Goal: Information Seeking & Learning: Find specific page/section

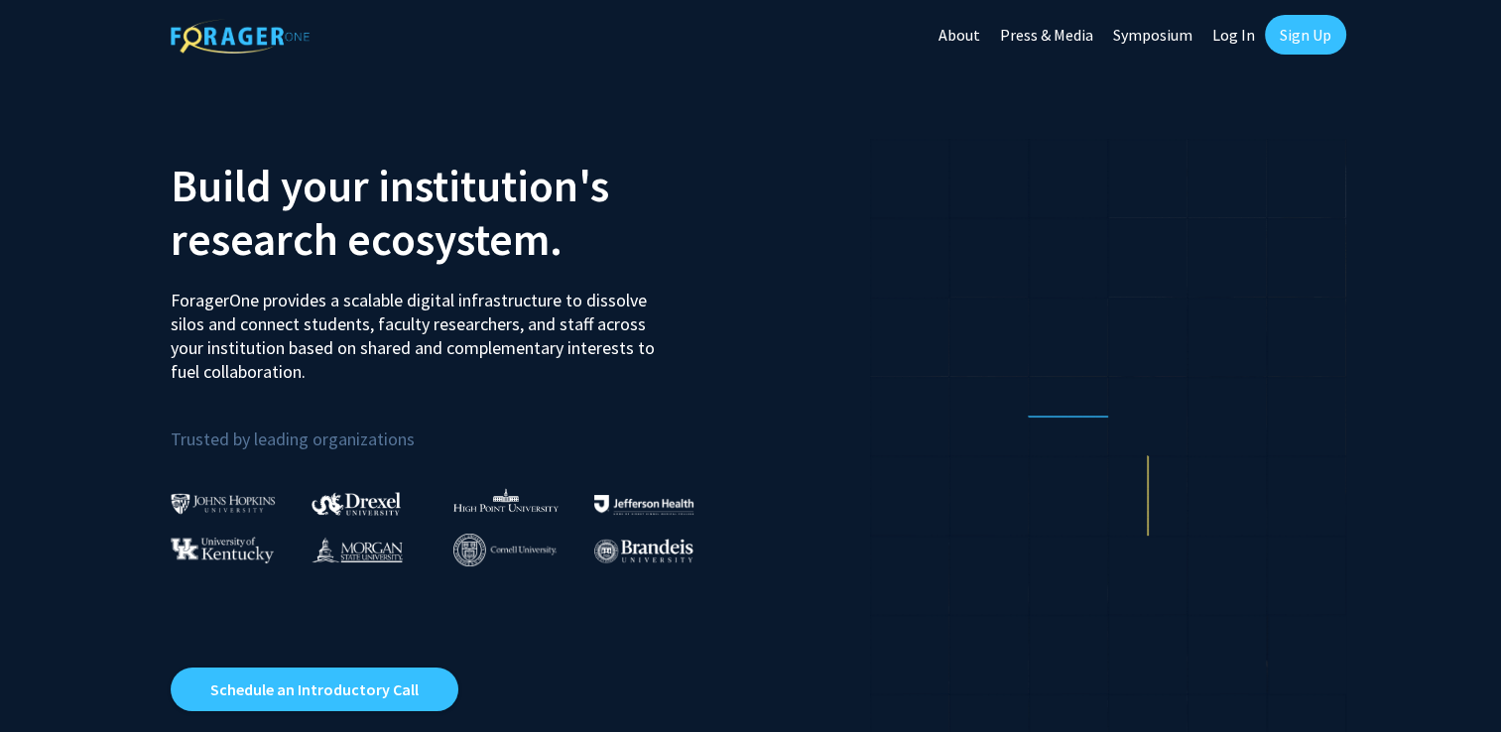
click at [1205, 27] on link "Log In" at bounding box center [1233, 34] width 62 height 69
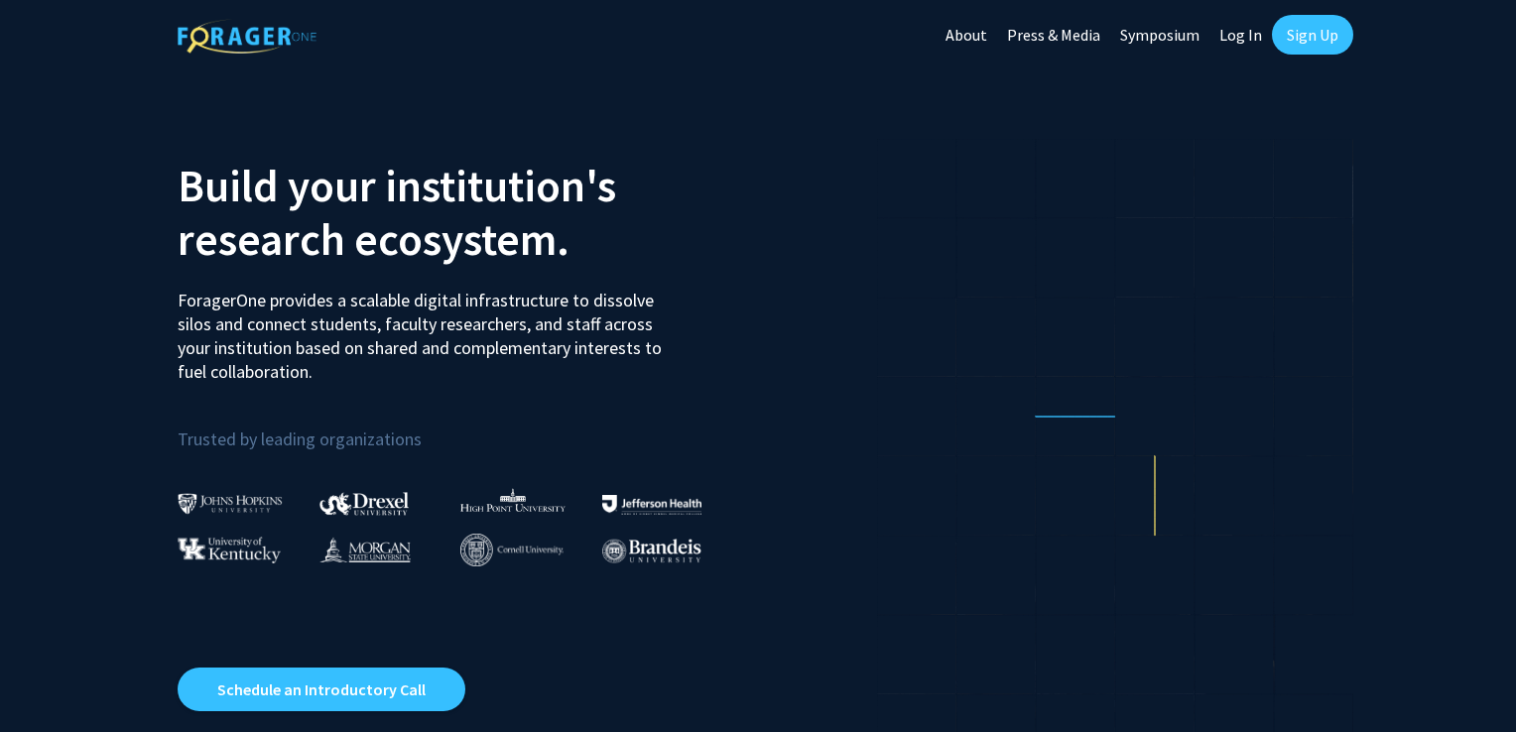
select select
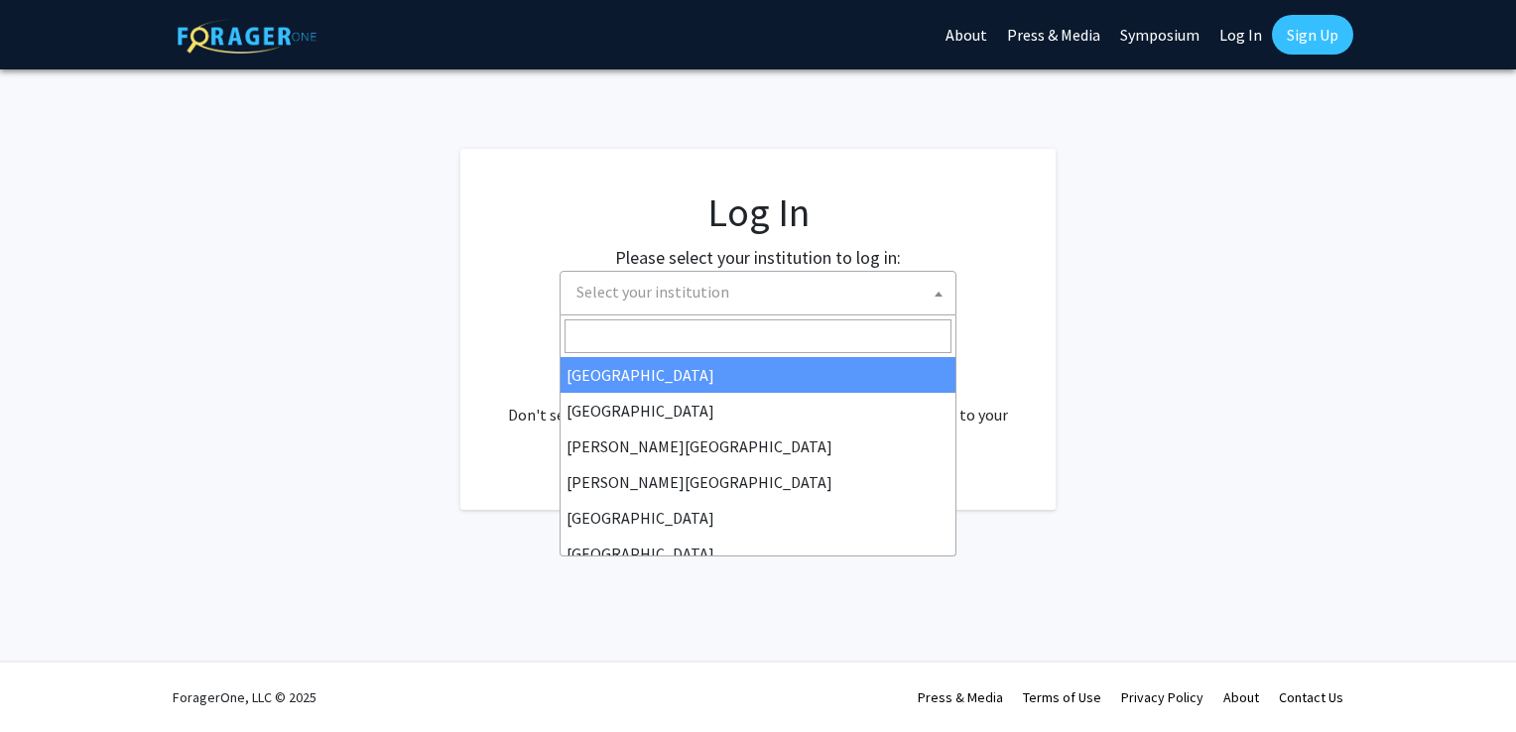
click at [765, 284] on span "Select your institution" at bounding box center [761, 292] width 387 height 41
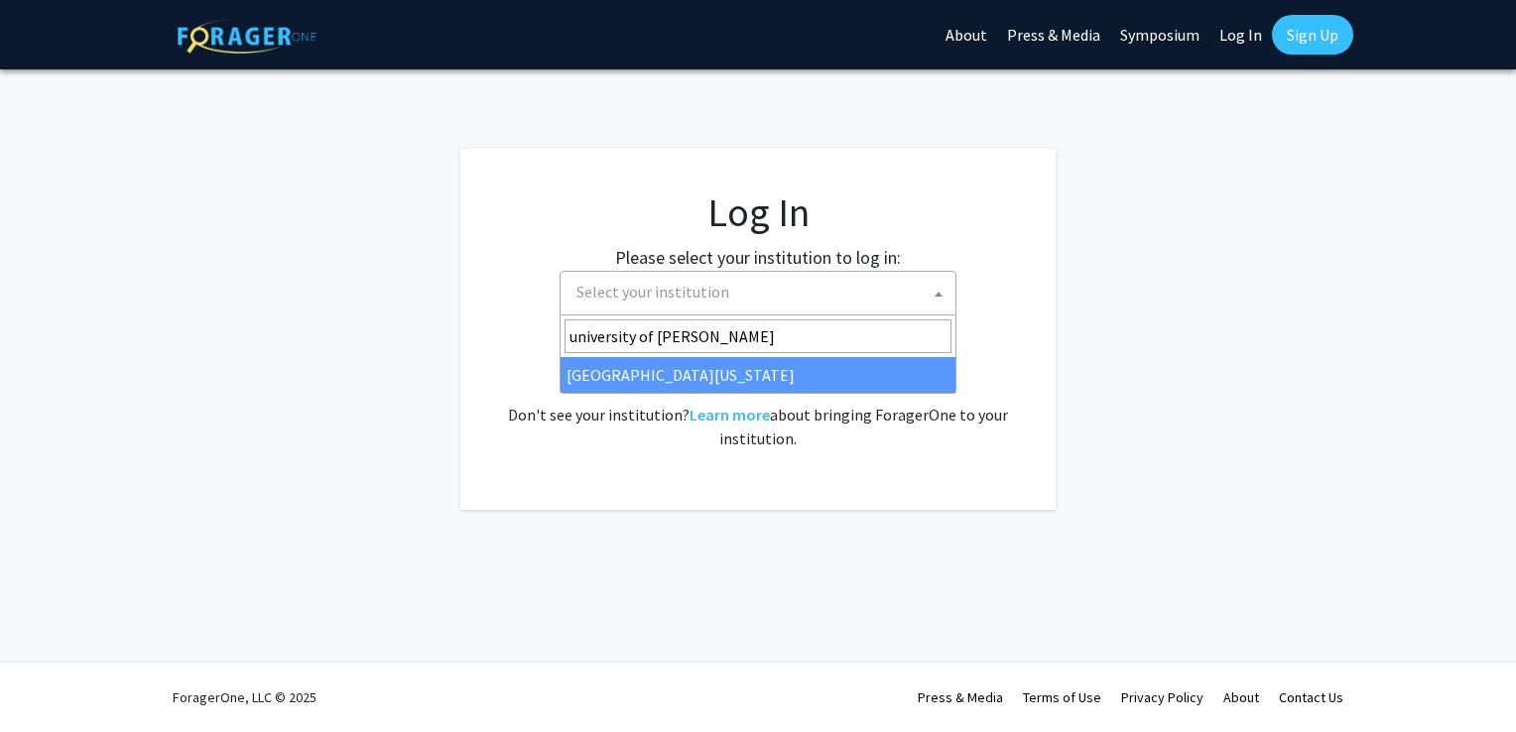
type input "university of ken"
select select "13"
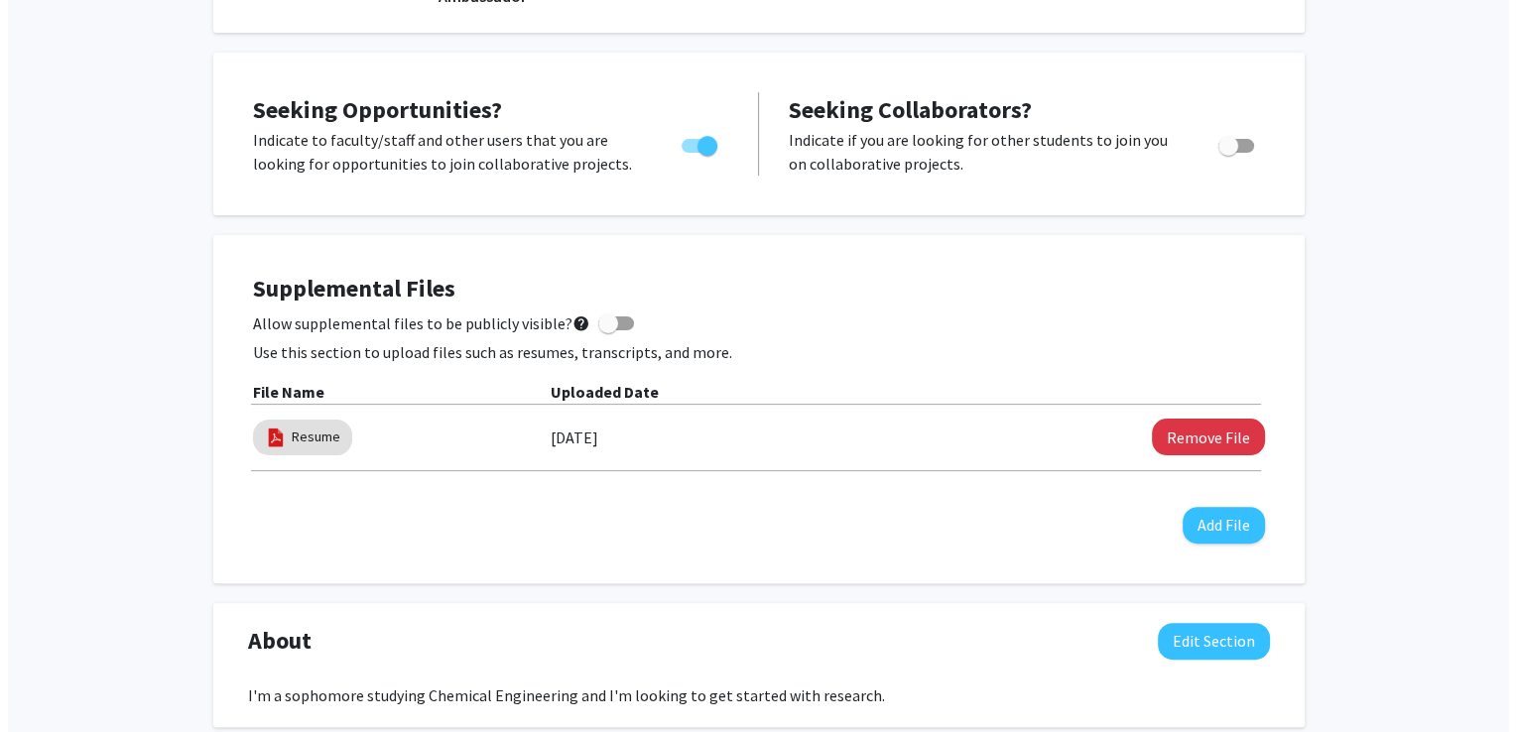
scroll to position [460, 0]
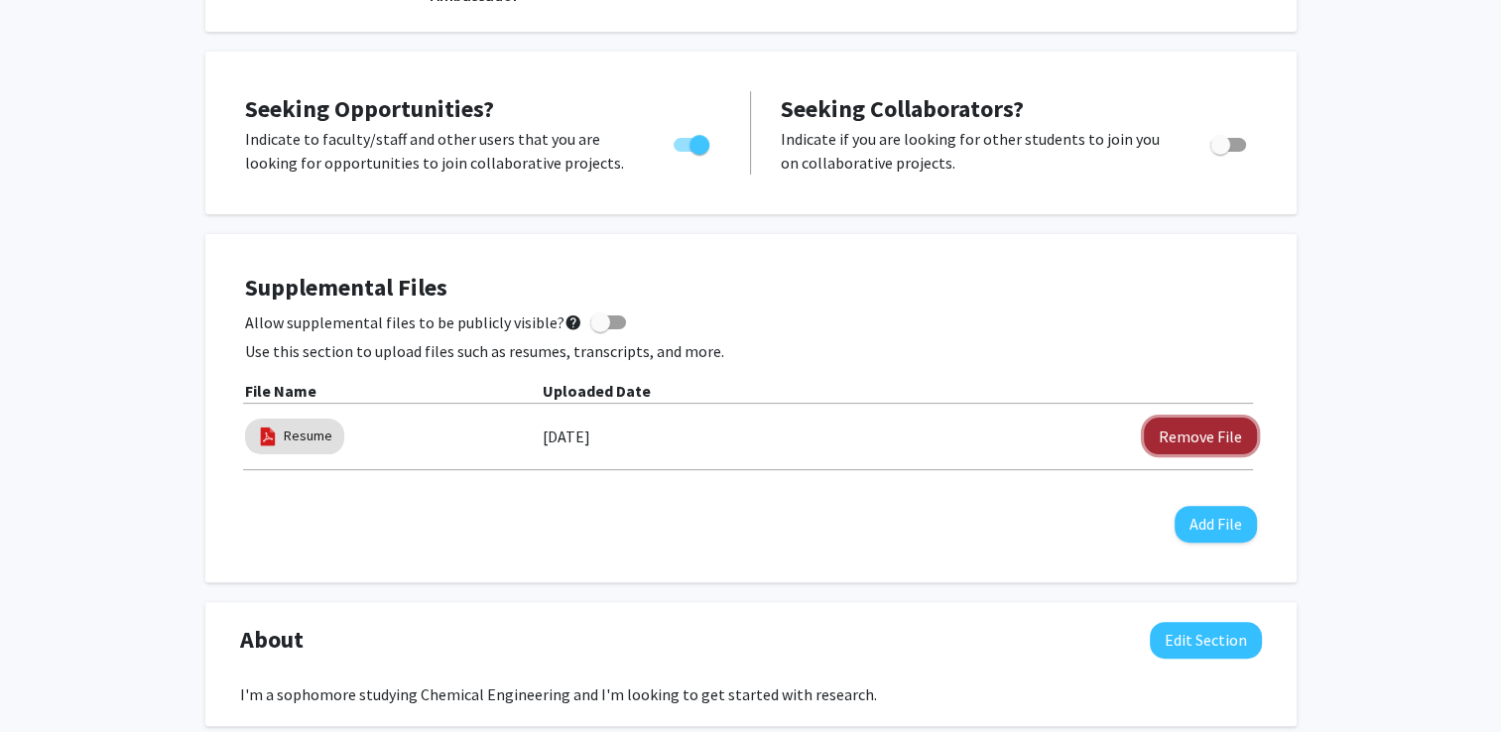
click at [1159, 431] on button "Remove File" at bounding box center [1200, 436] width 113 height 37
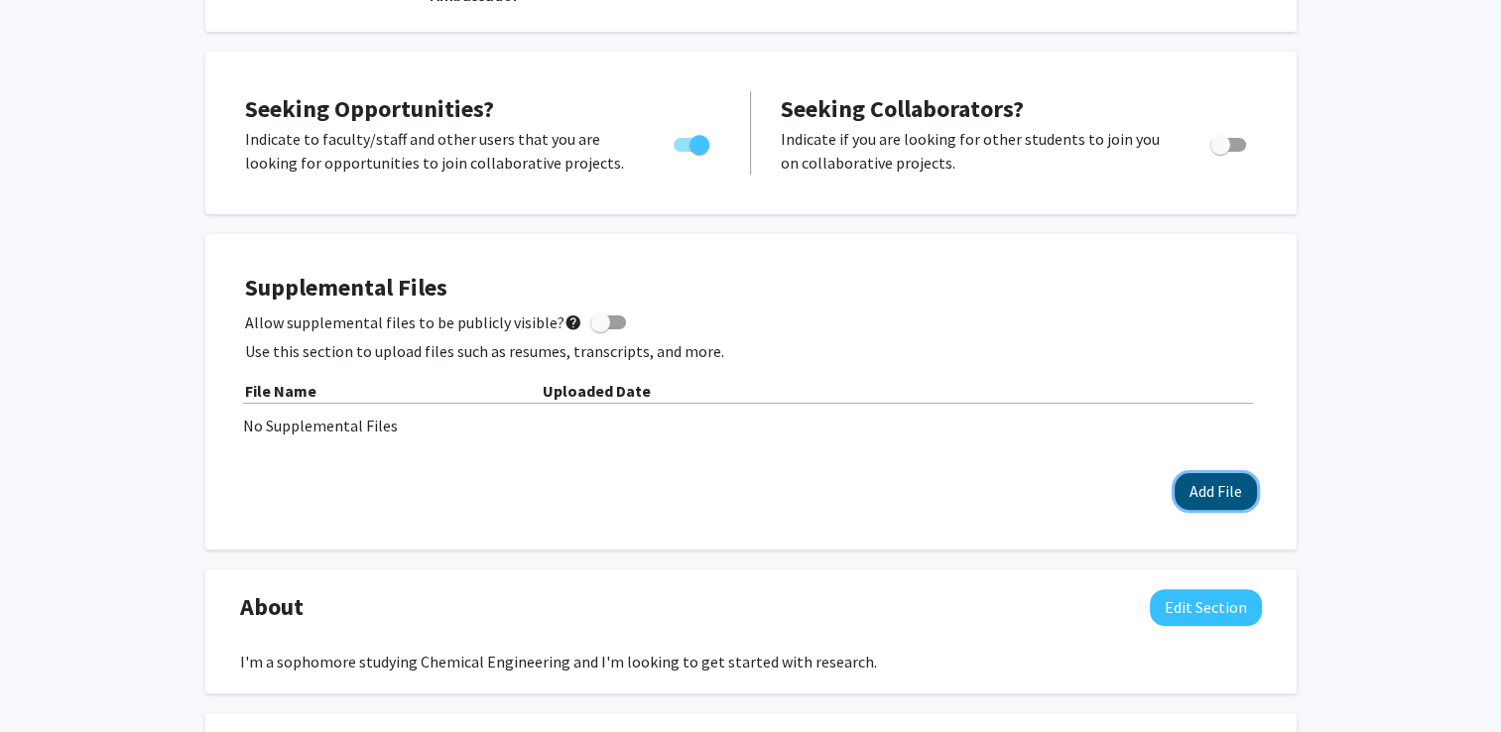
click at [1192, 484] on button "Add File" at bounding box center [1216, 491] width 82 height 37
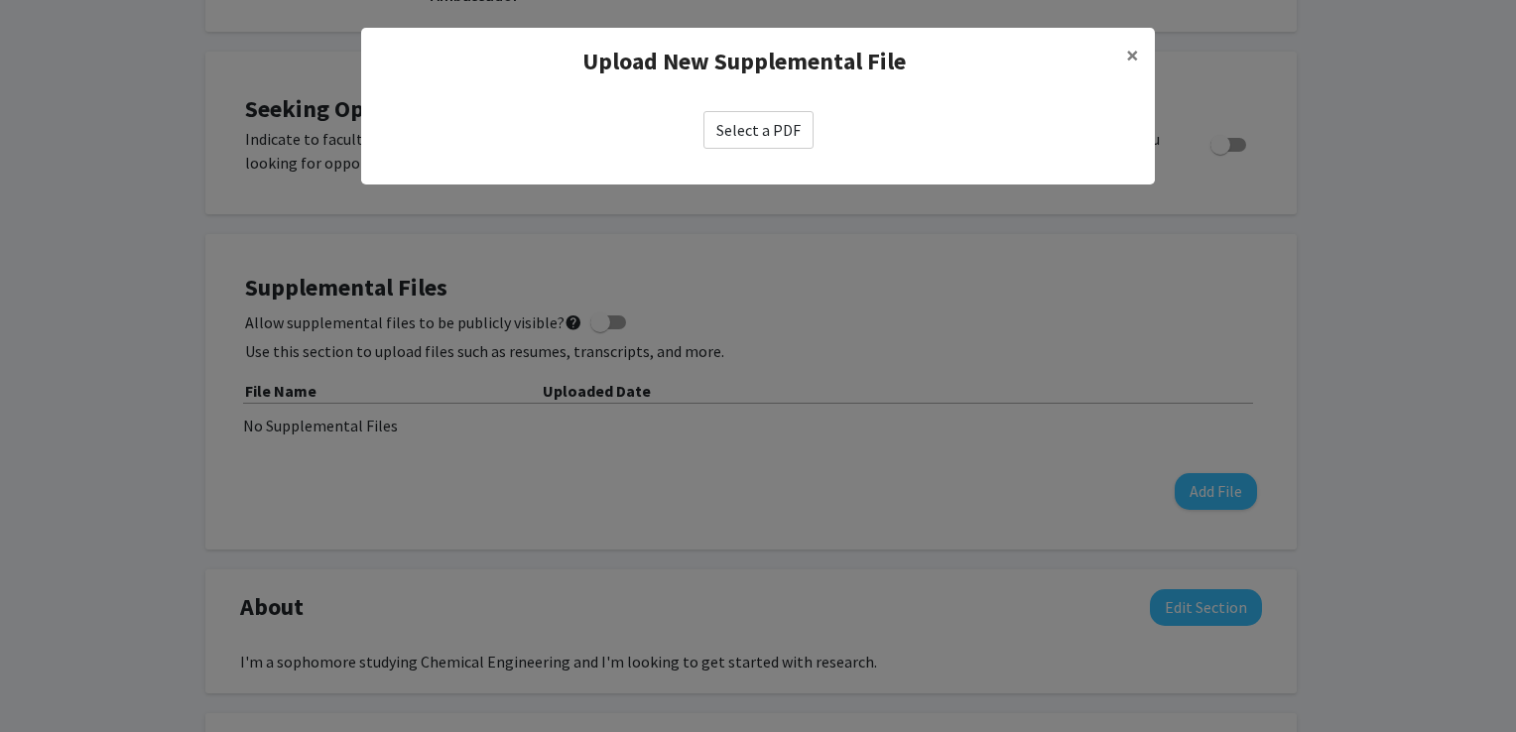
click at [778, 111] on label "Select a PDF" at bounding box center [758, 130] width 110 height 38
click at [0, 0] on input "Select a PDF" at bounding box center [0, 0] width 0 height 0
click at [753, 121] on label "Select a PDF" at bounding box center [758, 130] width 110 height 38
click at [0, 0] on input "Select a PDF" at bounding box center [0, 0] width 0 height 0
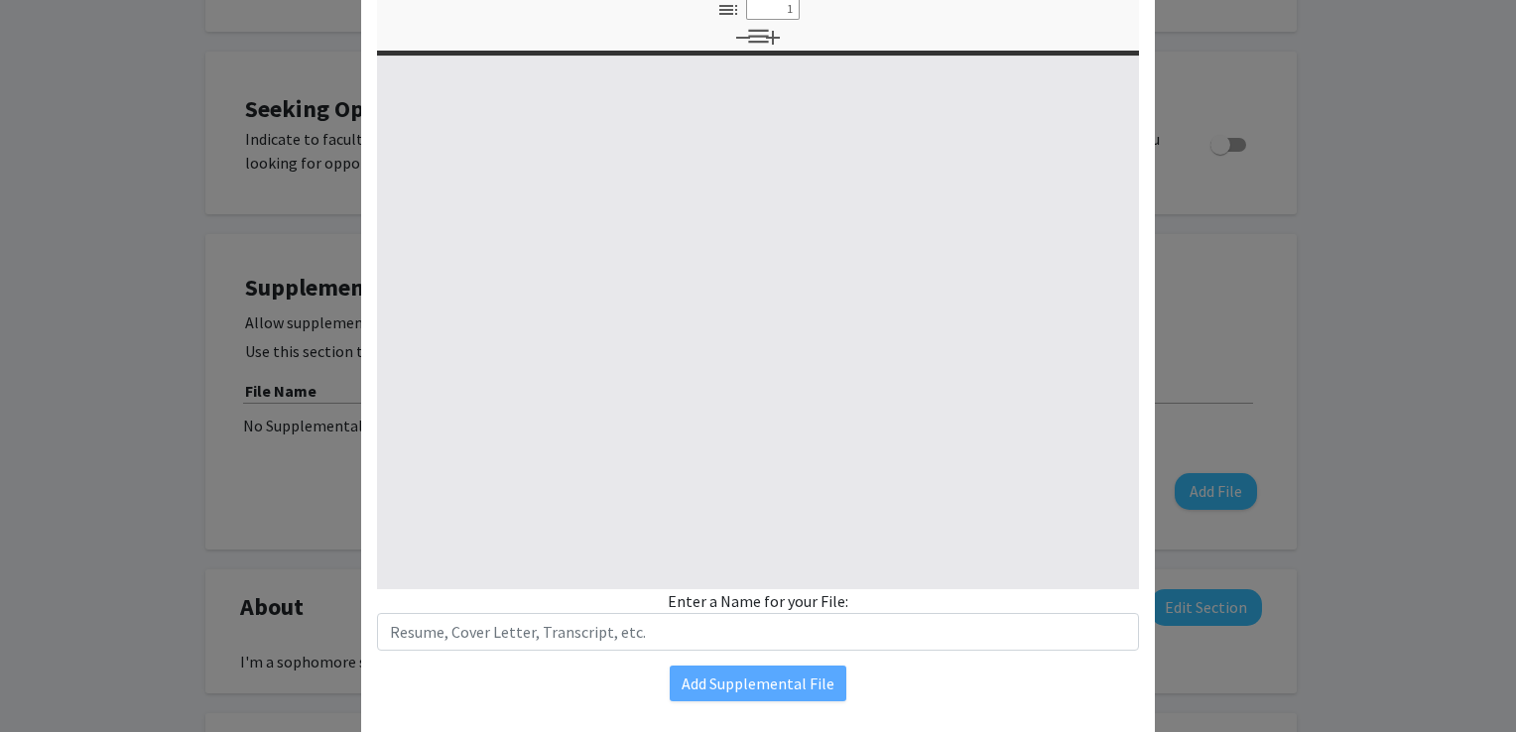
select select "custom"
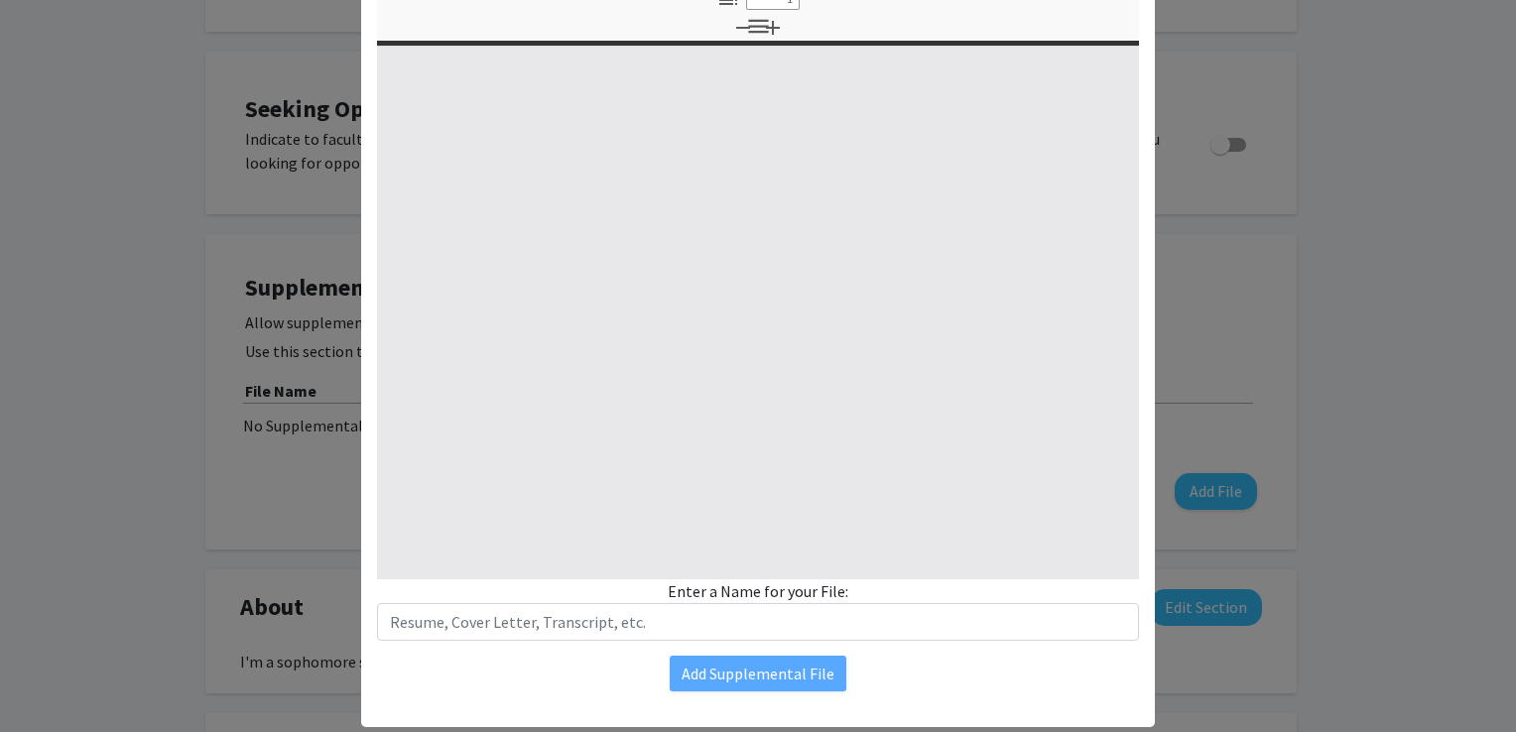
type input "0"
select select "custom"
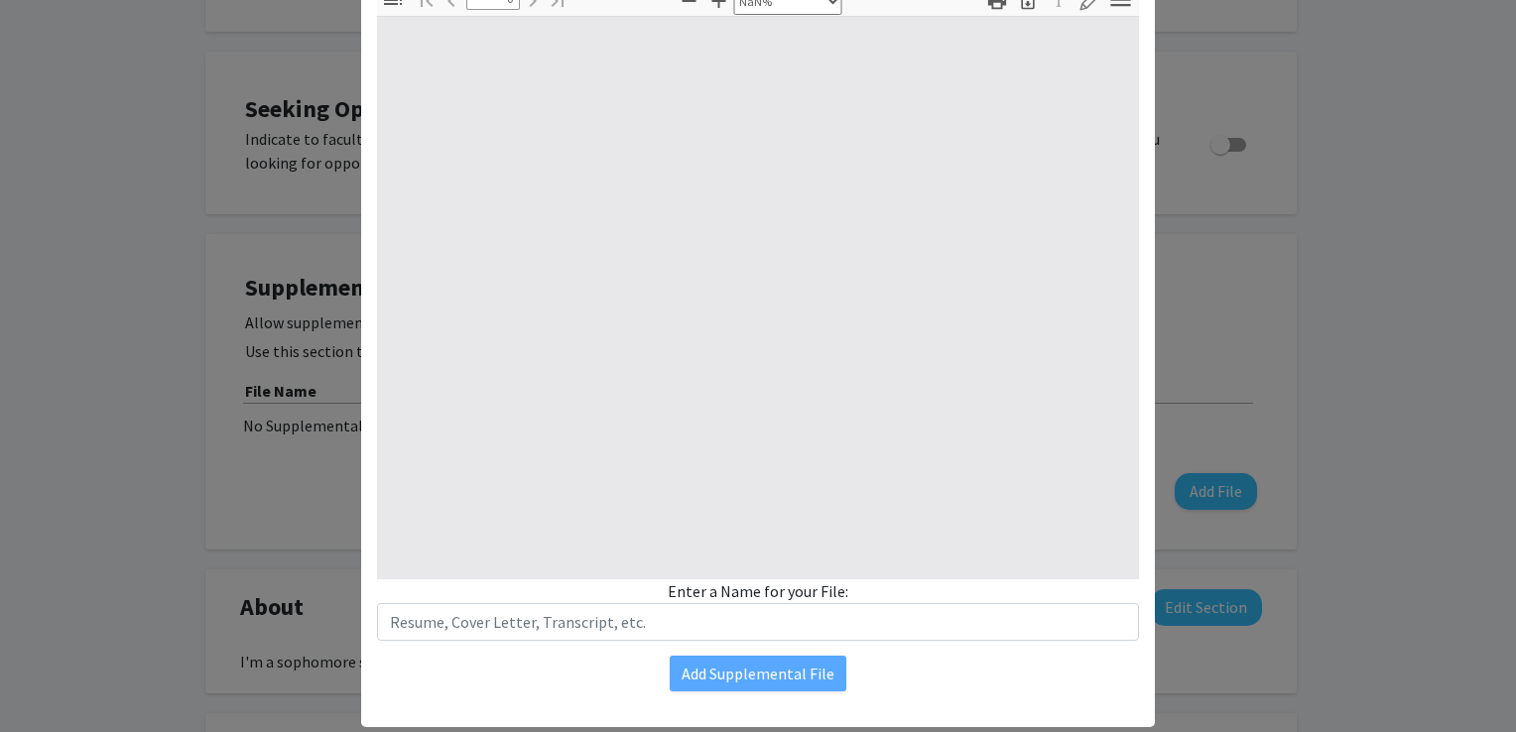
type input "1"
select select "auto"
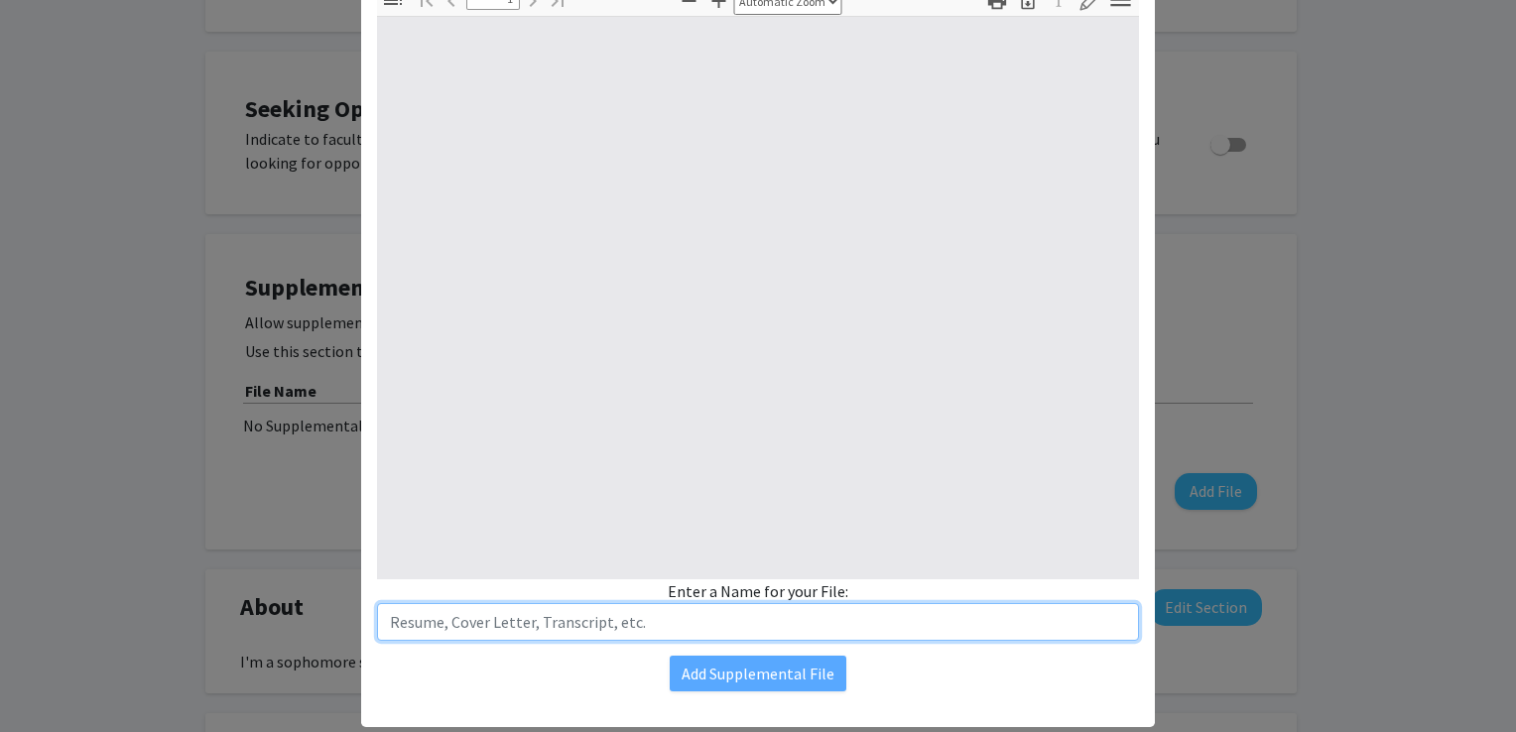
scroll to position [0, 0]
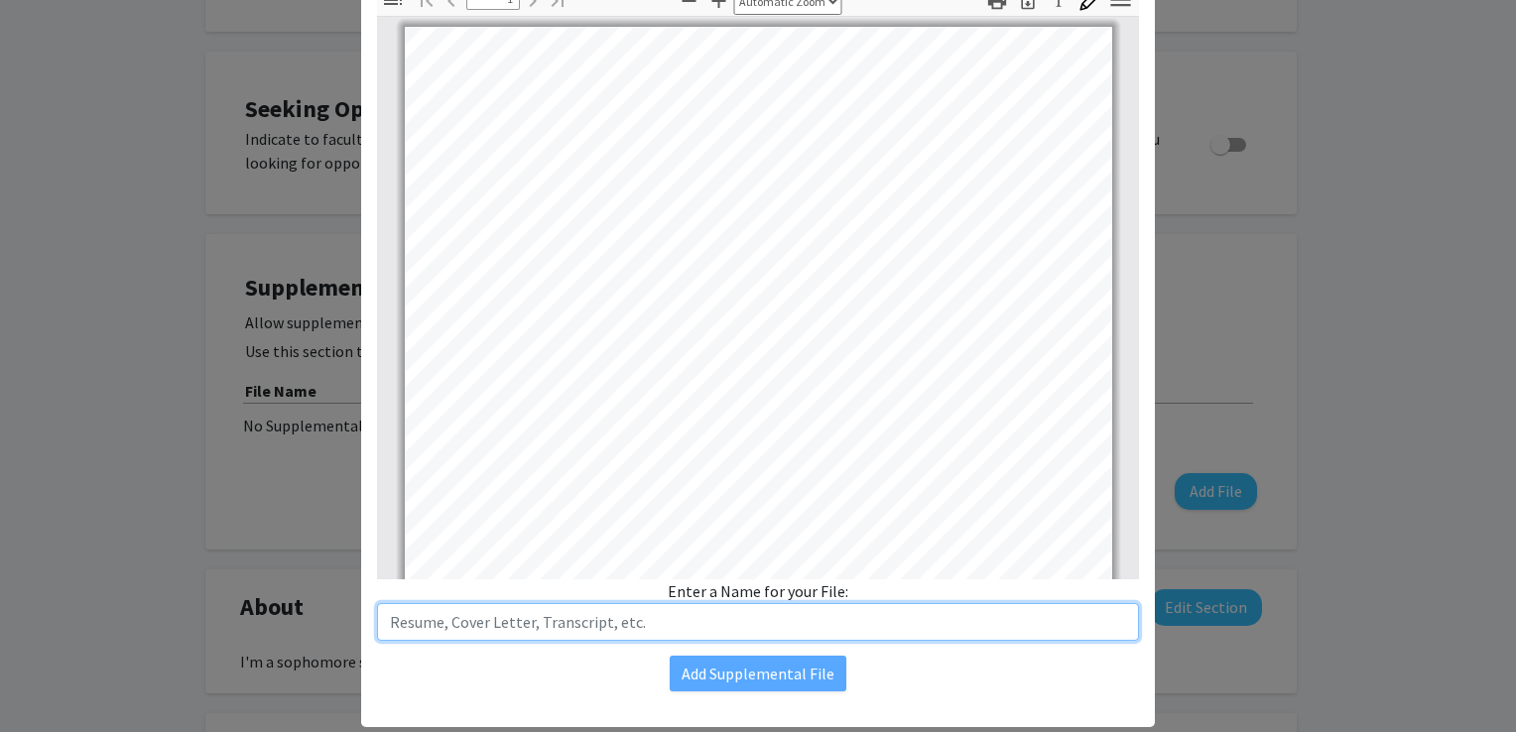
click at [620, 610] on input "text" at bounding box center [758, 622] width 762 height 38
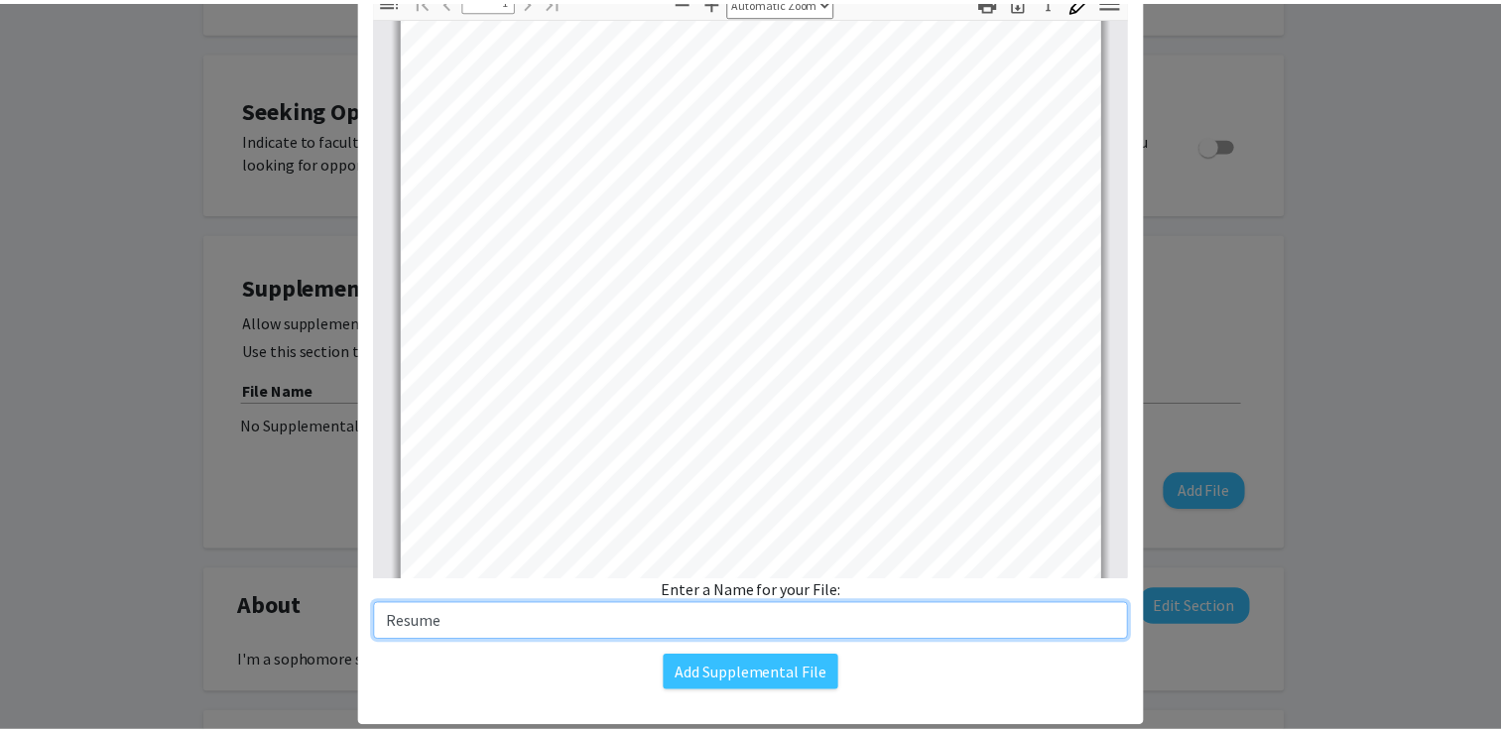
scroll to position [371, 0]
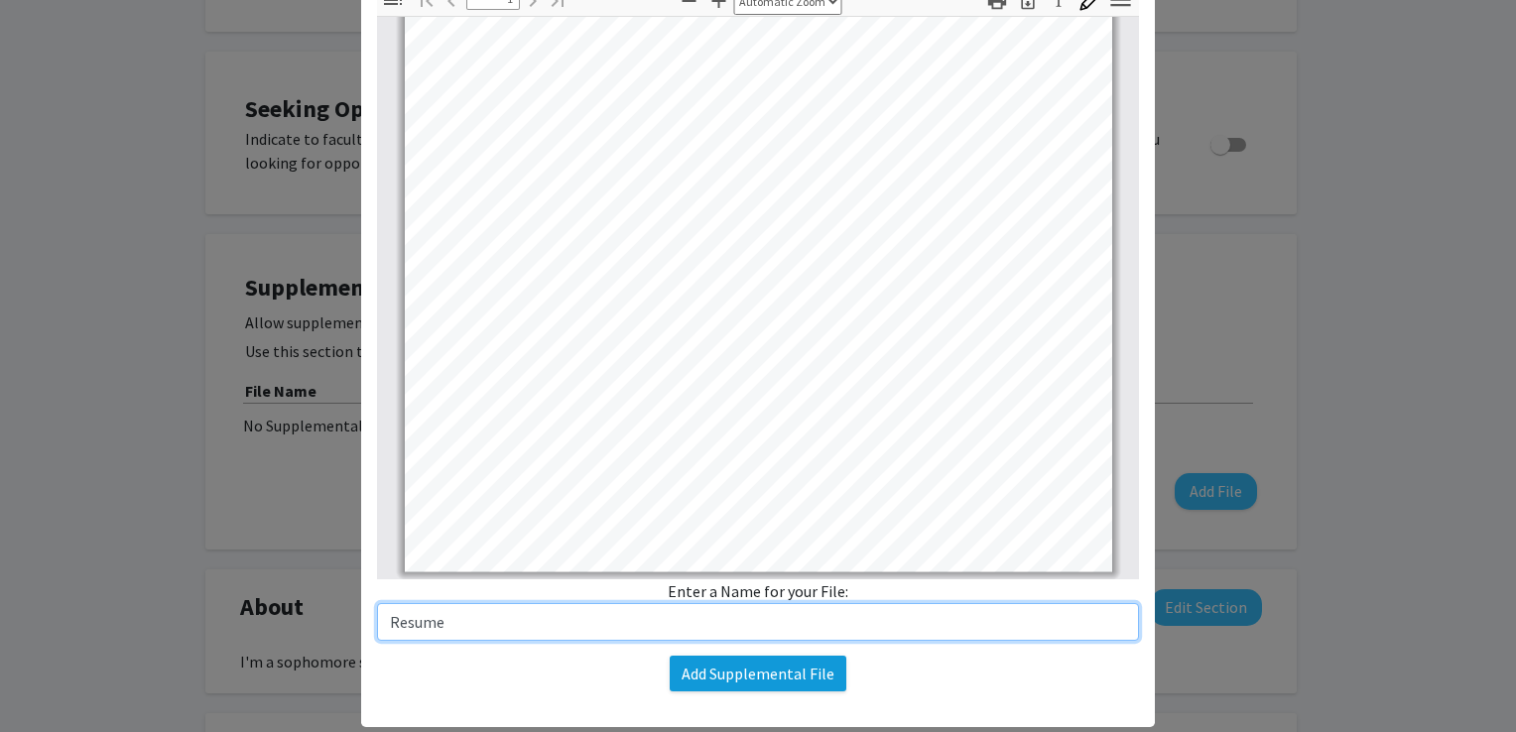
type input "Resume"
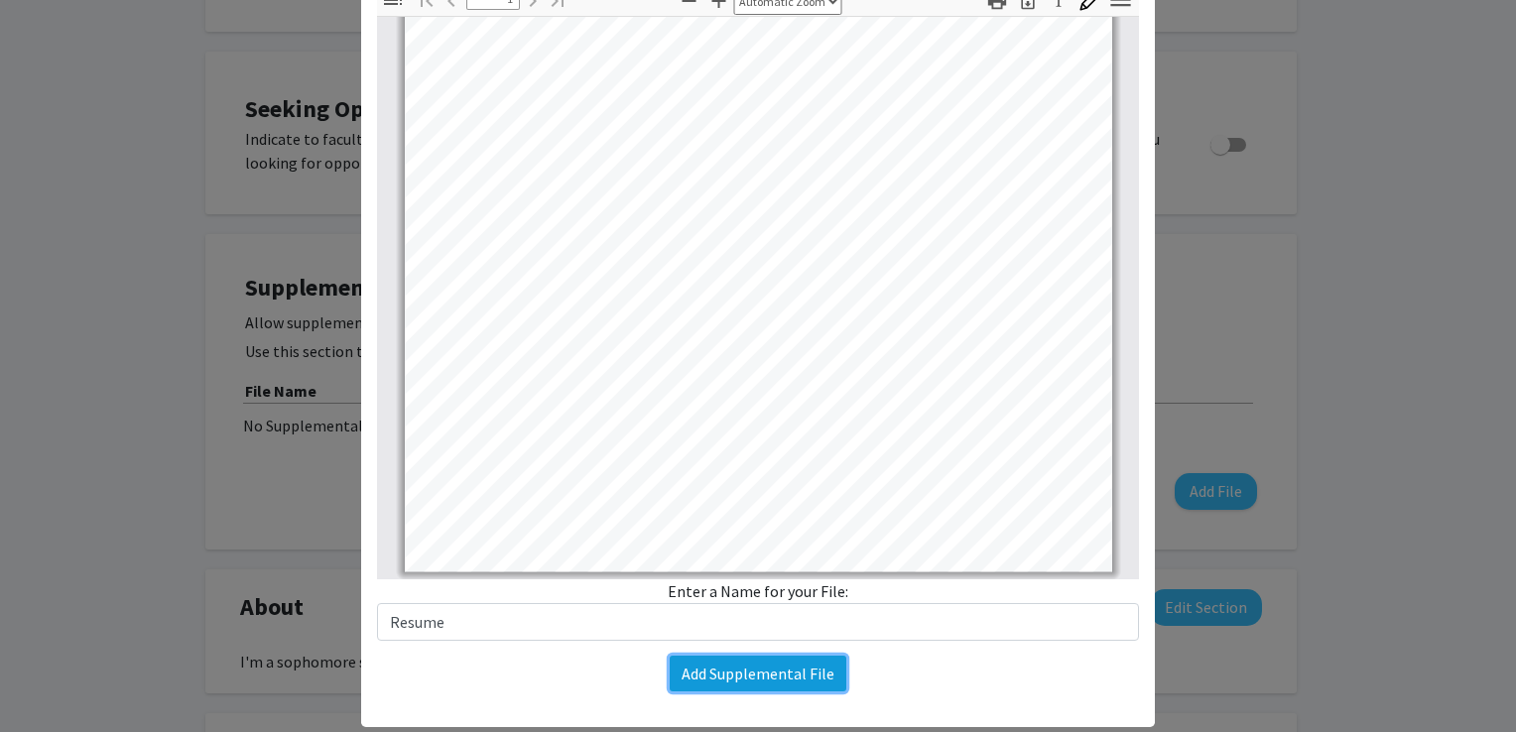
click at [719, 677] on button "Add Supplemental File" at bounding box center [758, 674] width 177 height 36
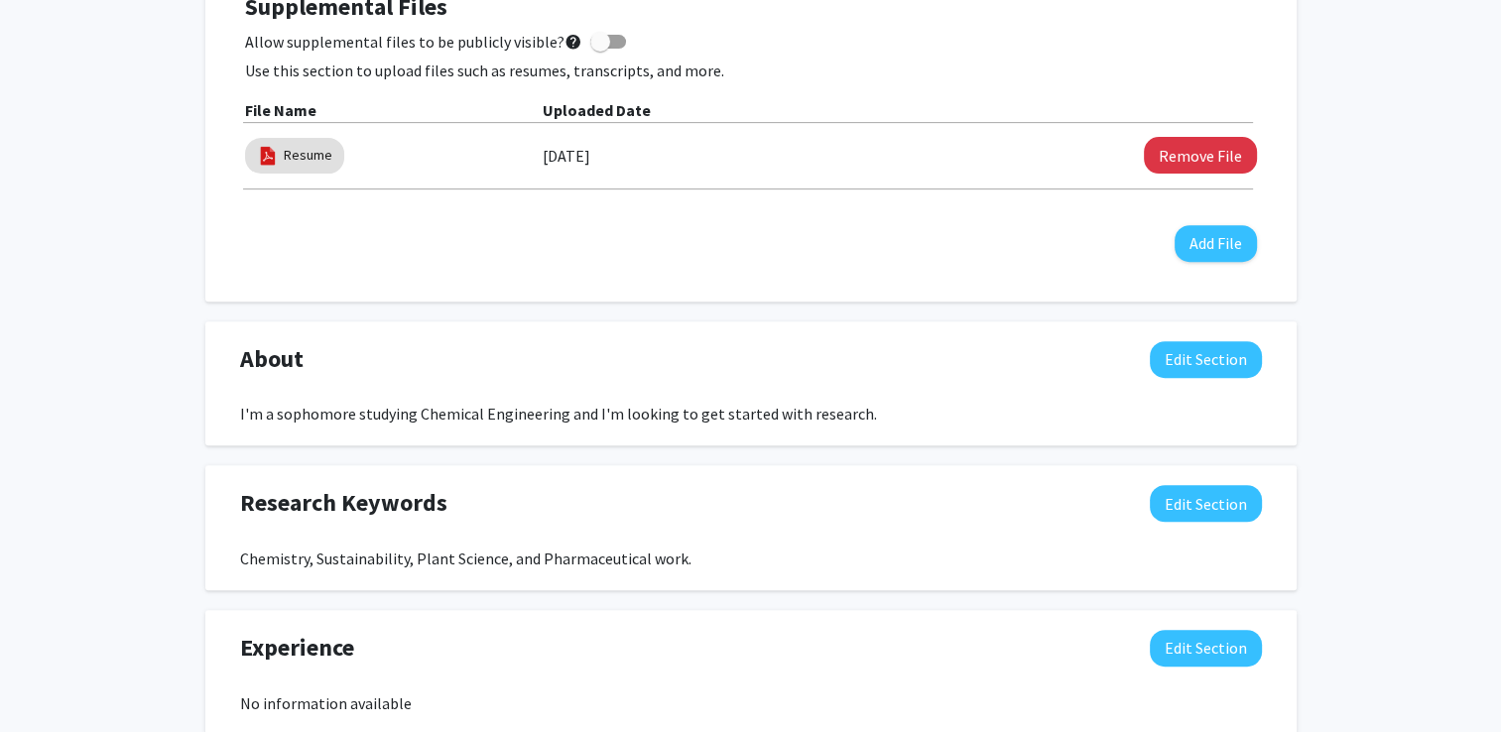
scroll to position [828, 0]
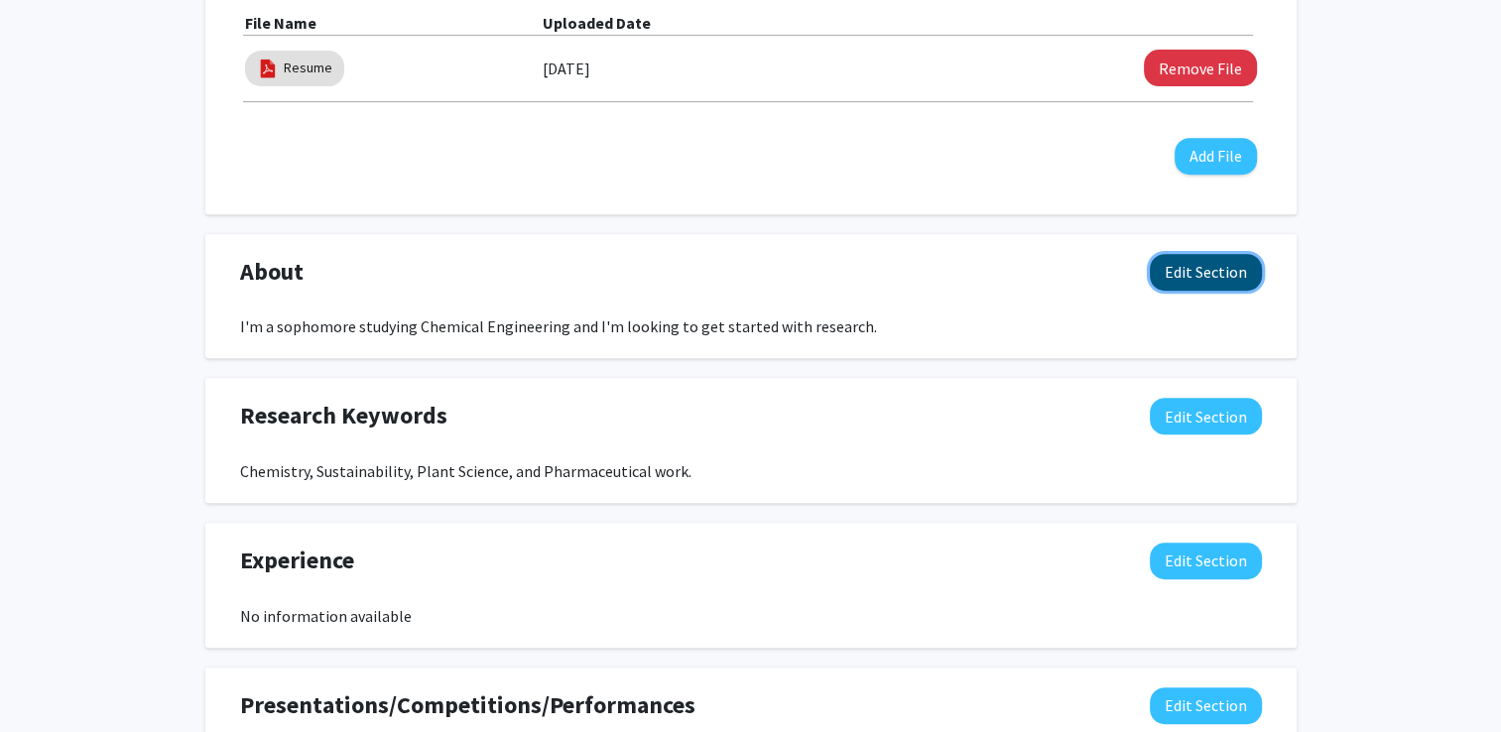
click at [1179, 269] on button "Edit Section" at bounding box center [1206, 272] width 112 height 37
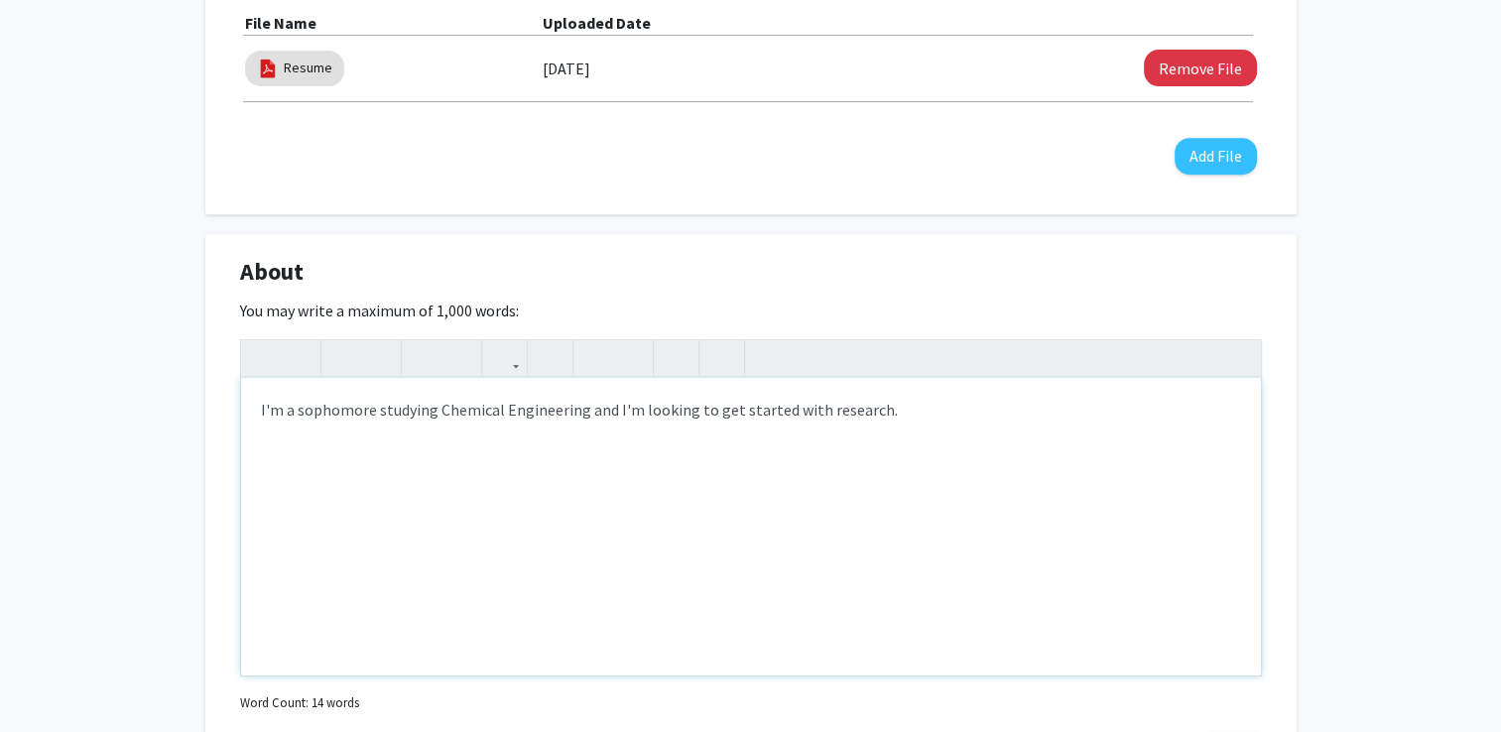
click at [686, 452] on div "I'm a sophomore studying Chemical Engineering and I'm looking to get started wi…" at bounding box center [751, 527] width 1020 height 298
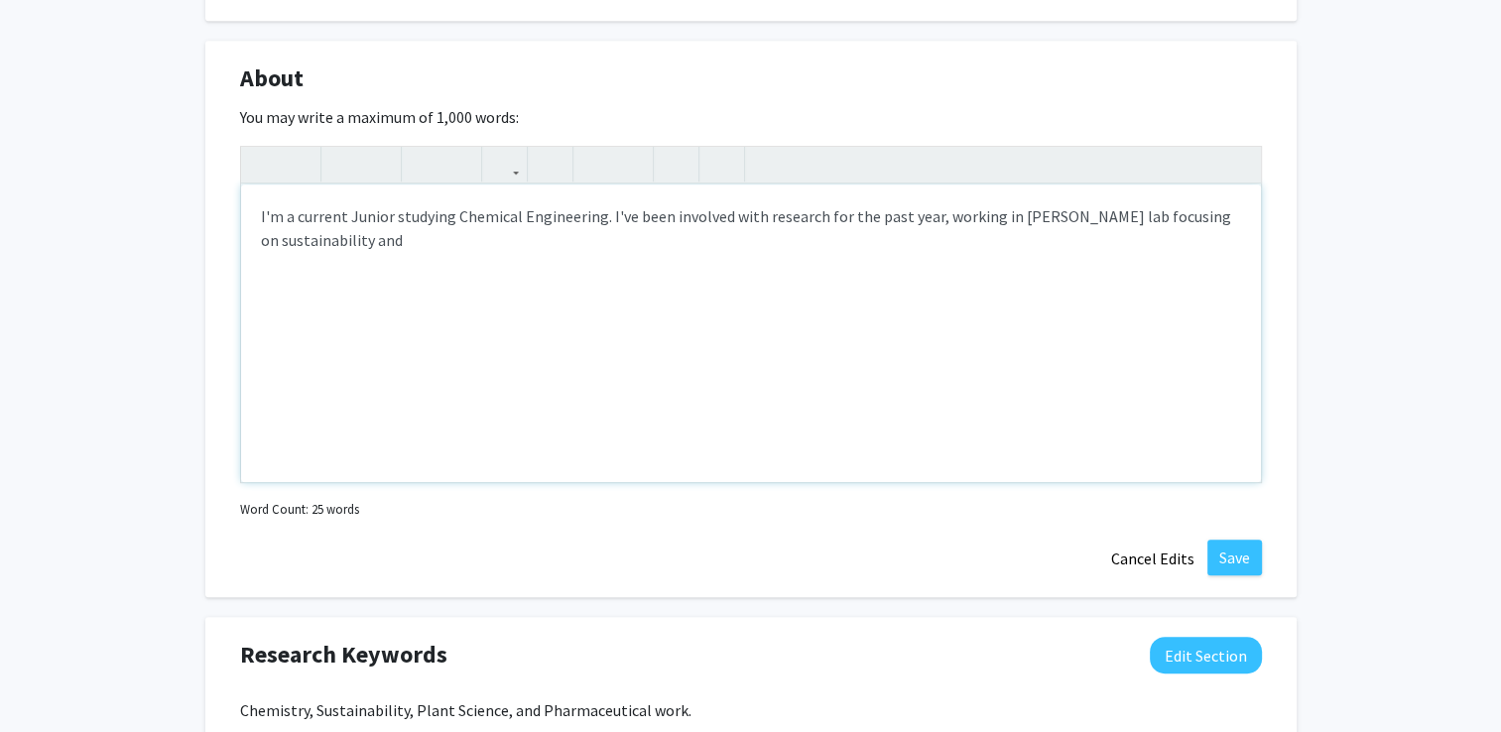
scroll to position [1020, 0]
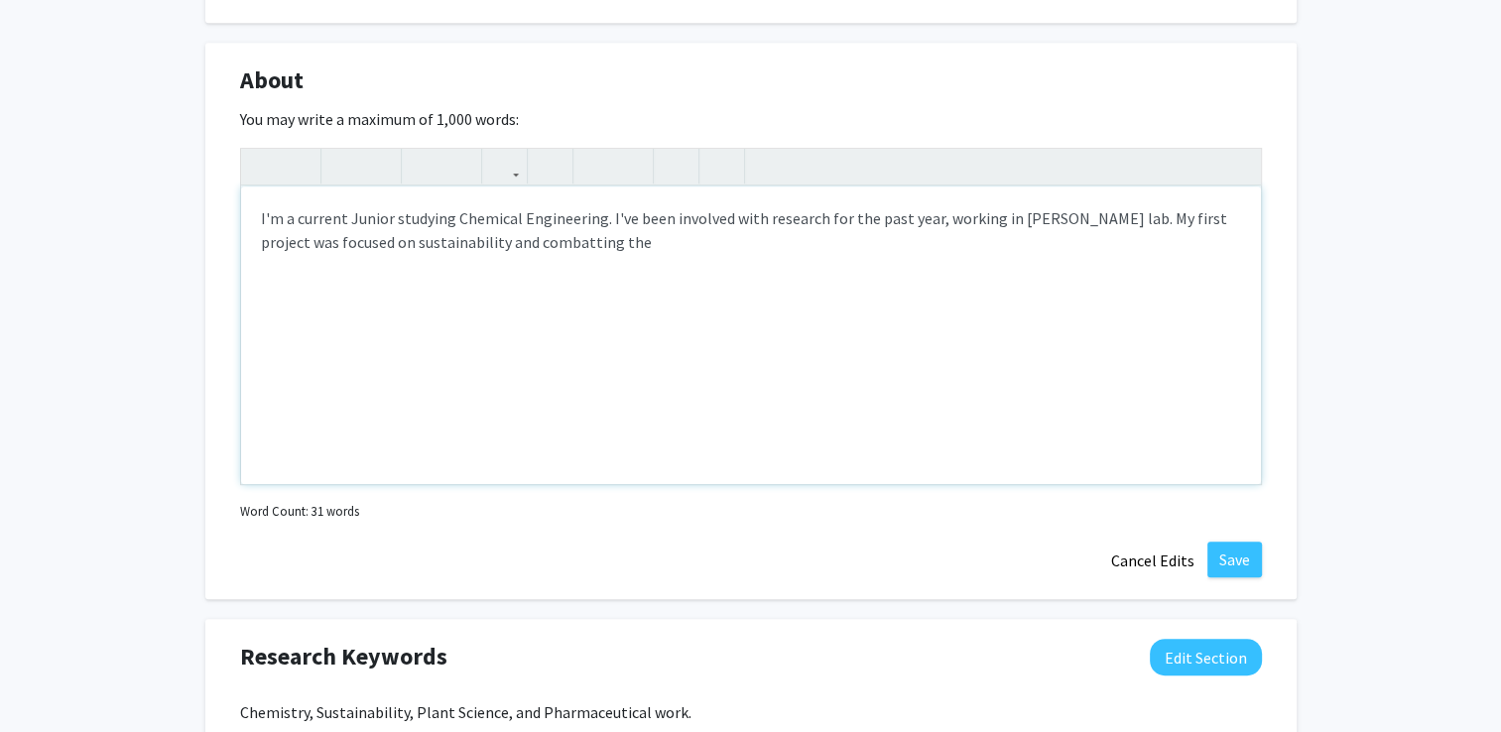
click at [512, 239] on div "I'm a current Junior studying Chemical Engineering. I've been involved with res…" at bounding box center [751, 335] width 1020 height 298
click at [619, 251] on div "I'm a current Junior studying Chemical Engineering. I've been involved with res…" at bounding box center [751, 335] width 1020 height 298
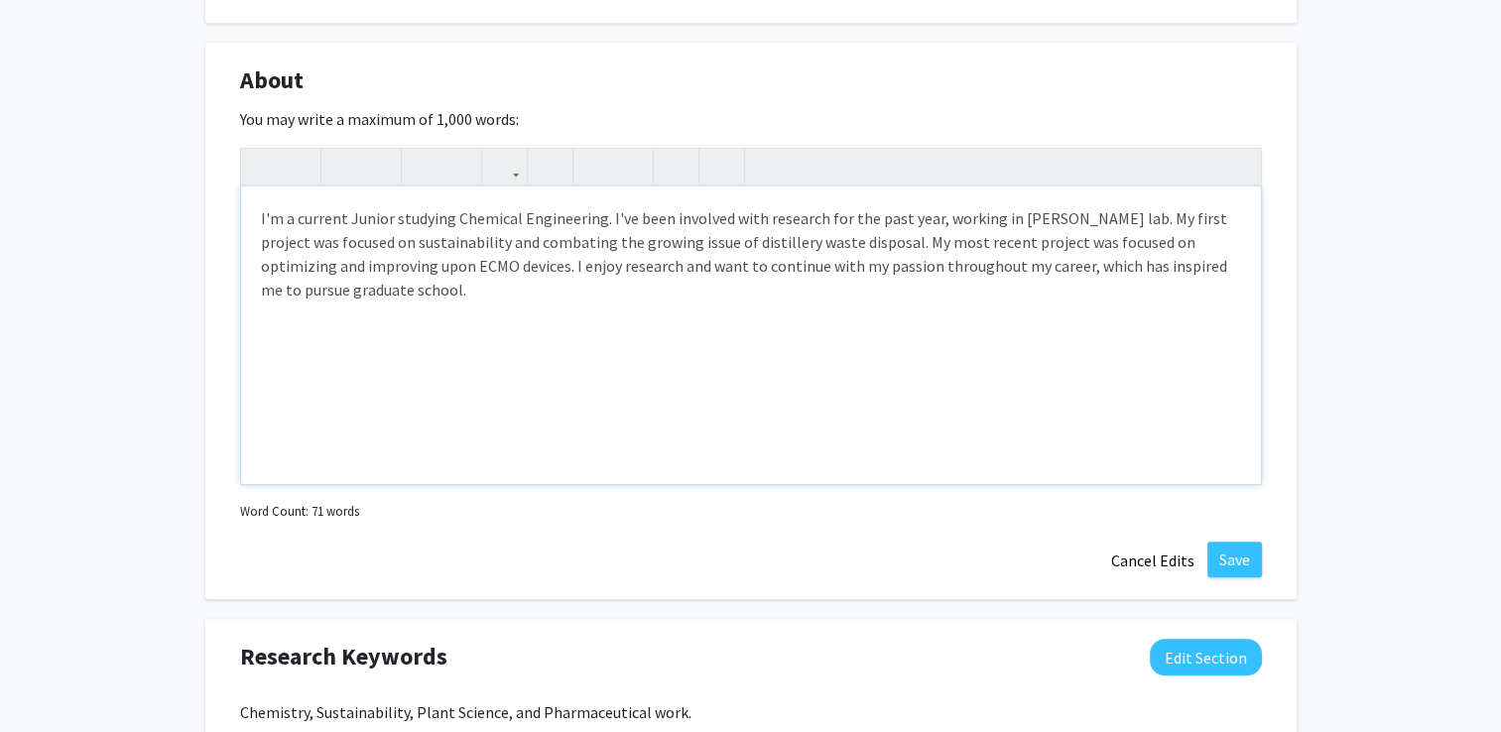
type textarea "I'm a current Junior studying Chemical Engineering. I've been involved with res…"
click at [1215, 562] on button "Save" at bounding box center [1234, 560] width 55 height 36
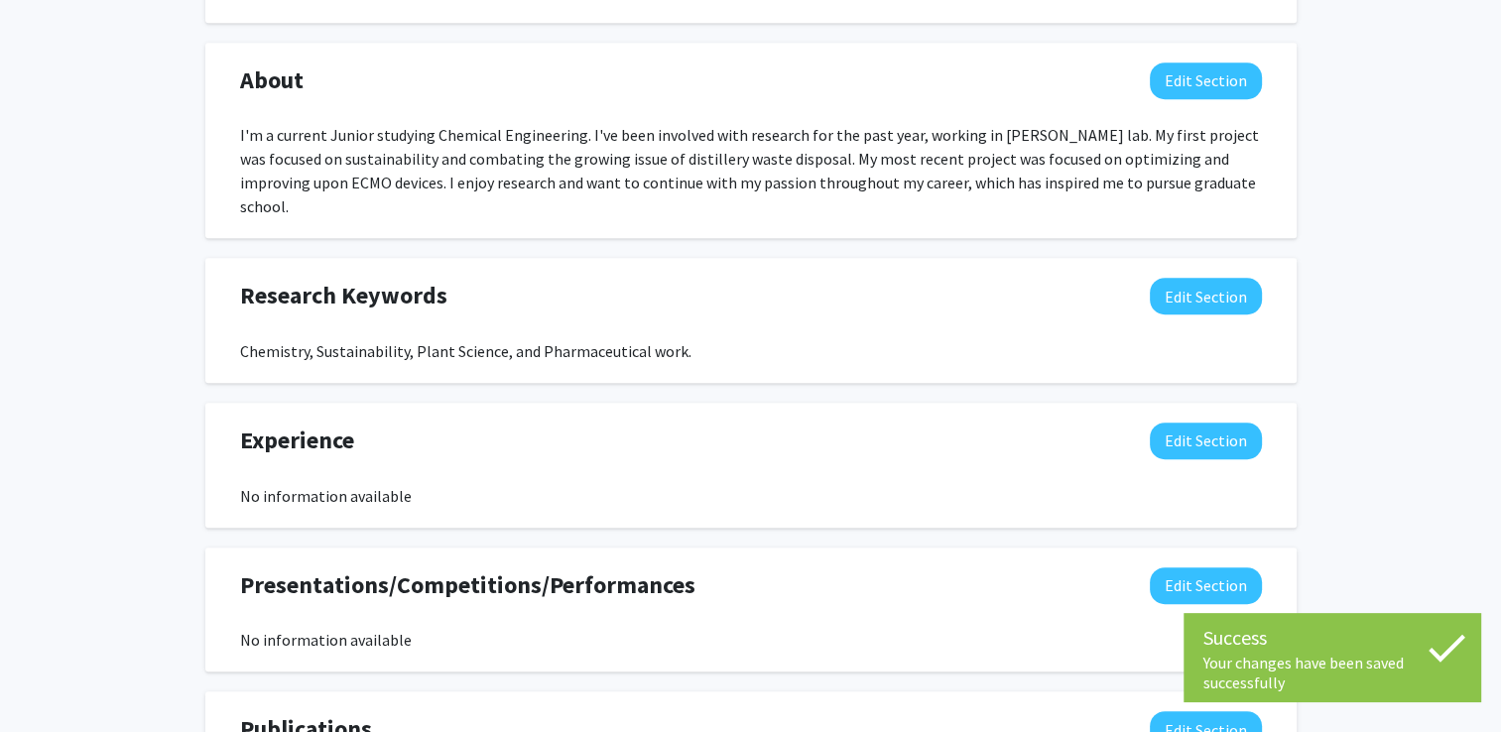
scroll to position [1079, 0]
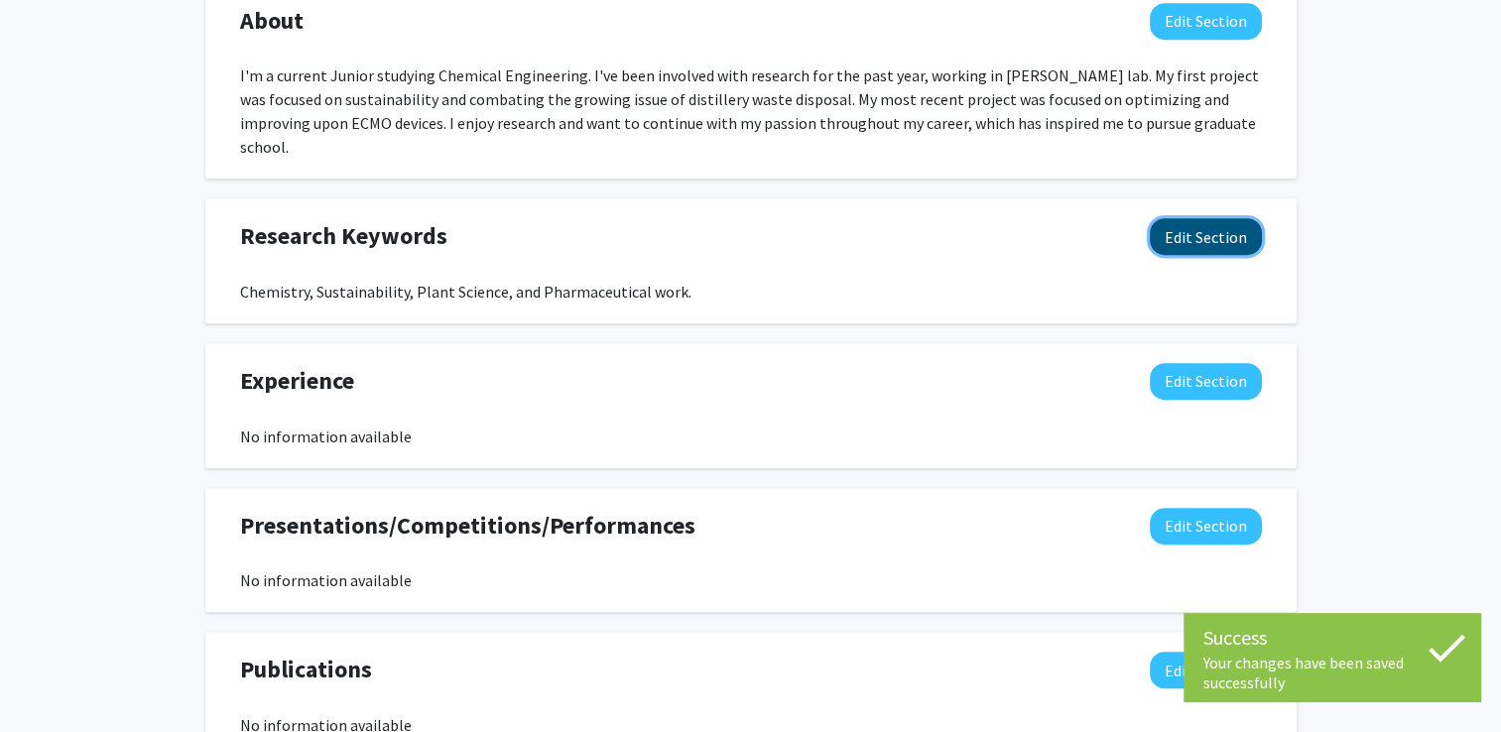
click at [1154, 218] on button "Edit Section" at bounding box center [1206, 236] width 112 height 37
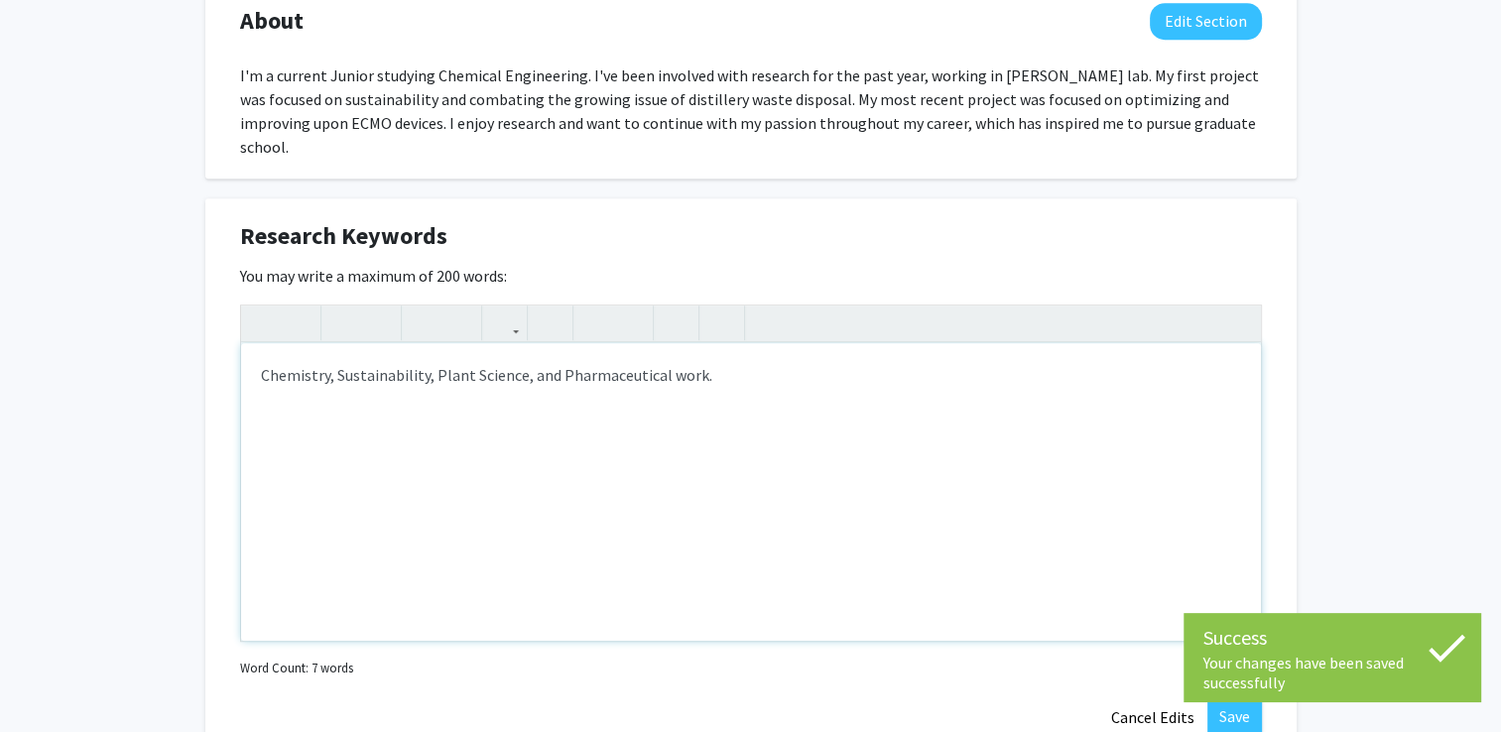
click at [758, 374] on div "Chemistry, Sustainability, Plant Science, and Pharmaceutical work." at bounding box center [751, 492] width 1020 height 298
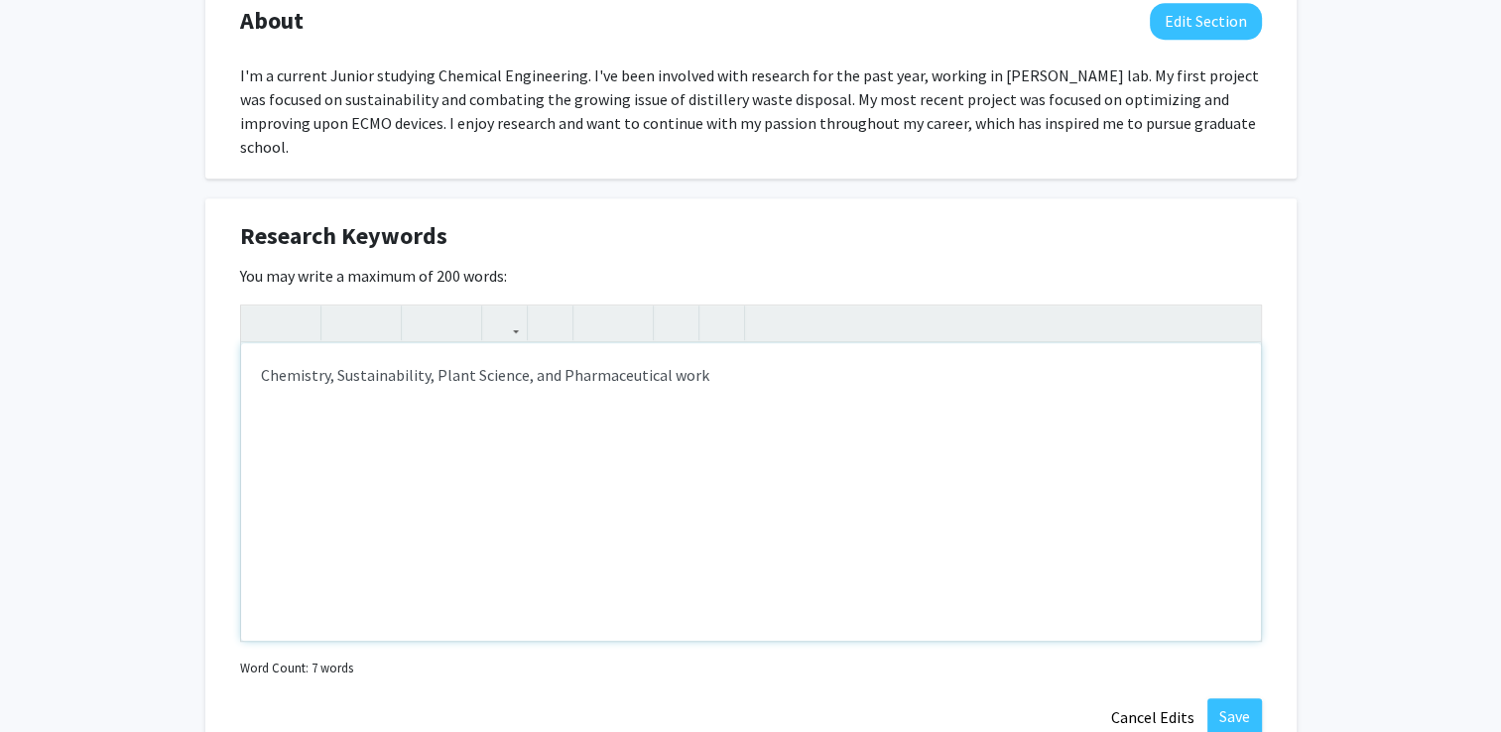
click at [527, 351] on div "Chemistry, Sustainability, Plant Science, and Pharmaceutical work" at bounding box center [751, 492] width 1020 height 298
type textarea "Chemistry, Sustainability, Plant Science, Medical Devices, Medicine, and Pharma…"
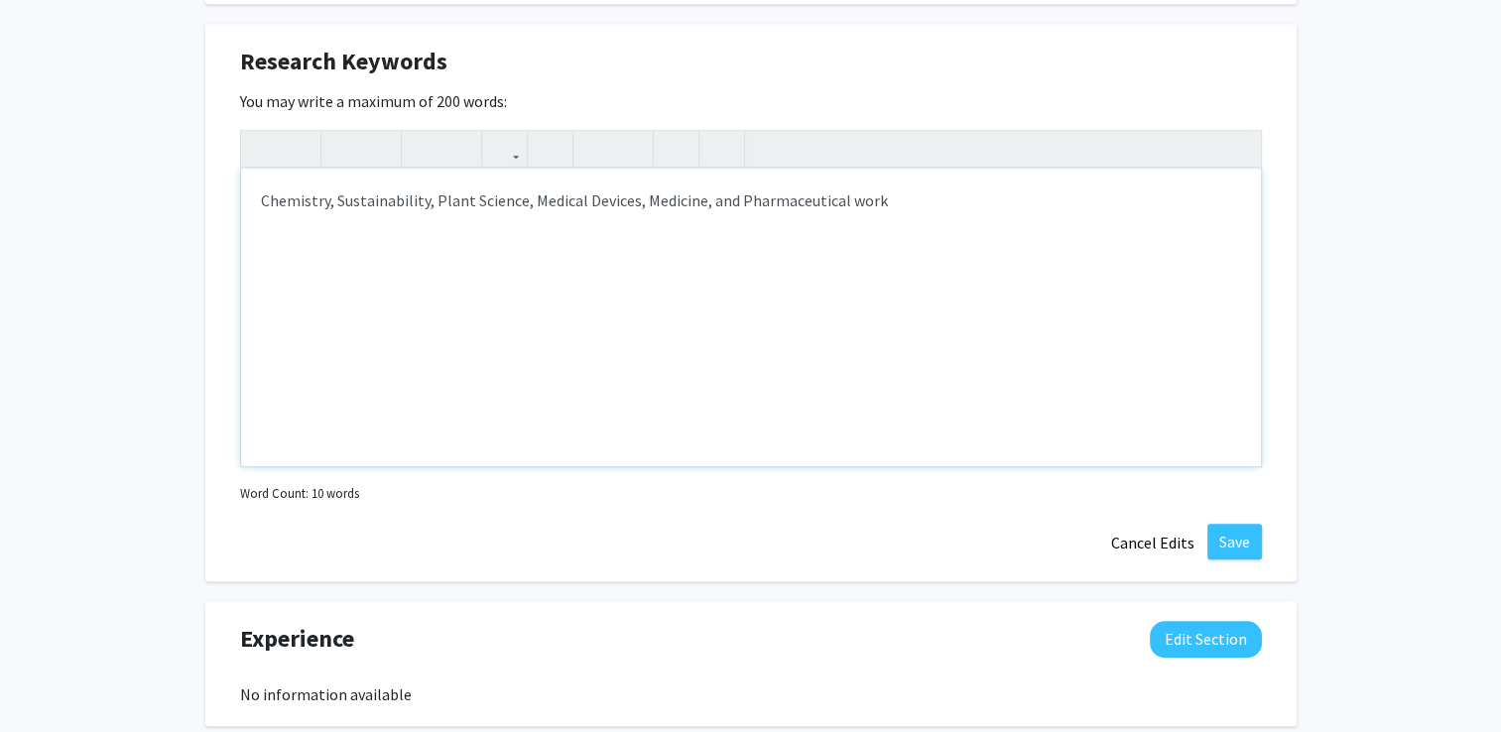
scroll to position [1256, 0]
click at [1240, 522] on button "Save" at bounding box center [1234, 540] width 55 height 36
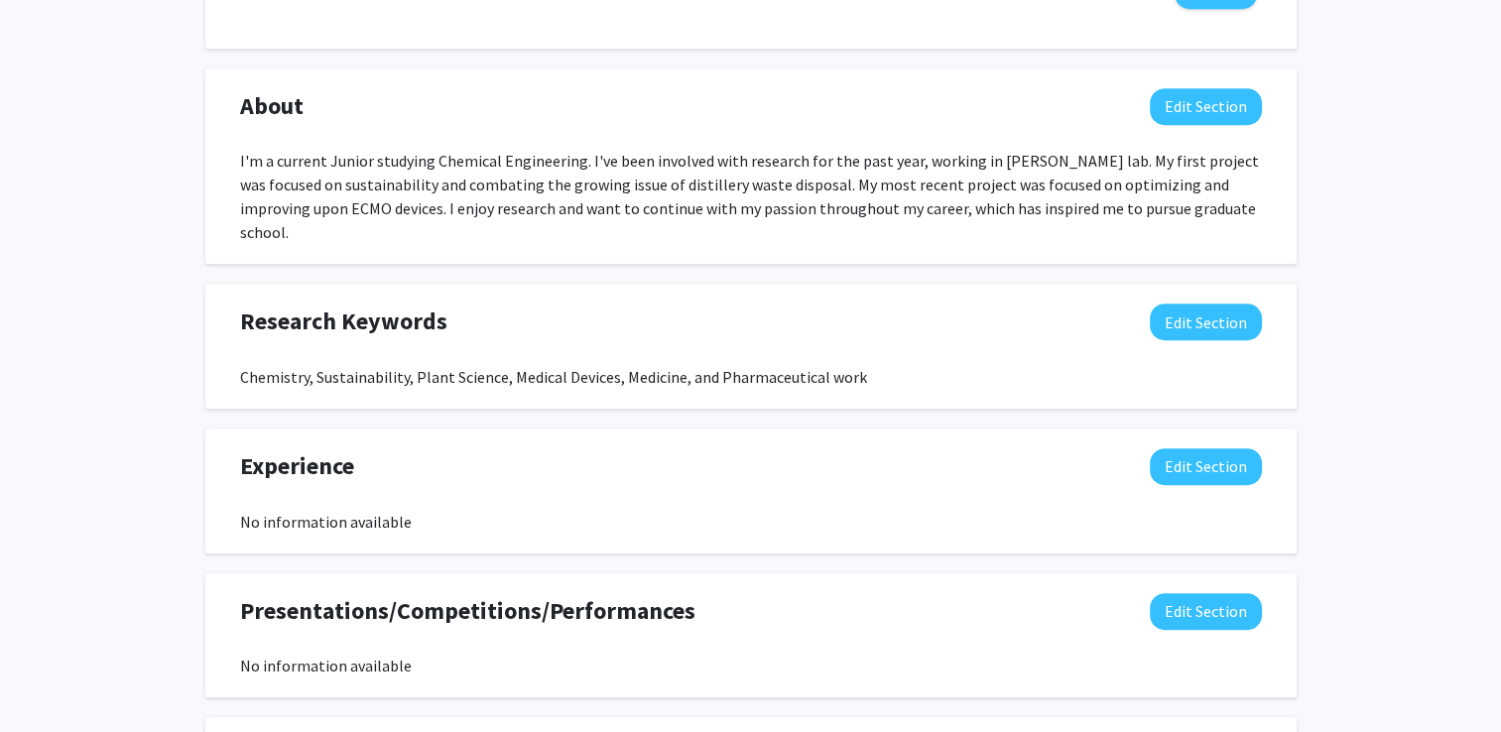
scroll to position [992, 0]
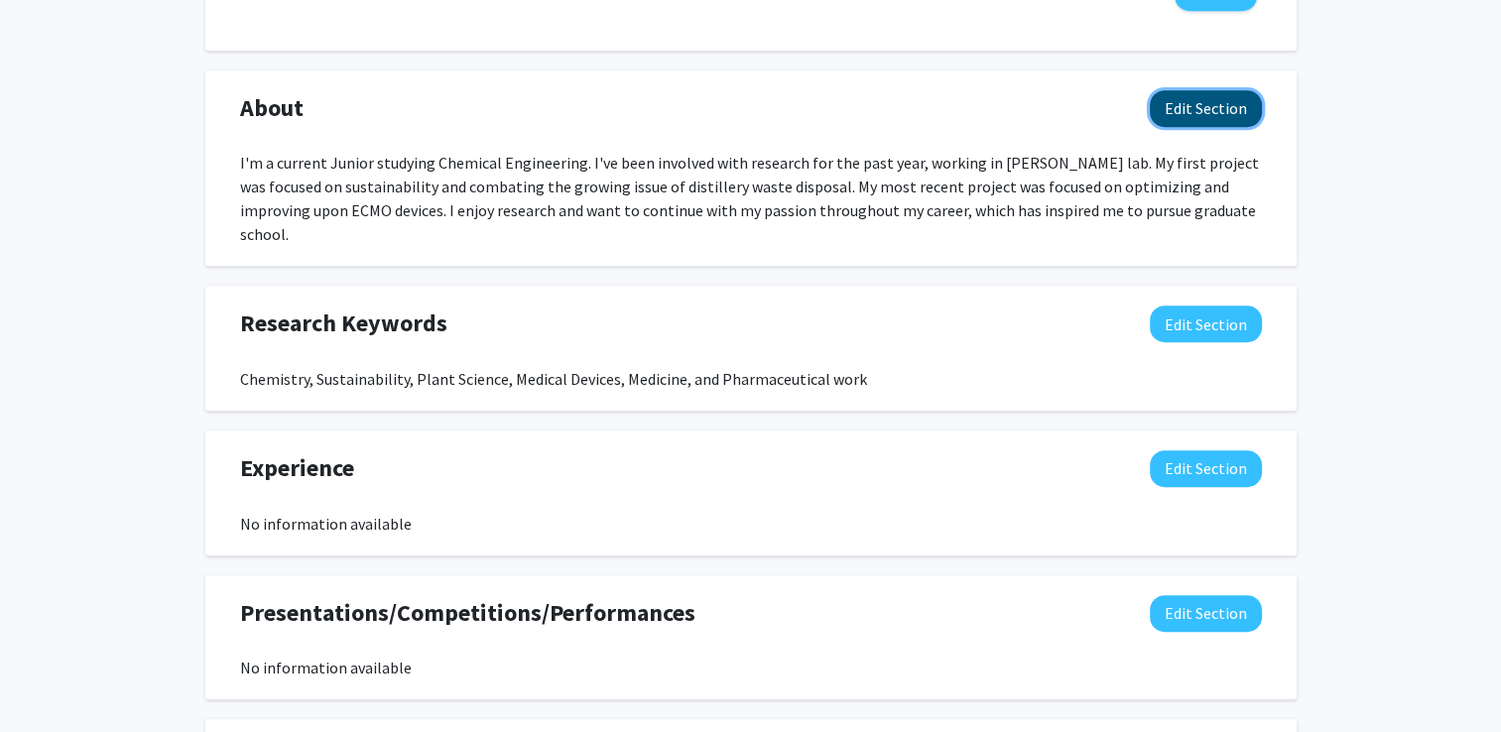
click at [1176, 109] on button "Edit Section" at bounding box center [1206, 108] width 112 height 37
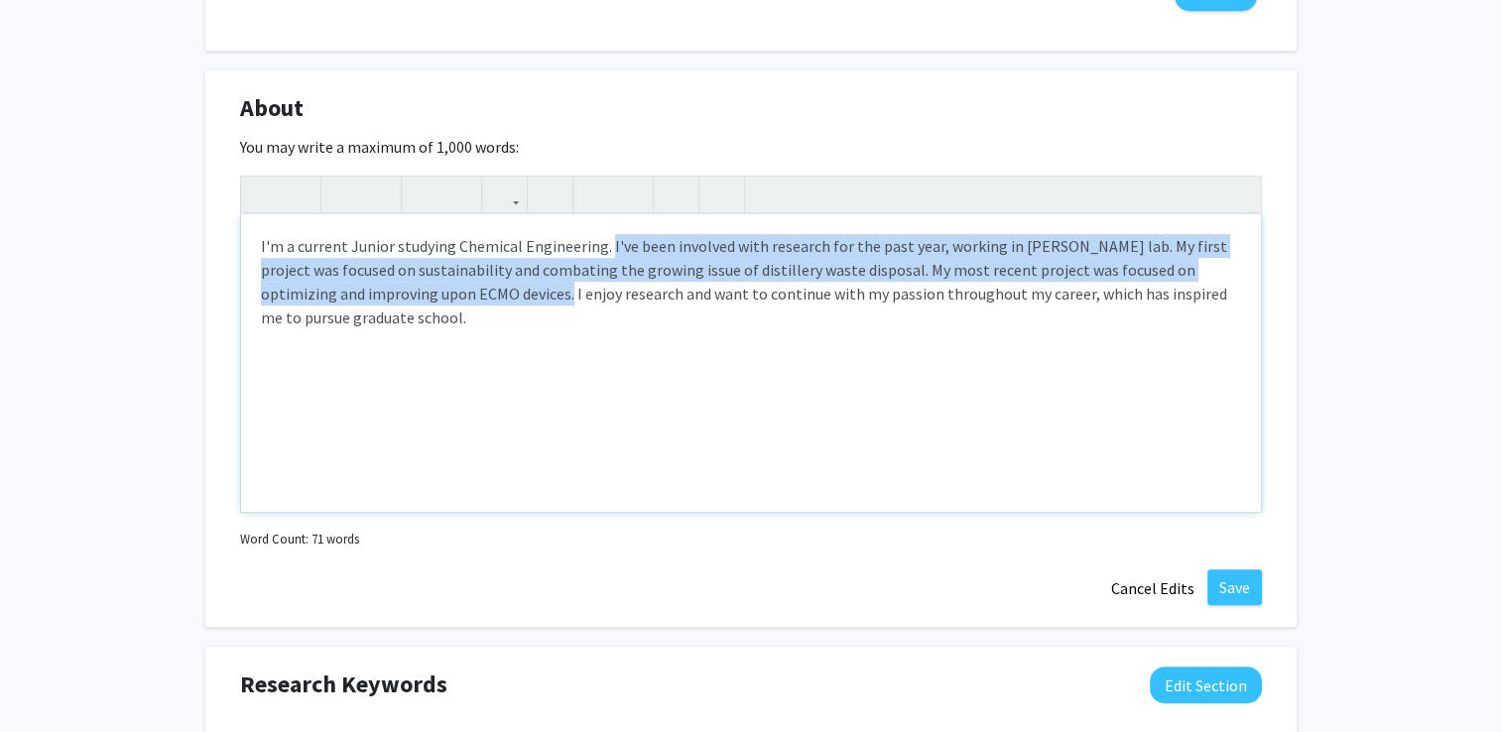
drag, startPoint x: 605, startPoint y: 243, endPoint x: 464, endPoint y: 296, distance: 150.4
click at [464, 296] on div "I'm a current Junior studying Chemical Engineering. I've been involved with res…" at bounding box center [751, 363] width 1020 height 298
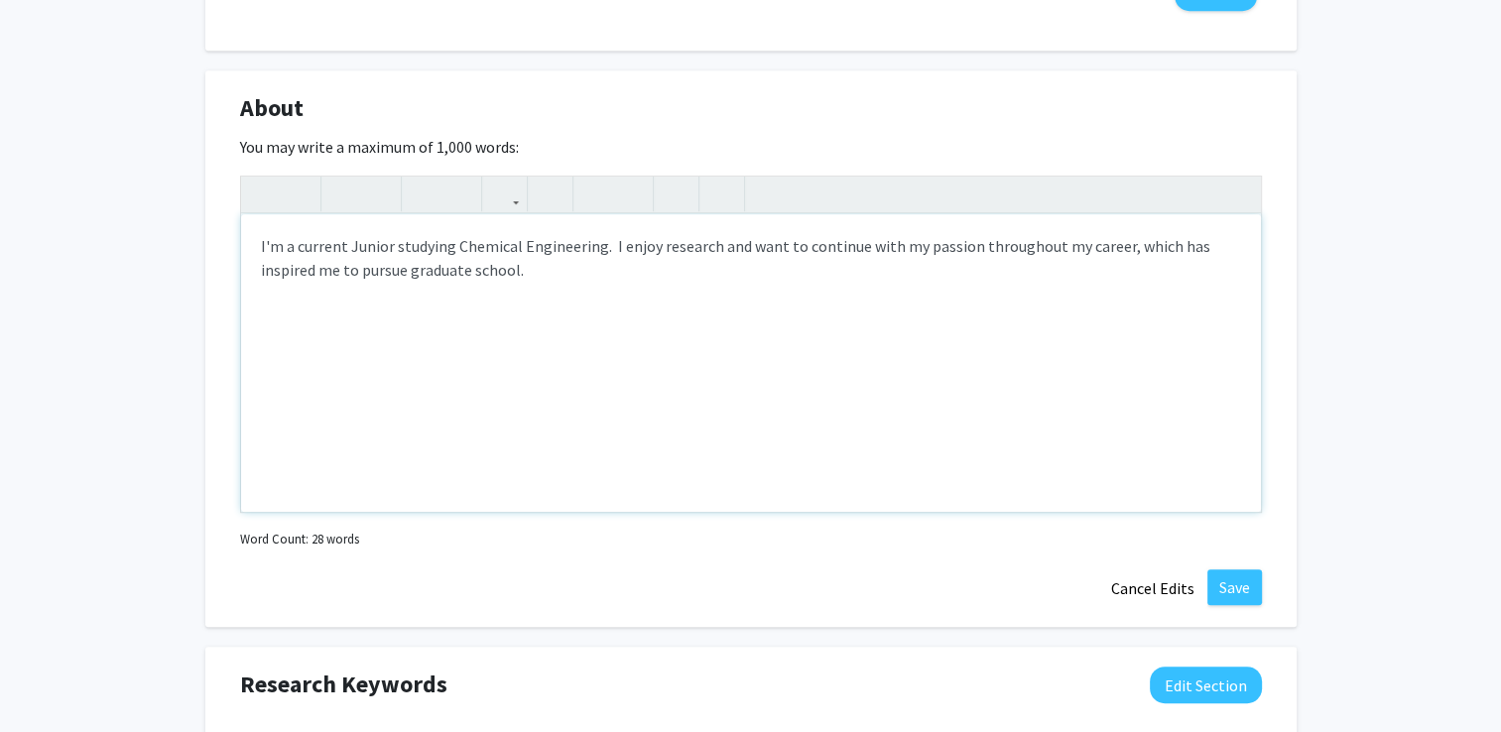
click at [604, 247] on p "I'm a current Junior studying Chemical Engineering. I enjoy research and want t…" at bounding box center [751, 258] width 980 height 48
type textarea "<p>I'm a current Junior studying Chemical Engineering. I have a specific intere…"
click at [1238, 572] on button "Save" at bounding box center [1234, 587] width 55 height 36
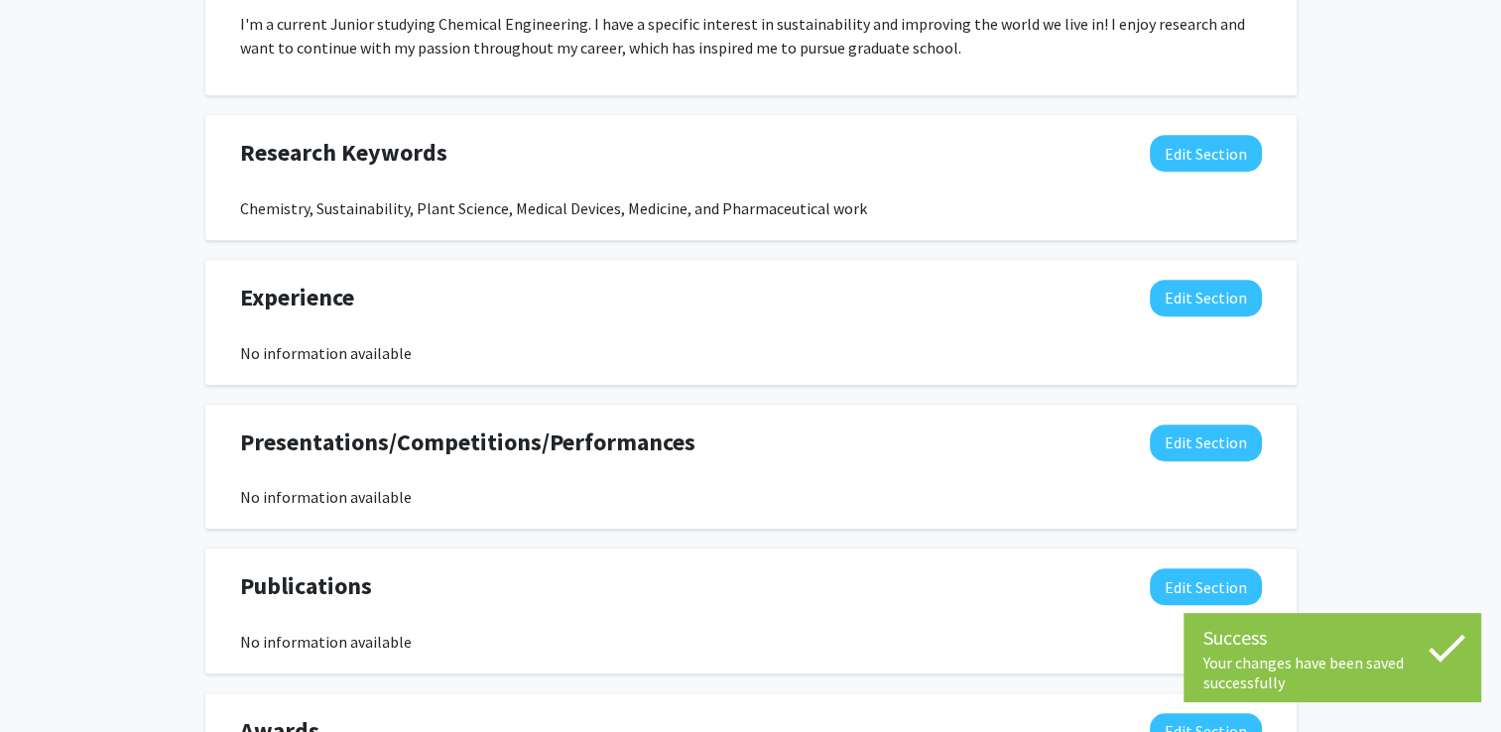
scroll to position [1133, 0]
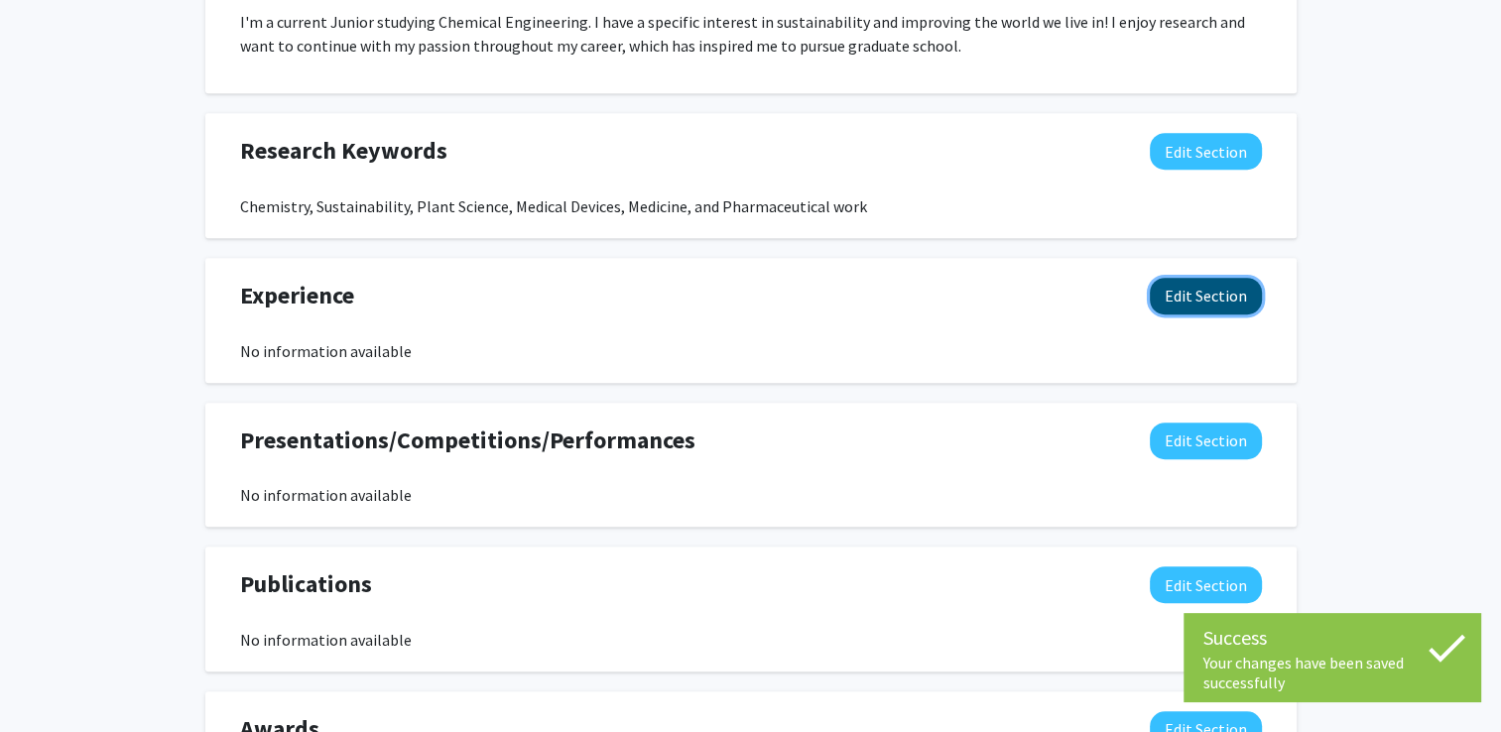
click at [1158, 306] on button "Edit Section" at bounding box center [1206, 296] width 112 height 37
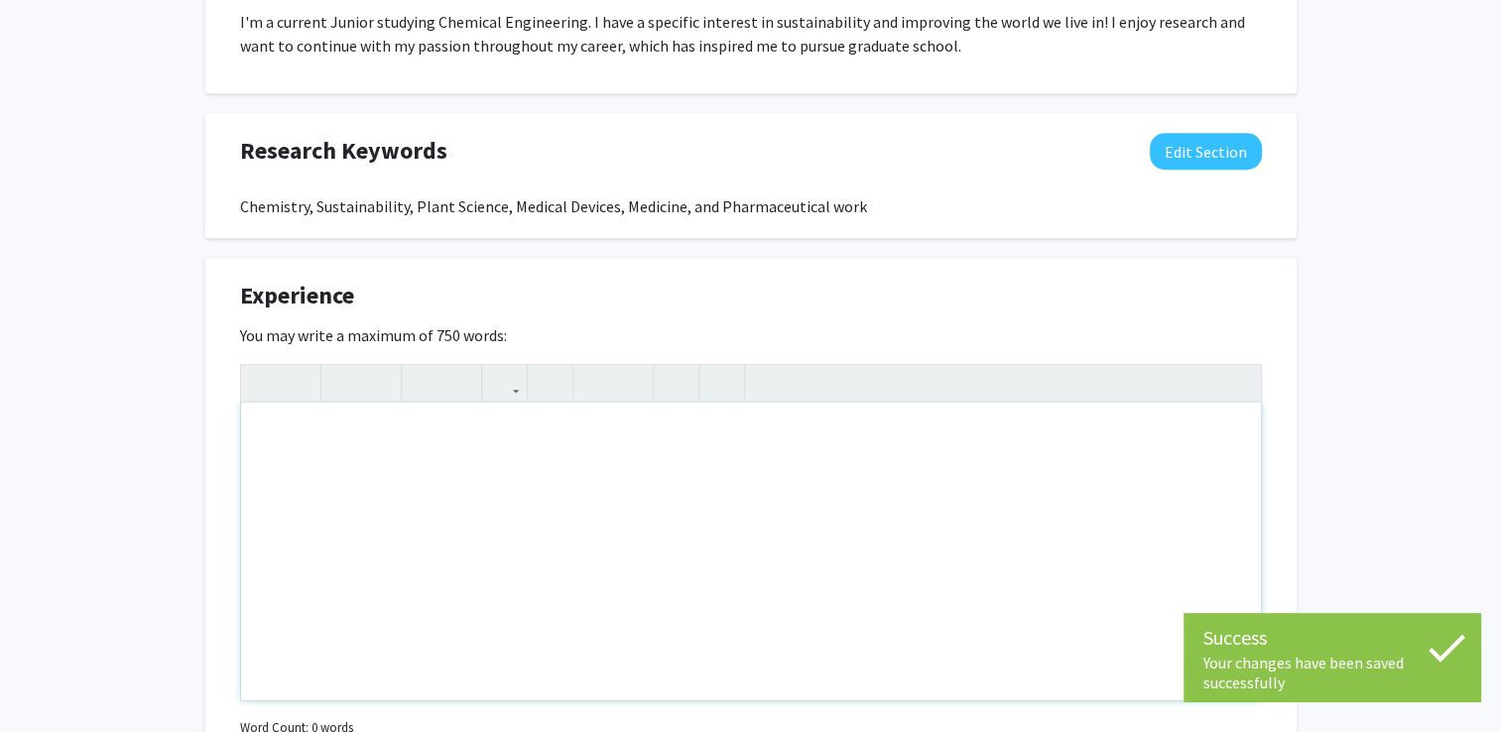
click at [803, 444] on div "Note to users with screen readers: Please deactivate our accessibility plugin f…" at bounding box center [751, 552] width 1020 height 298
paste div "Note to users with screen readers: Please deactivate our accessibility plugin f…"
type textarea "<p>I've been involved with research for the past year, working in [PERSON_NAME]…"
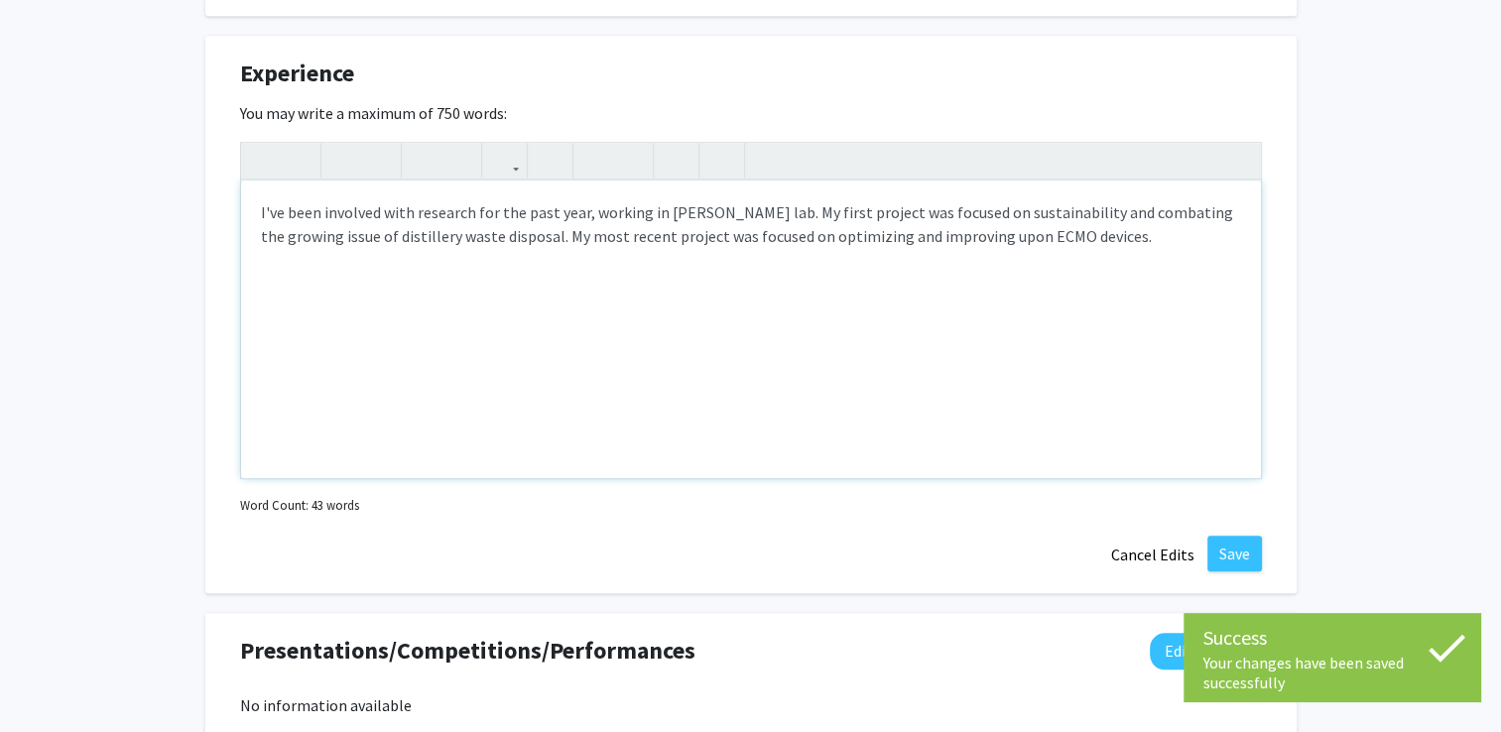
scroll to position [1359, 0]
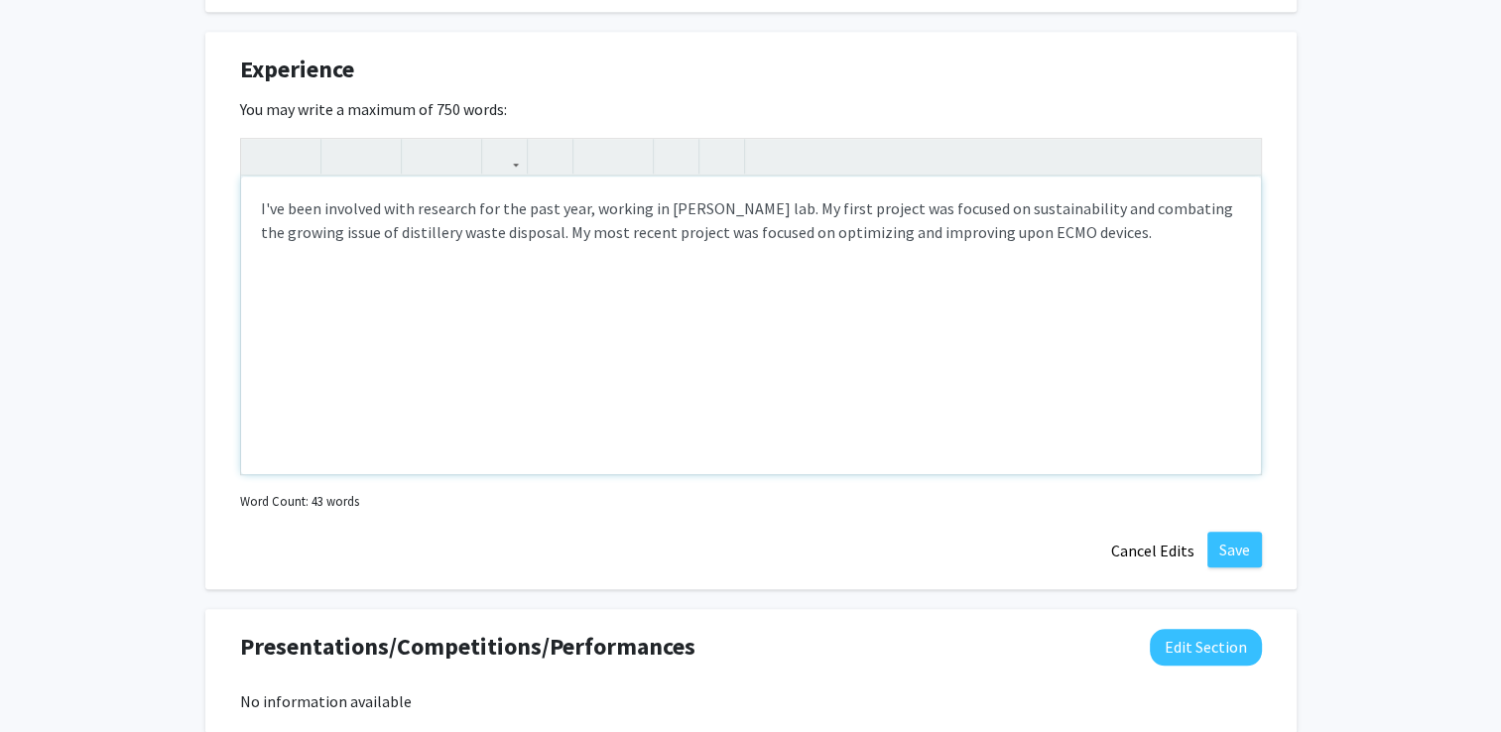
click at [527, 229] on p "I've been involved with research for the past year, working in [PERSON_NAME] la…" at bounding box center [751, 220] width 980 height 48
click at [1120, 207] on p "I've been involved with research for the past year, working in [PERSON_NAME] la…" at bounding box center [751, 231] width 980 height 71
click at [1017, 208] on p "I've been involved with research for the past year, working in [PERSON_NAME] la…" at bounding box center [751, 231] width 980 height 71
click at [874, 207] on p "I've been involved with research for the past year, working in [PERSON_NAME] la…" at bounding box center [751, 231] width 980 height 71
click at [900, 213] on p "I've been involved with research for the past year, working in [PERSON_NAME] la…" at bounding box center [751, 231] width 980 height 71
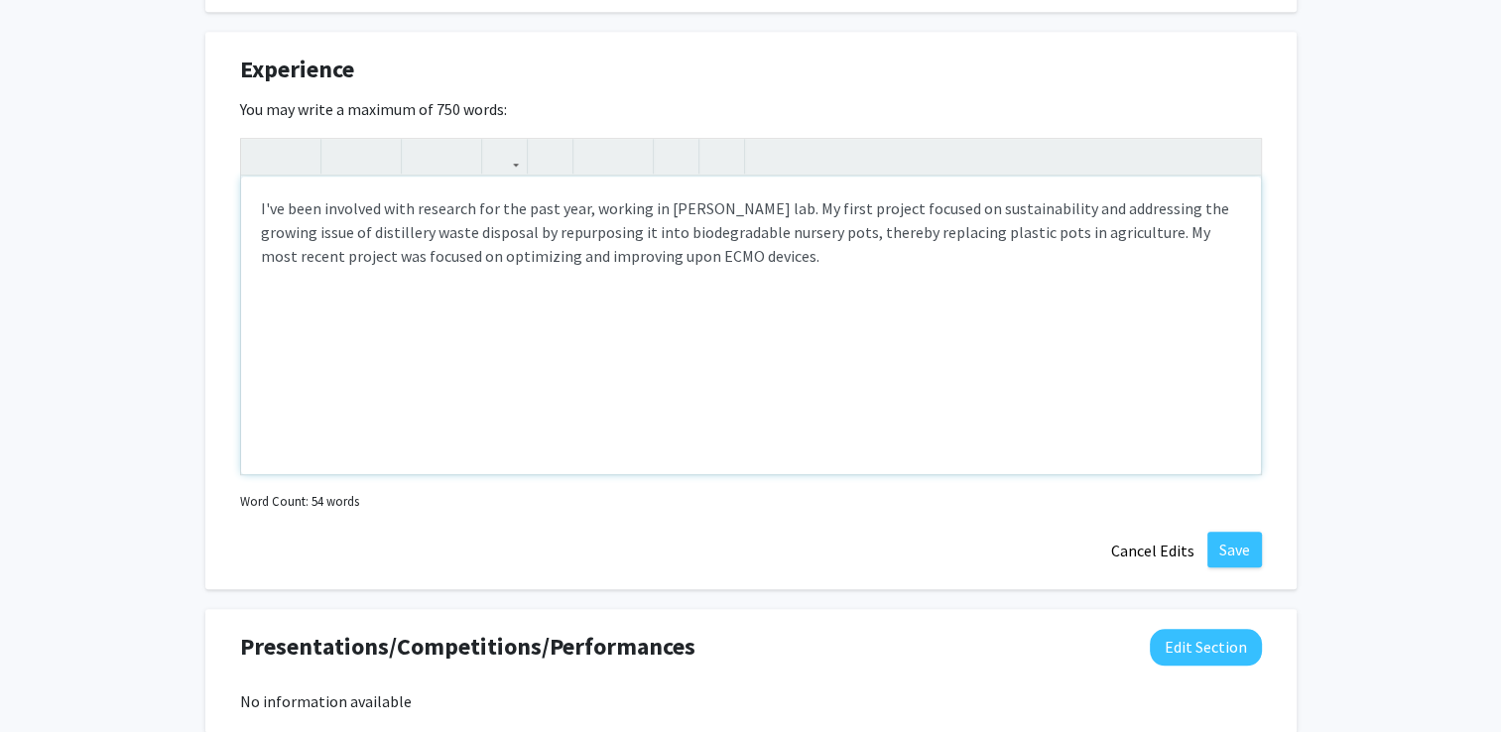
click at [933, 256] on p "I've been involved with research for the past year, working in [PERSON_NAME] la…" at bounding box center [751, 231] width 980 height 71
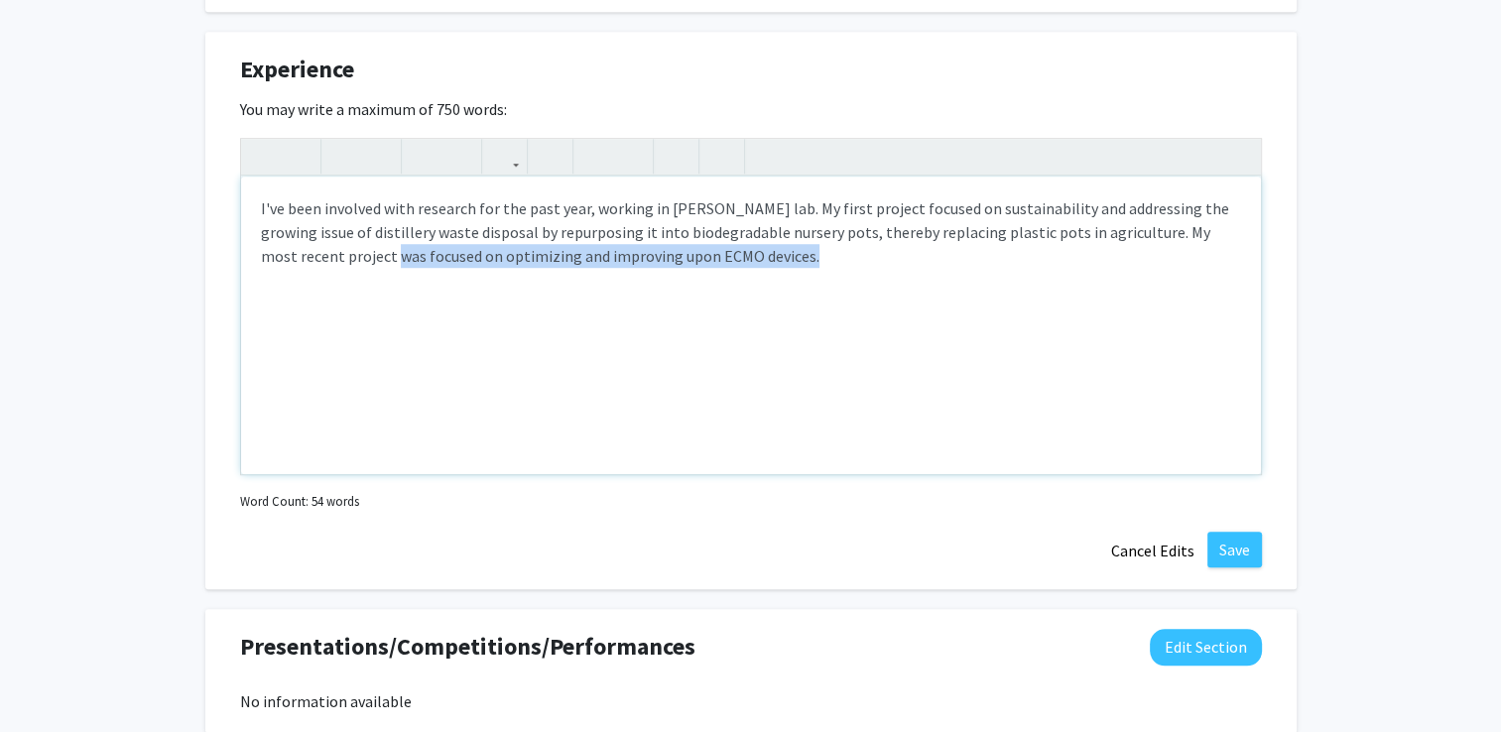
drag, startPoint x: 726, startPoint y: 257, endPoint x: 310, endPoint y: 280, distance: 416.3
click at [310, 280] on div "I've been involved with research for the past year, working in [PERSON_NAME] la…" at bounding box center [751, 326] width 1020 height 298
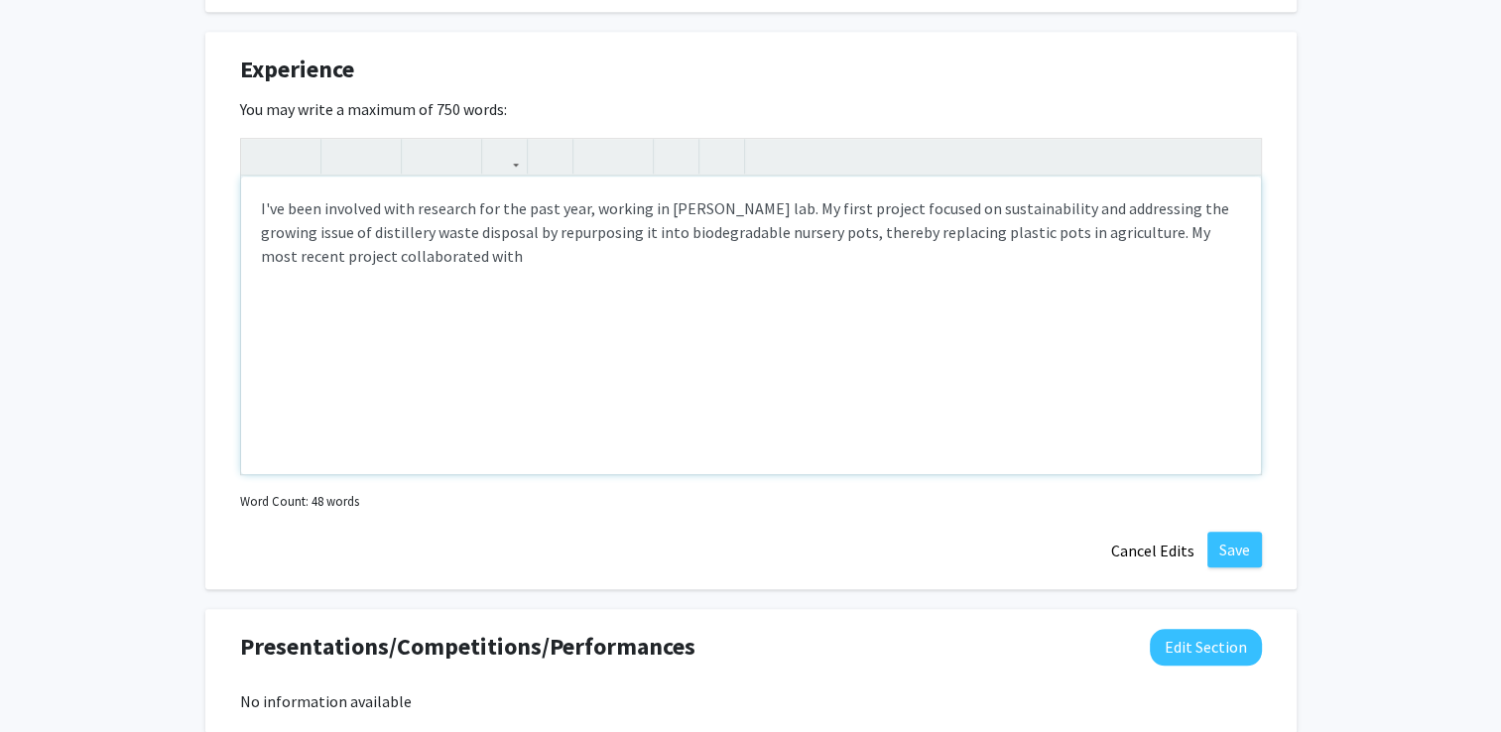
click at [325, 268] on div "I've been involved with research for the past year, working in [PERSON_NAME] la…" at bounding box center [751, 326] width 1020 height 298
click at [338, 257] on p "I've been involved with research for the past year, working in [PERSON_NAME] la…" at bounding box center [751, 231] width 980 height 71
click at [426, 265] on p "I've been involved with research for the past year, working in [PERSON_NAME] la…" at bounding box center [751, 231] width 980 height 71
click at [449, 257] on p "I've been involved with research for the past year, working in [PERSON_NAME] la…" at bounding box center [751, 231] width 980 height 71
click at [340, 248] on p "I've been involved with research for the past year, working in [PERSON_NAME] la…" at bounding box center [751, 231] width 980 height 71
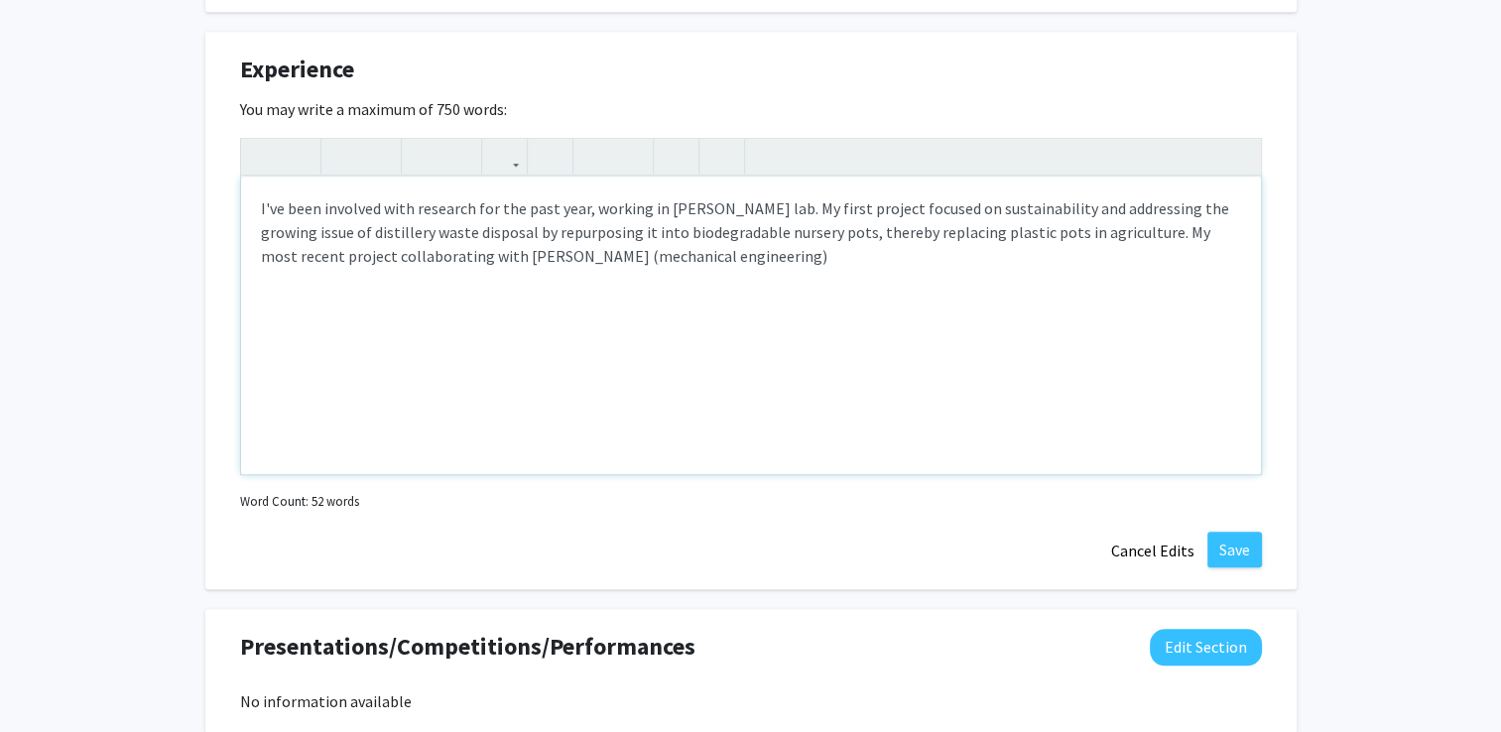
click at [698, 258] on p "I've been involved with research for the past year, working in [PERSON_NAME] la…" at bounding box center [751, 231] width 980 height 71
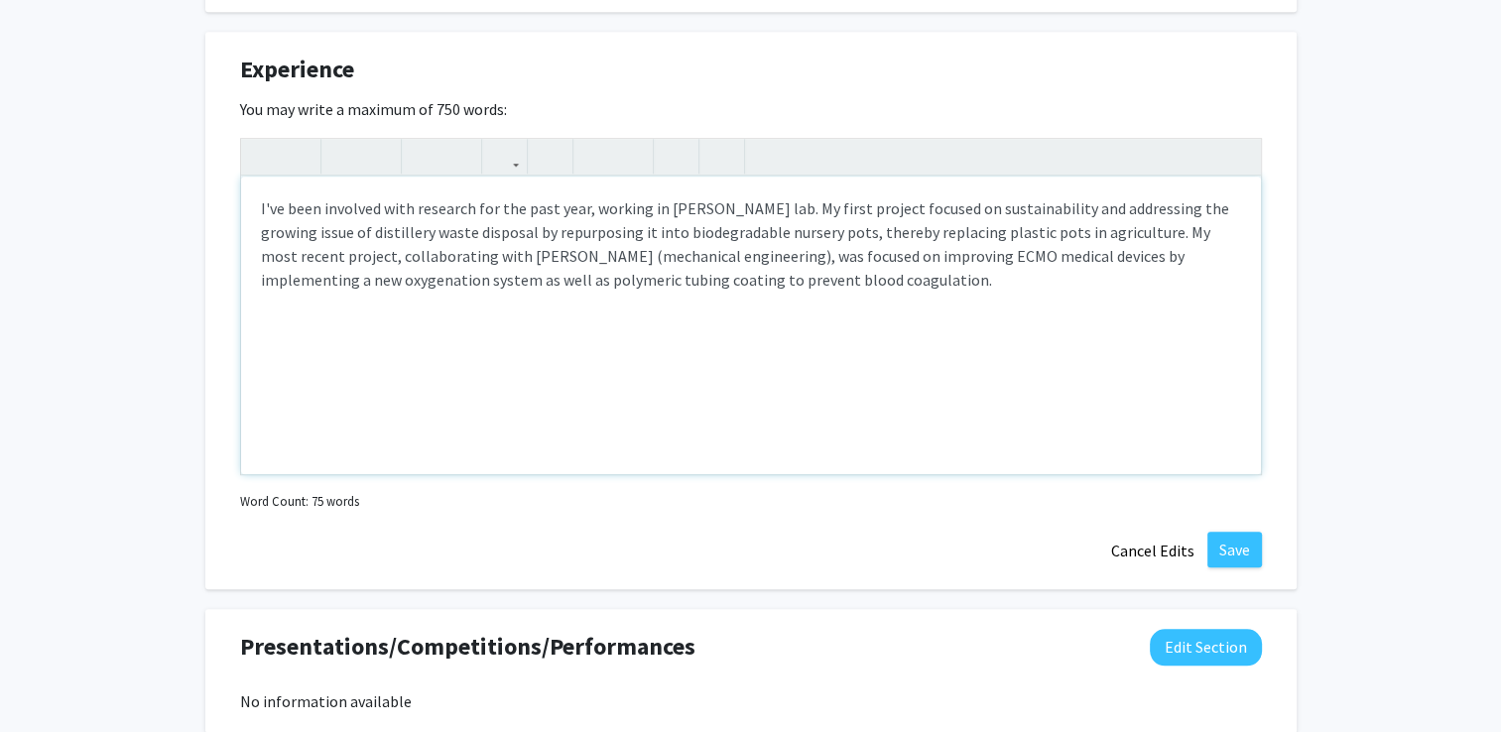
click at [1045, 259] on p "I've been involved with research for the past year, working in [PERSON_NAME] la…" at bounding box center [751, 243] width 980 height 95
click at [929, 334] on div "I've been involved with research for the past year, working in [PERSON_NAME] la…" at bounding box center [751, 326] width 1020 height 298
click at [1227, 554] on button "Save" at bounding box center [1234, 550] width 55 height 36
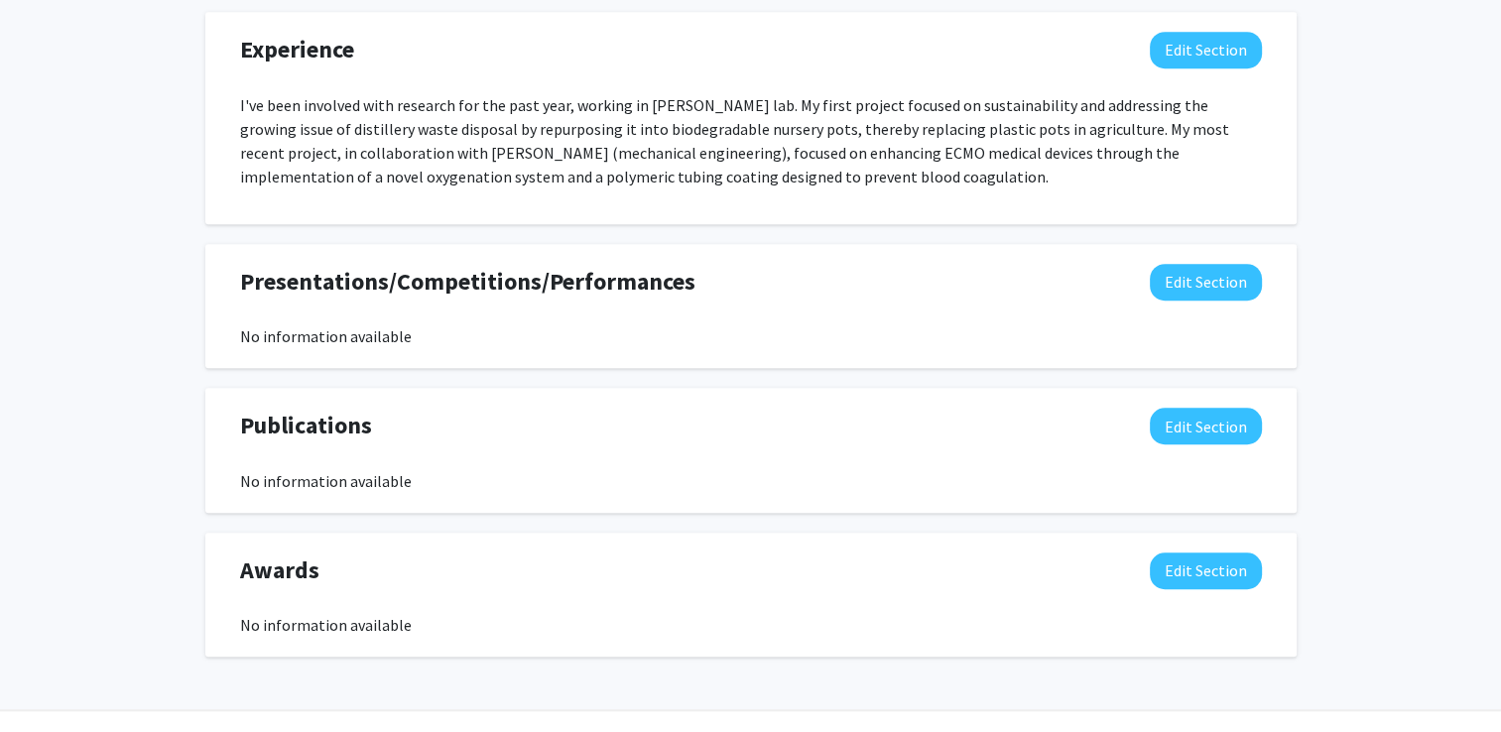
scroll to position [1427, 0]
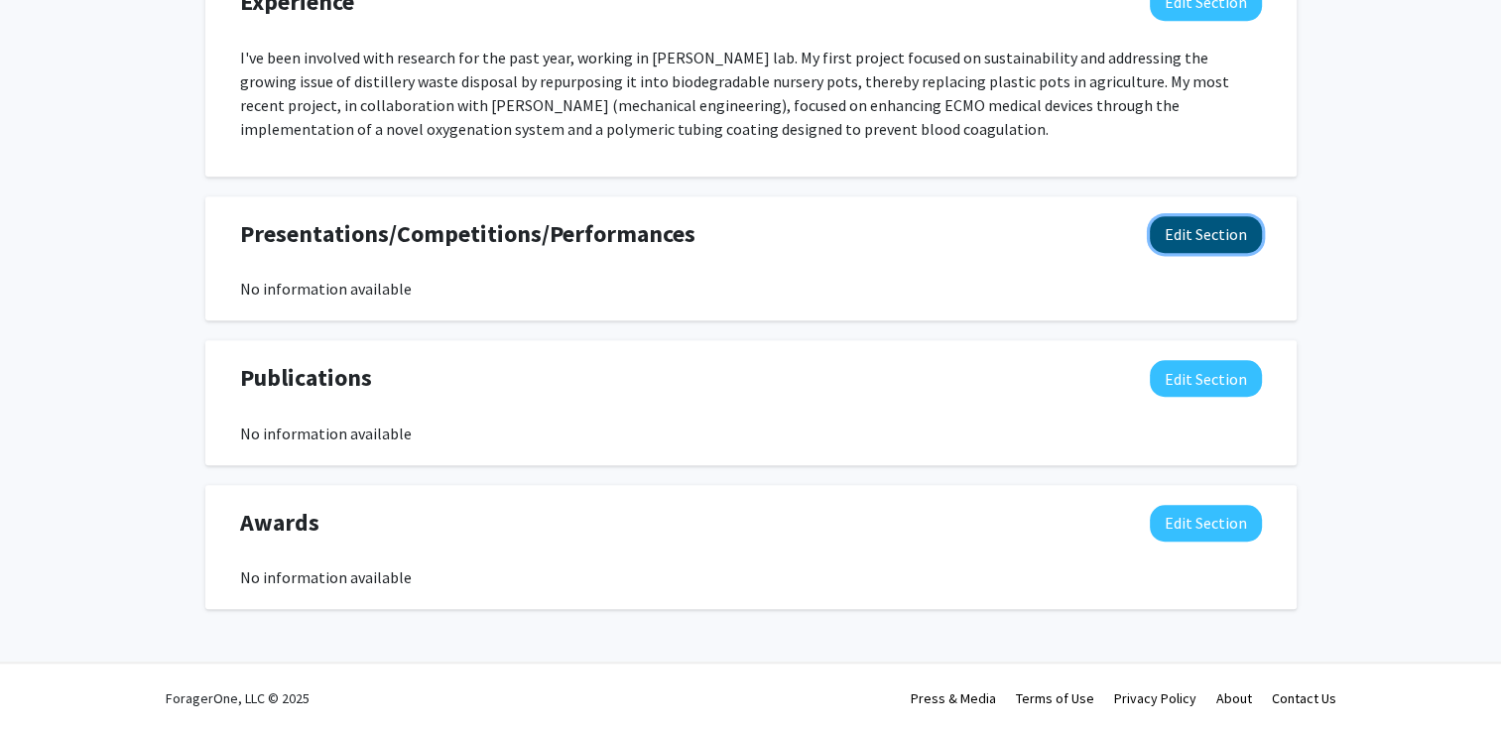
click at [1238, 236] on button "Edit Section" at bounding box center [1206, 234] width 112 height 37
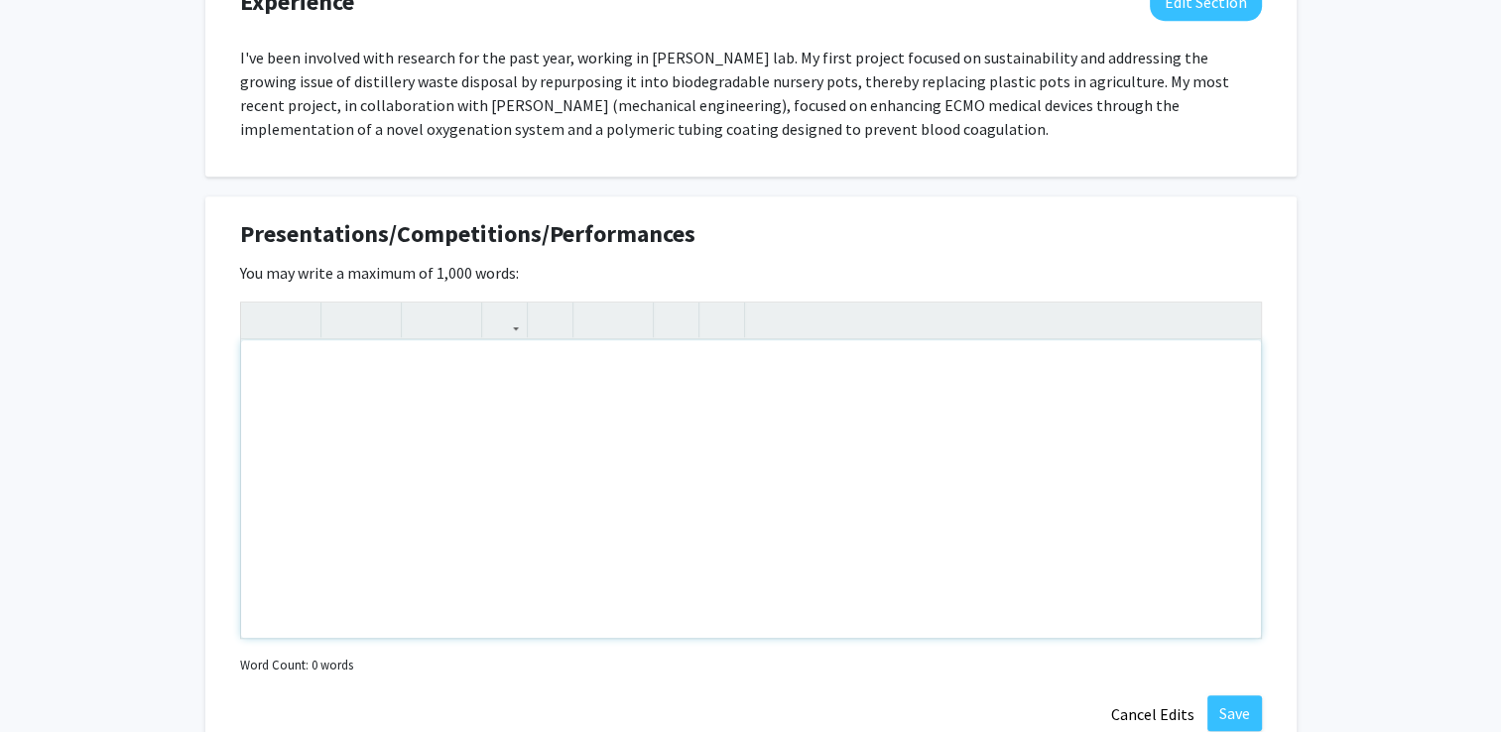
scroll to position [1486, 0]
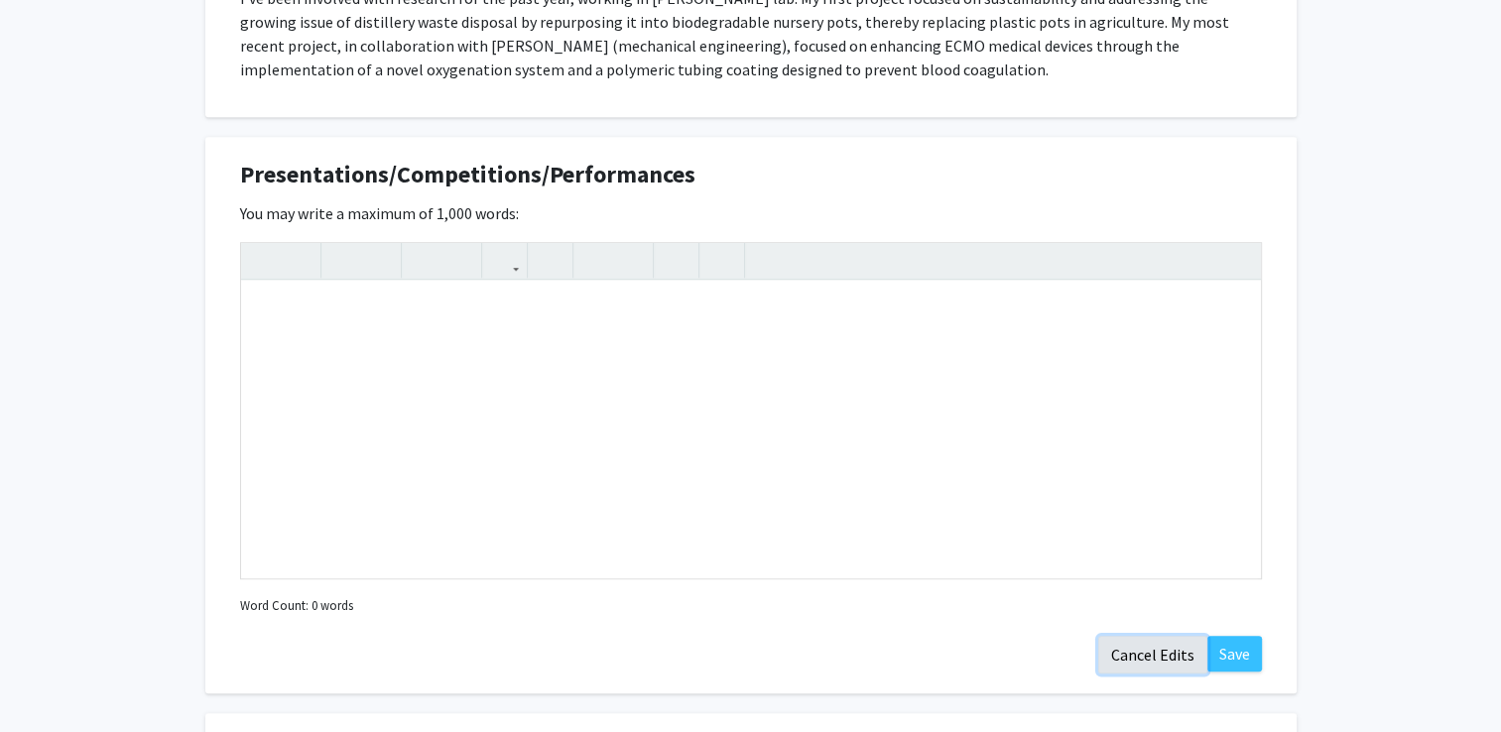
click at [1139, 649] on button "Cancel Edits" at bounding box center [1152, 655] width 109 height 38
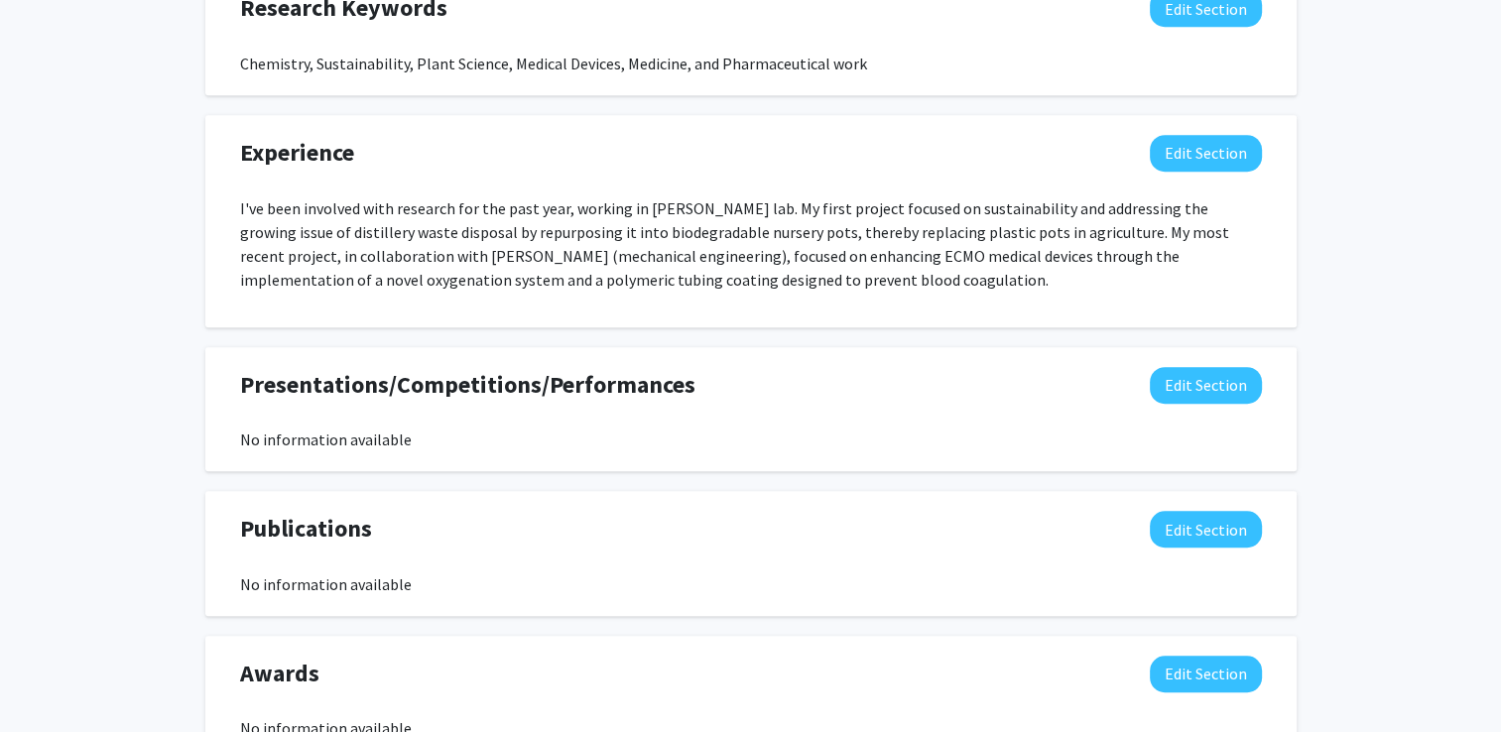
scroll to position [1272, 0]
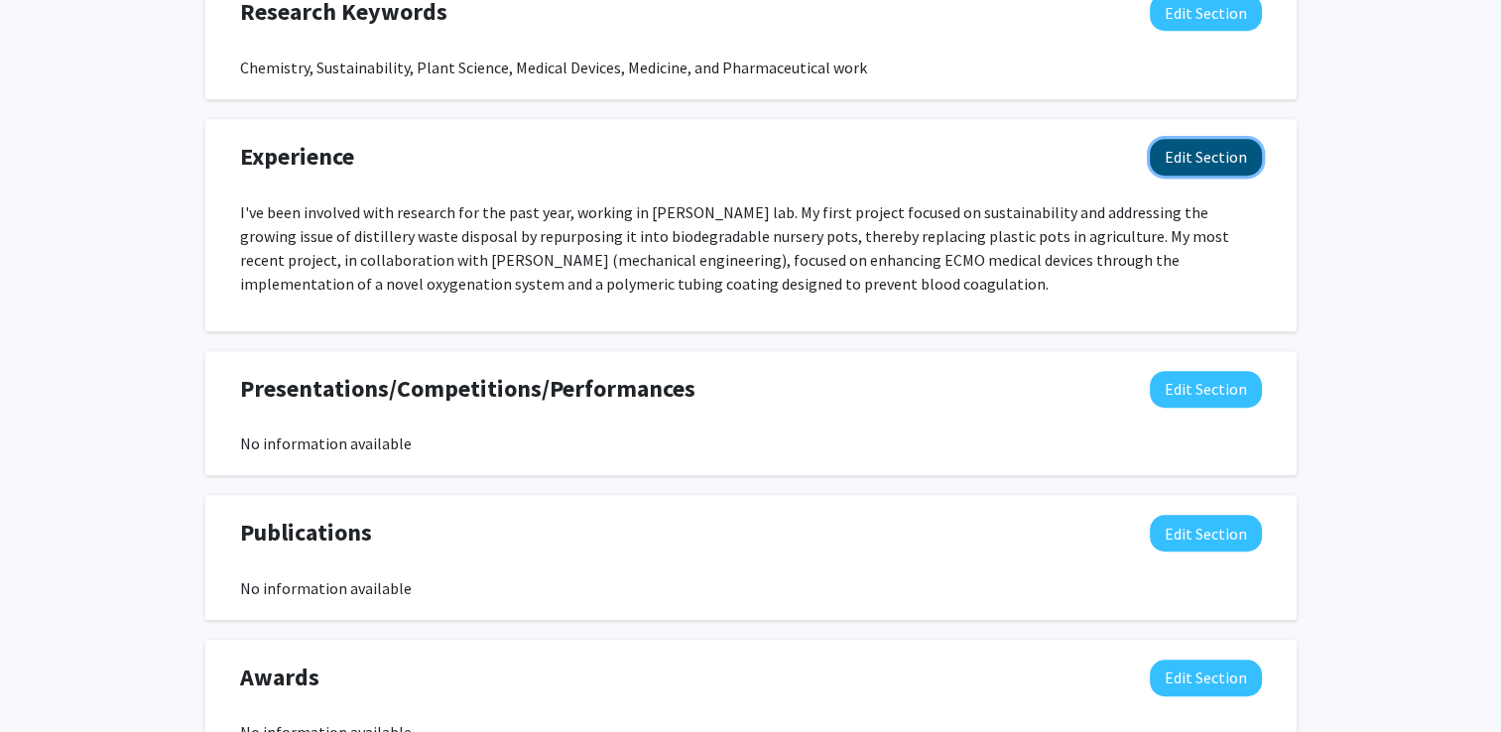
click at [1219, 165] on button "Edit Section" at bounding box center [1206, 157] width 112 height 37
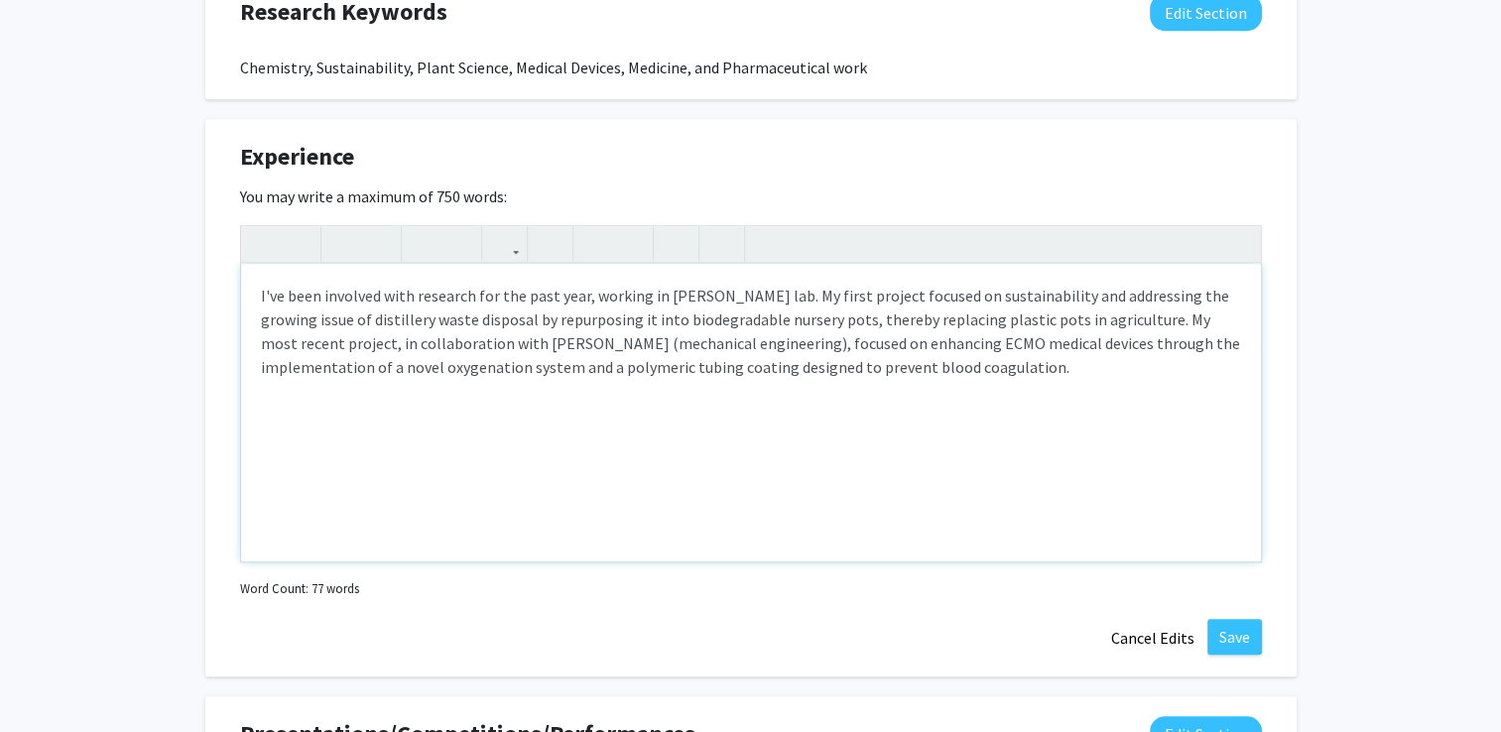
click at [312, 339] on p "I've been involved with research for the past year, working in [PERSON_NAME] la…" at bounding box center [751, 331] width 980 height 95
click at [695, 351] on p "I've been involved with research for the past year, working in [PERSON_NAME] la…" at bounding box center [751, 331] width 980 height 95
type textarea "<p>I've been involved with research for the past year, working in [PERSON_NAME]…"
click at [709, 342] on p "I've been involved with research for the past year, working in [PERSON_NAME] la…" at bounding box center [751, 331] width 980 height 95
click at [1218, 633] on button "Save" at bounding box center [1234, 637] width 55 height 36
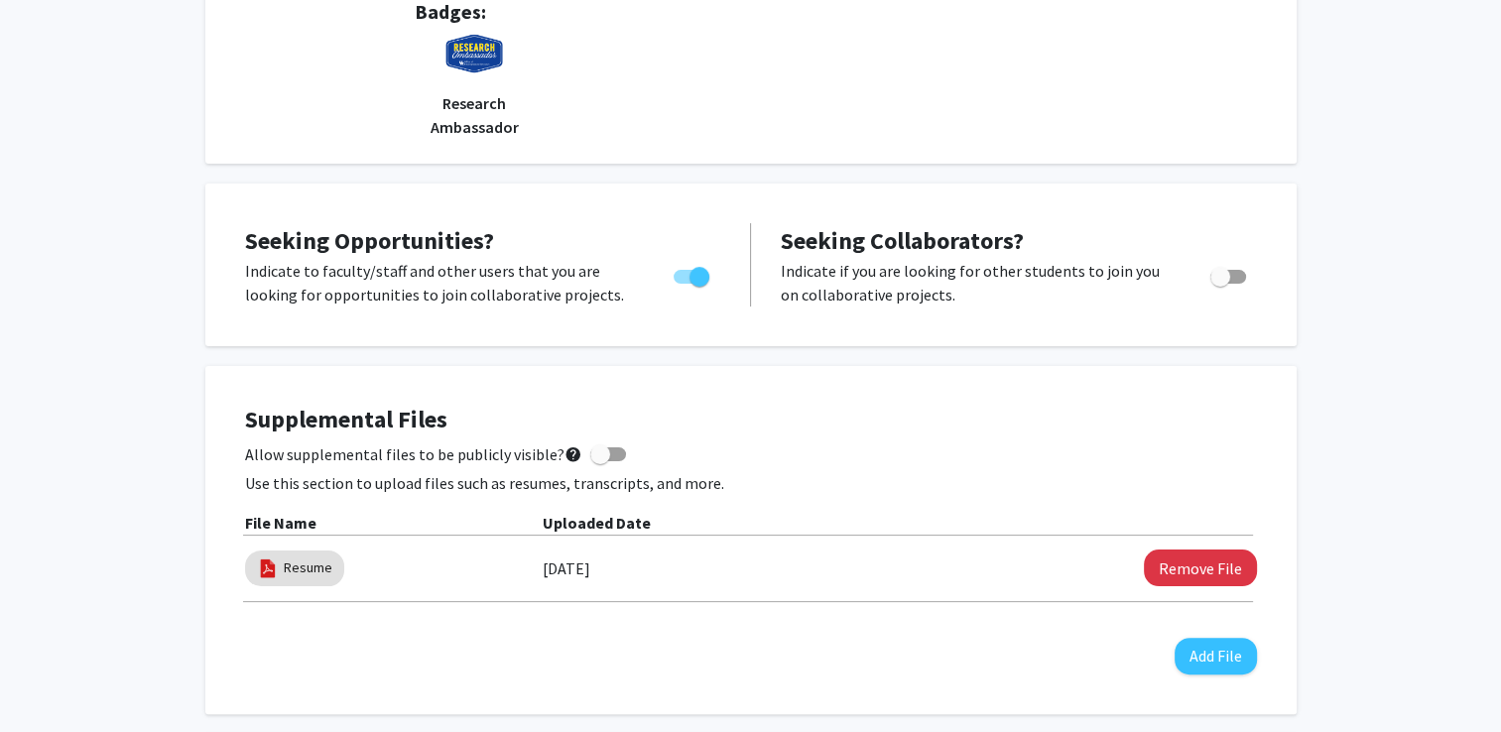
scroll to position [0, 0]
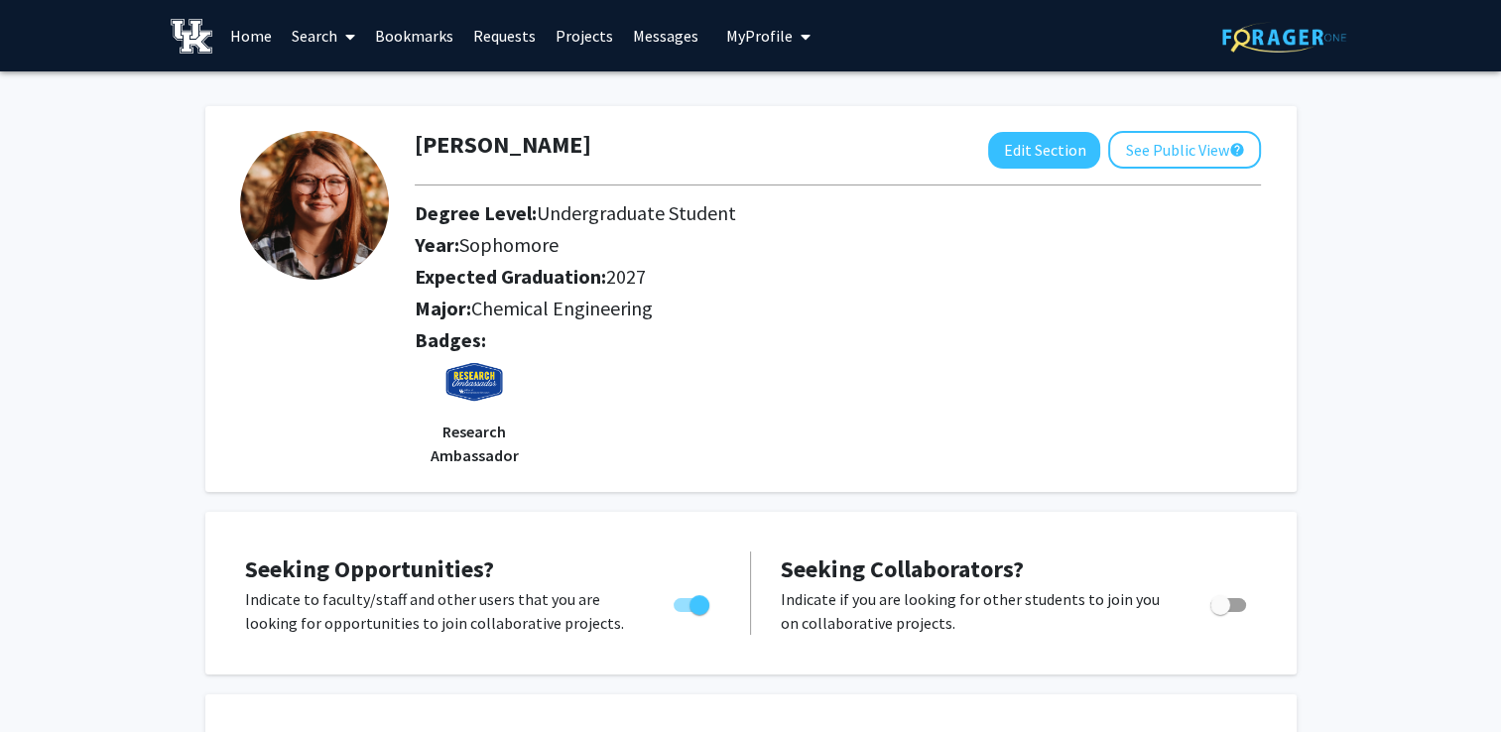
click at [302, 35] on link "Search" at bounding box center [323, 35] width 83 height 69
click at [326, 91] on span "Faculty/Staff" at bounding box center [355, 91] width 146 height 40
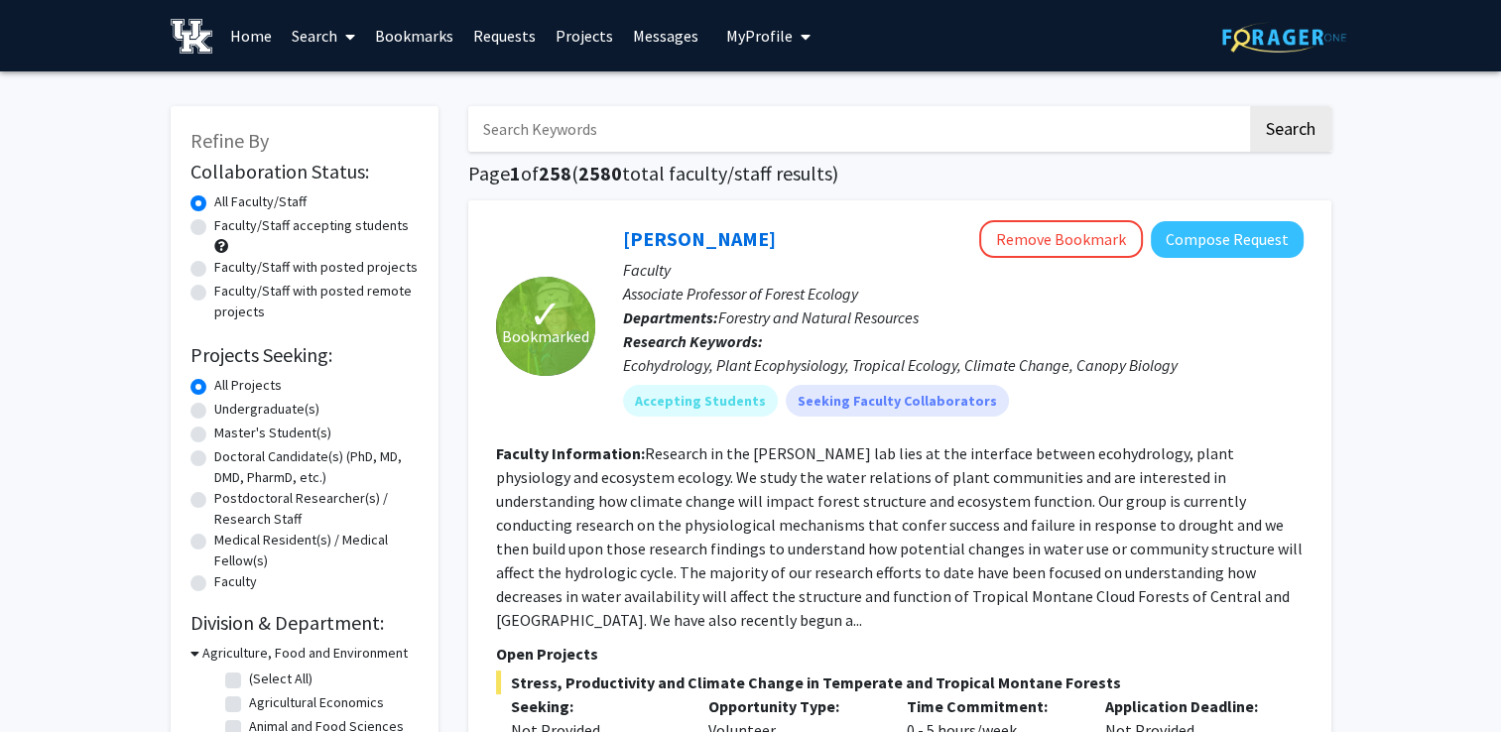
click at [548, 121] on input "Search Keywords" at bounding box center [857, 129] width 779 height 46
click at [1250, 106] on button "Search" at bounding box center [1290, 129] width 81 height 46
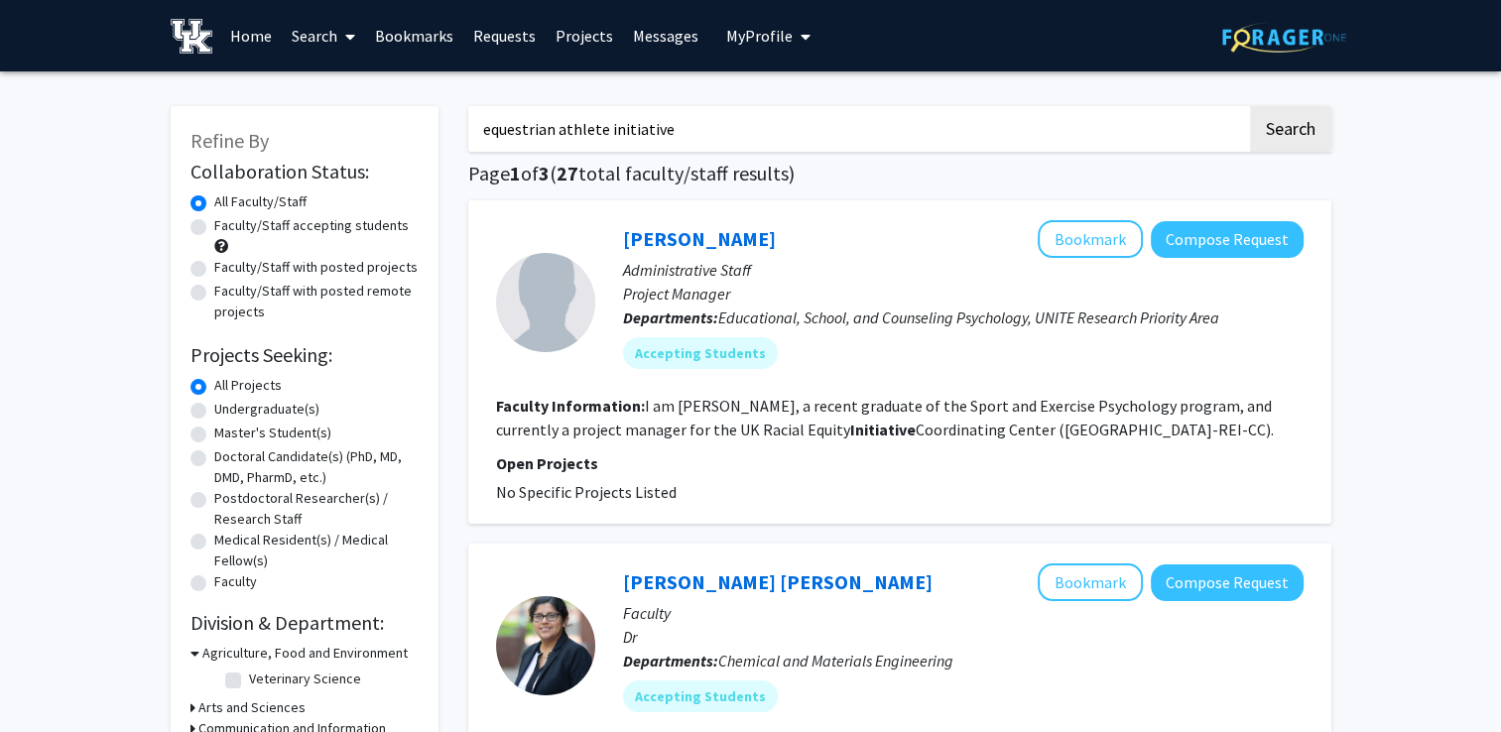
click at [662, 133] on input "equestrian athlete initiative" at bounding box center [857, 129] width 779 height 46
click at [1250, 106] on button "Search" at bounding box center [1290, 129] width 81 height 46
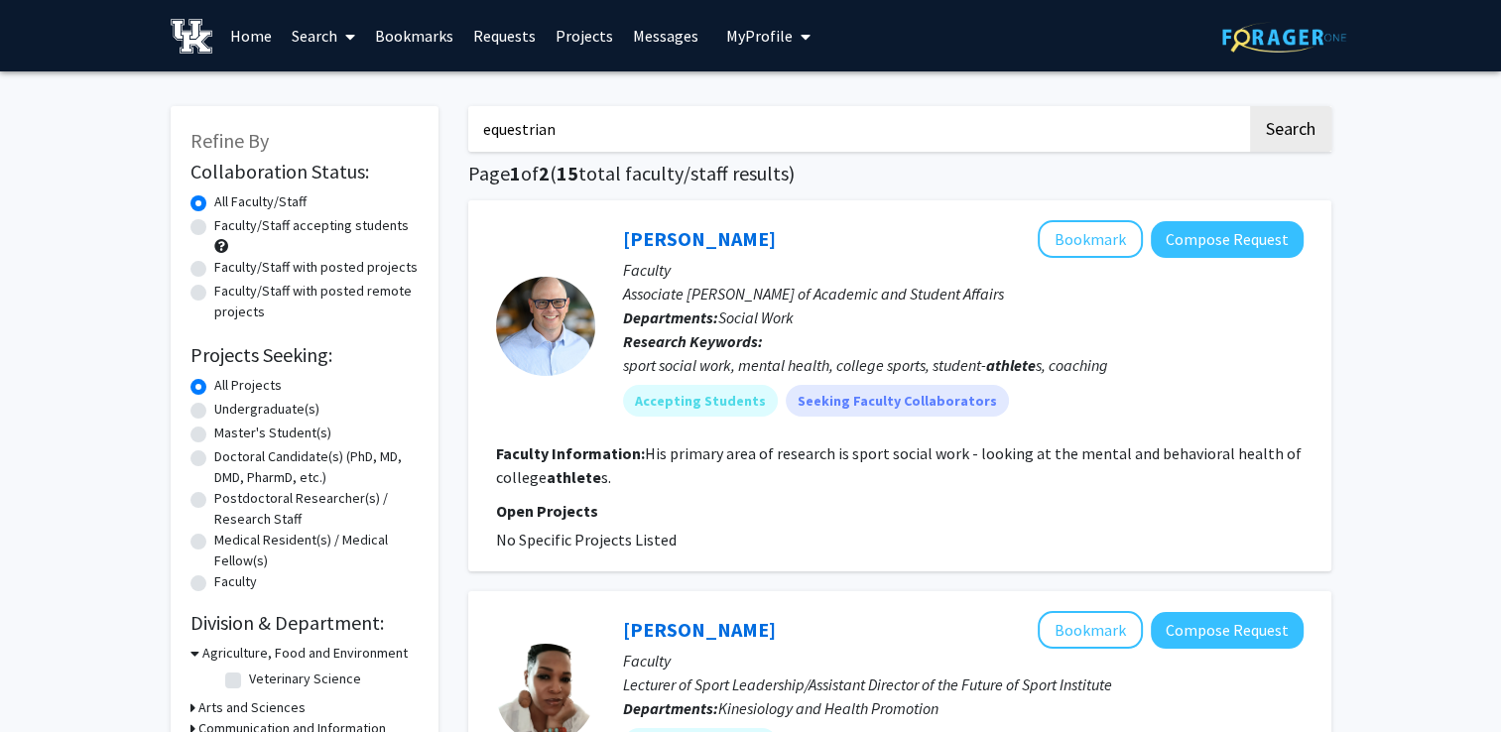
type input "equestrian"
click at [1250, 106] on button "Search" at bounding box center [1290, 129] width 81 height 46
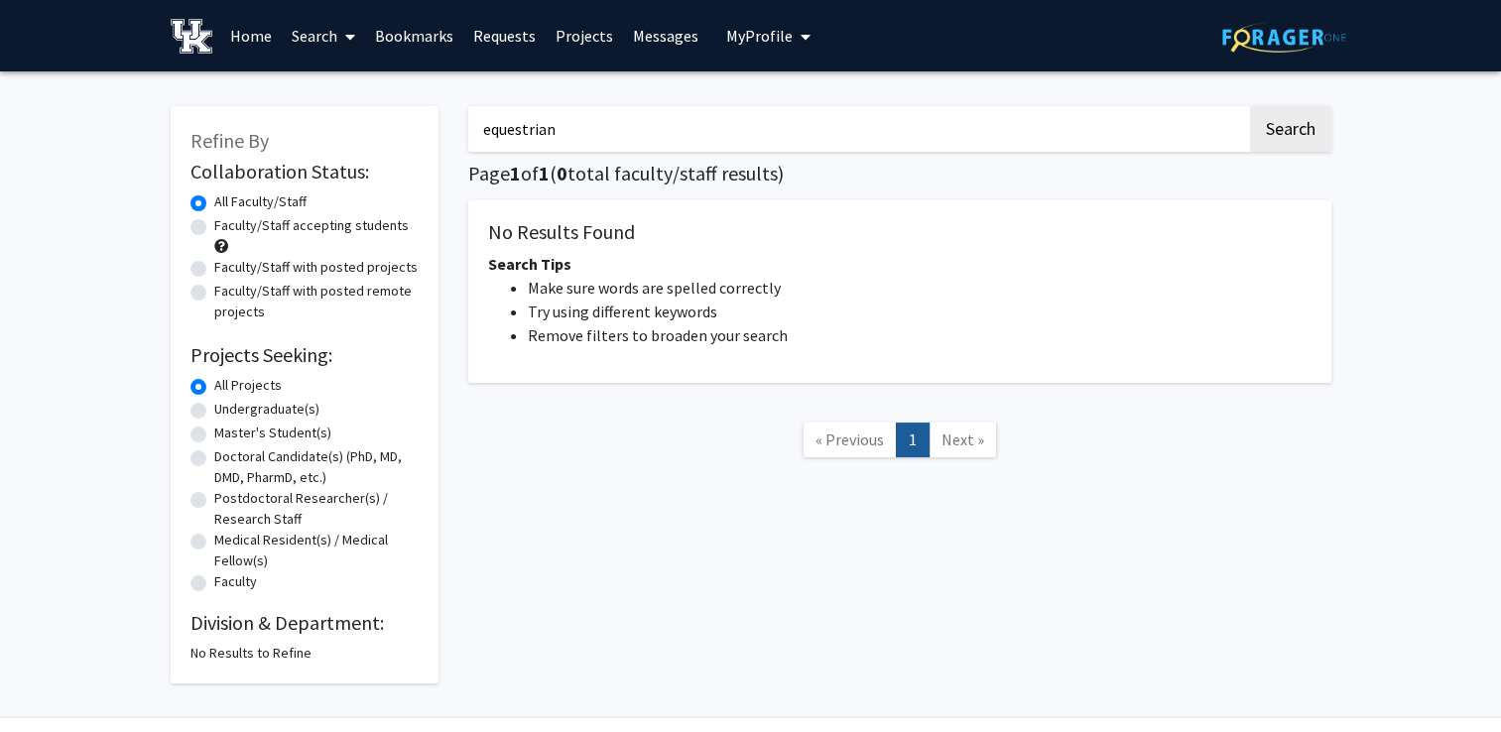
click at [543, 162] on h1 "Page 1 of 1 ( 0 total faculty/staff results)" at bounding box center [899, 174] width 863 height 24
drag, startPoint x: 543, startPoint y: 161, endPoint x: 513, endPoint y: 117, distance: 52.8
click at [513, 117] on div "equestrian Search Page 1 of 1 ( 0 total faculty/staff results) No Results Found…" at bounding box center [899, 384] width 893 height 597
click at [513, 117] on input "equestrian" at bounding box center [857, 129] width 779 height 46
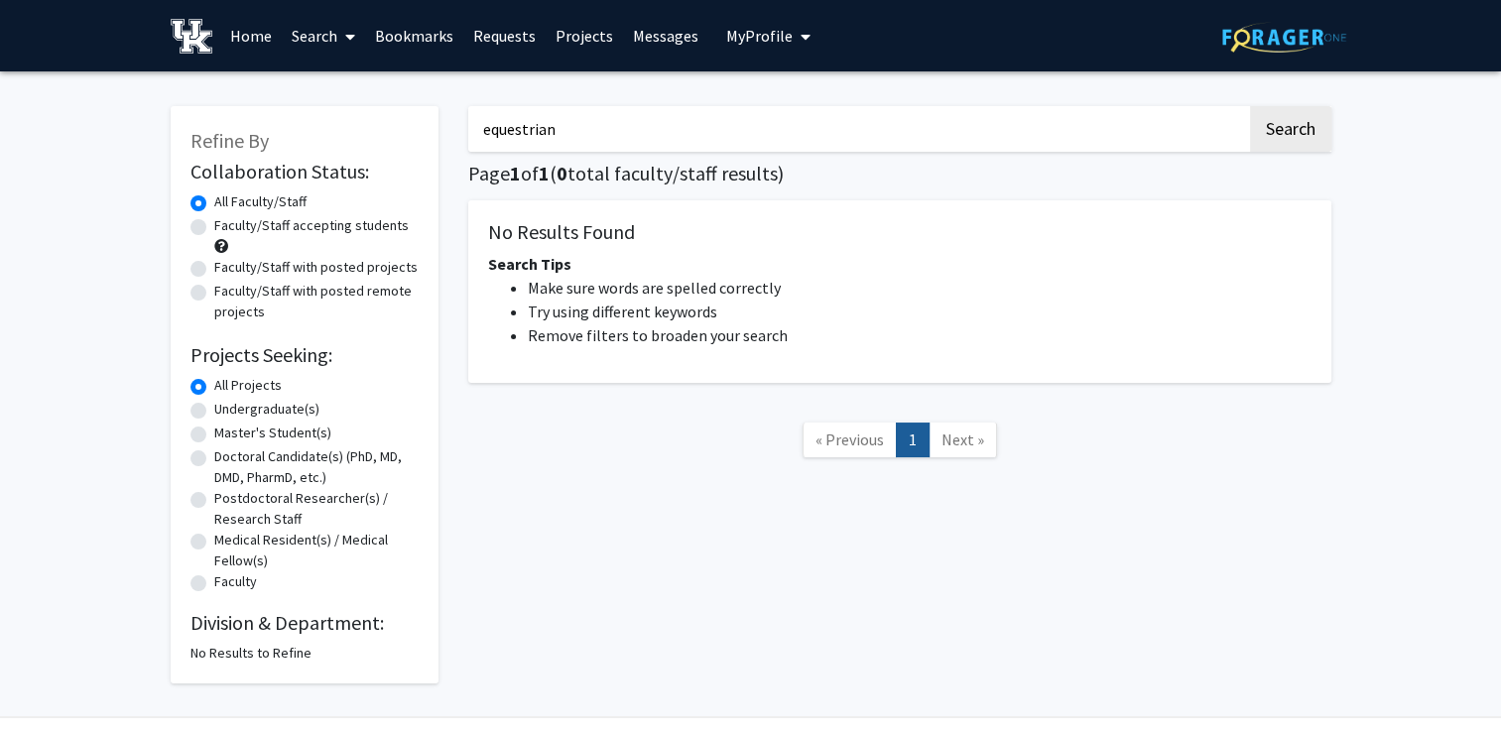
click at [513, 127] on input "equestrian" at bounding box center [857, 129] width 779 height 46
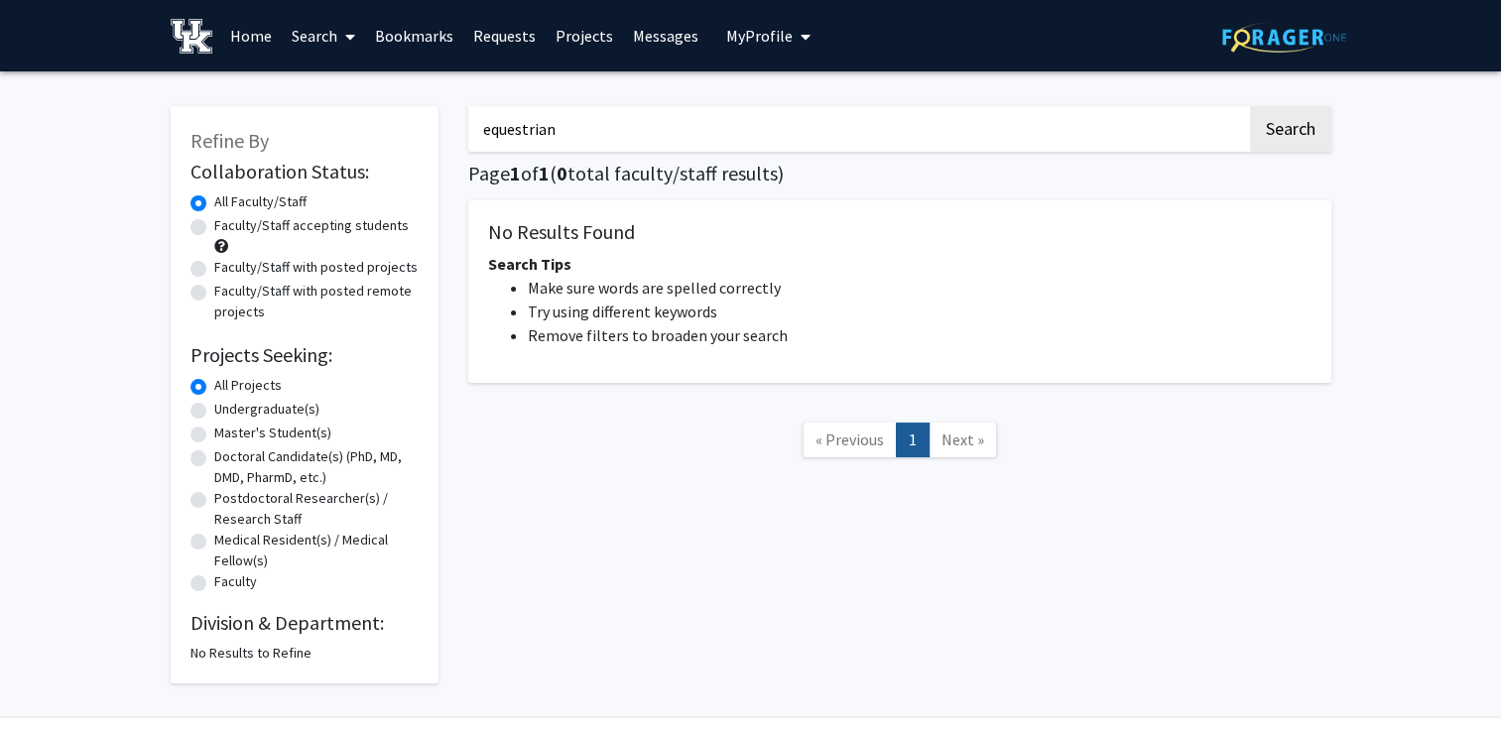
click at [513, 127] on input "equestrian" at bounding box center [857, 129] width 779 height 46
click at [1250, 106] on button "Search" at bounding box center [1290, 129] width 81 height 46
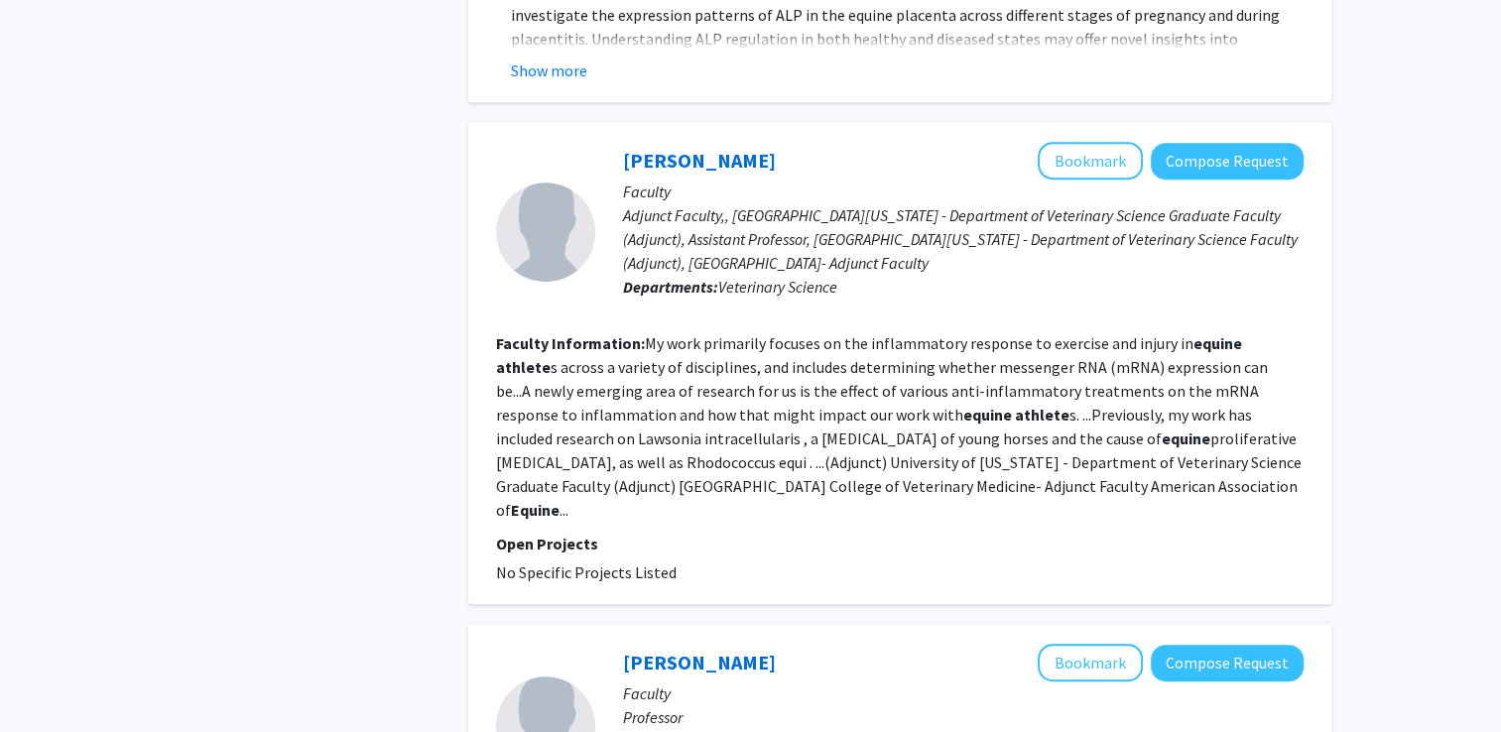
scroll to position [1026, 0]
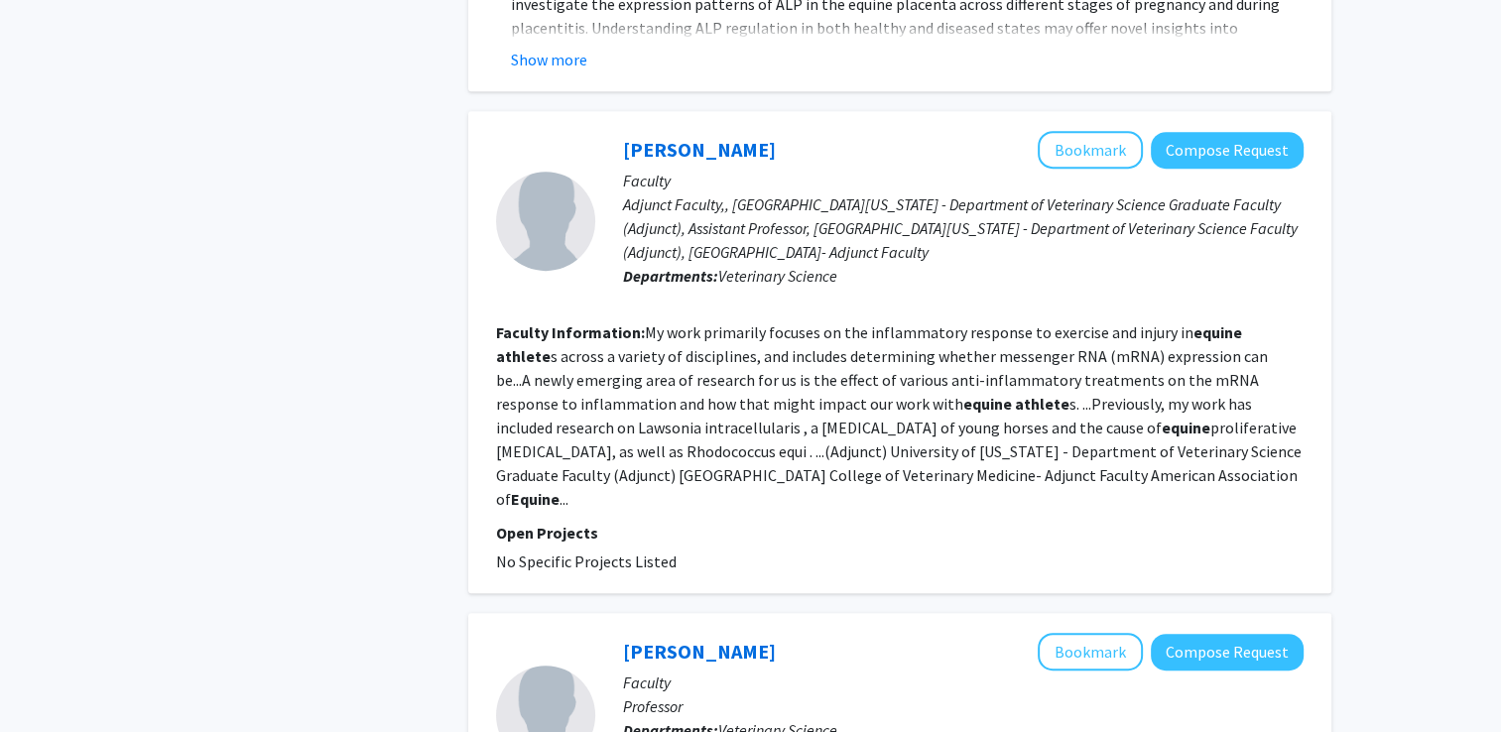
click at [559, 489] on b "Equine" at bounding box center [535, 499] width 49 height 20
click at [1103, 521] on p "Open Projects" at bounding box center [899, 533] width 807 height 24
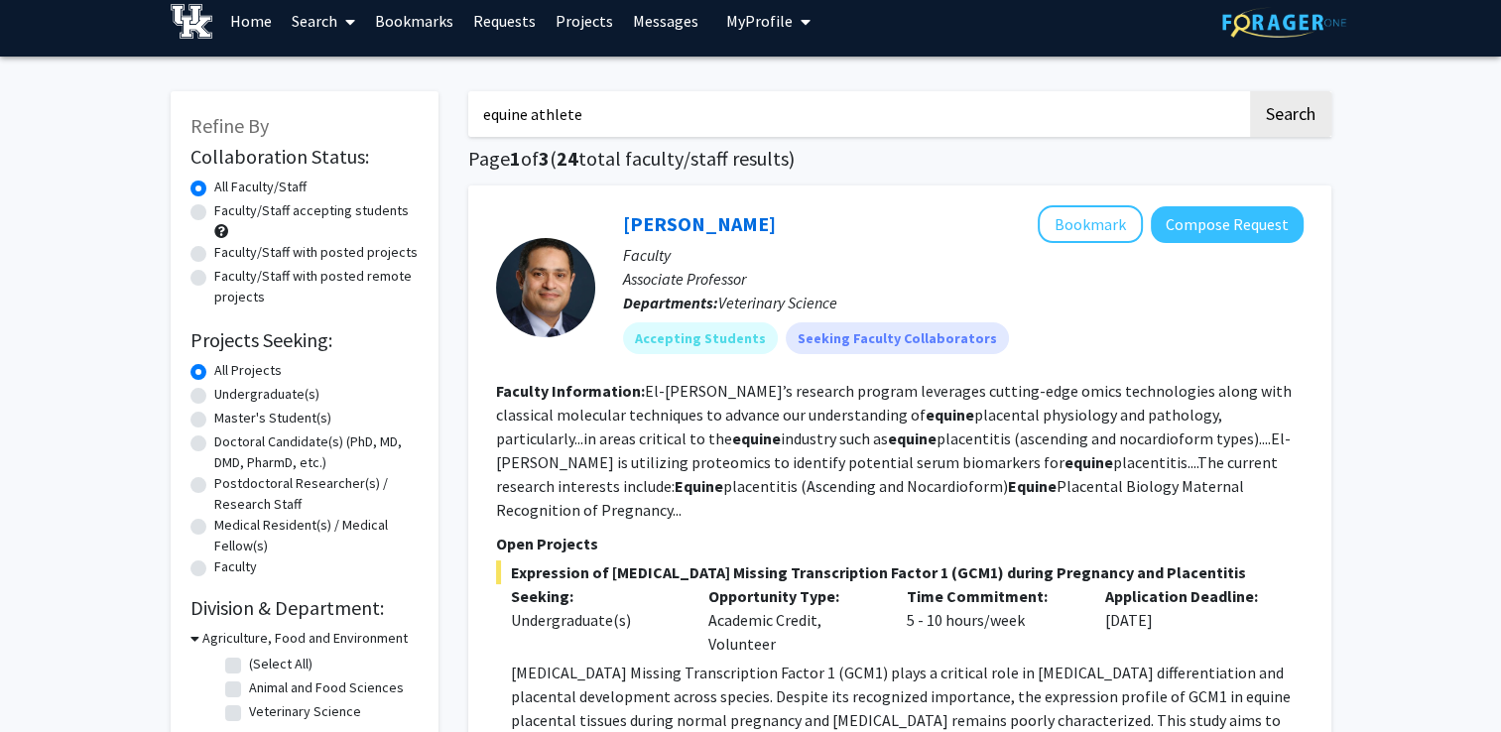
scroll to position [0, 0]
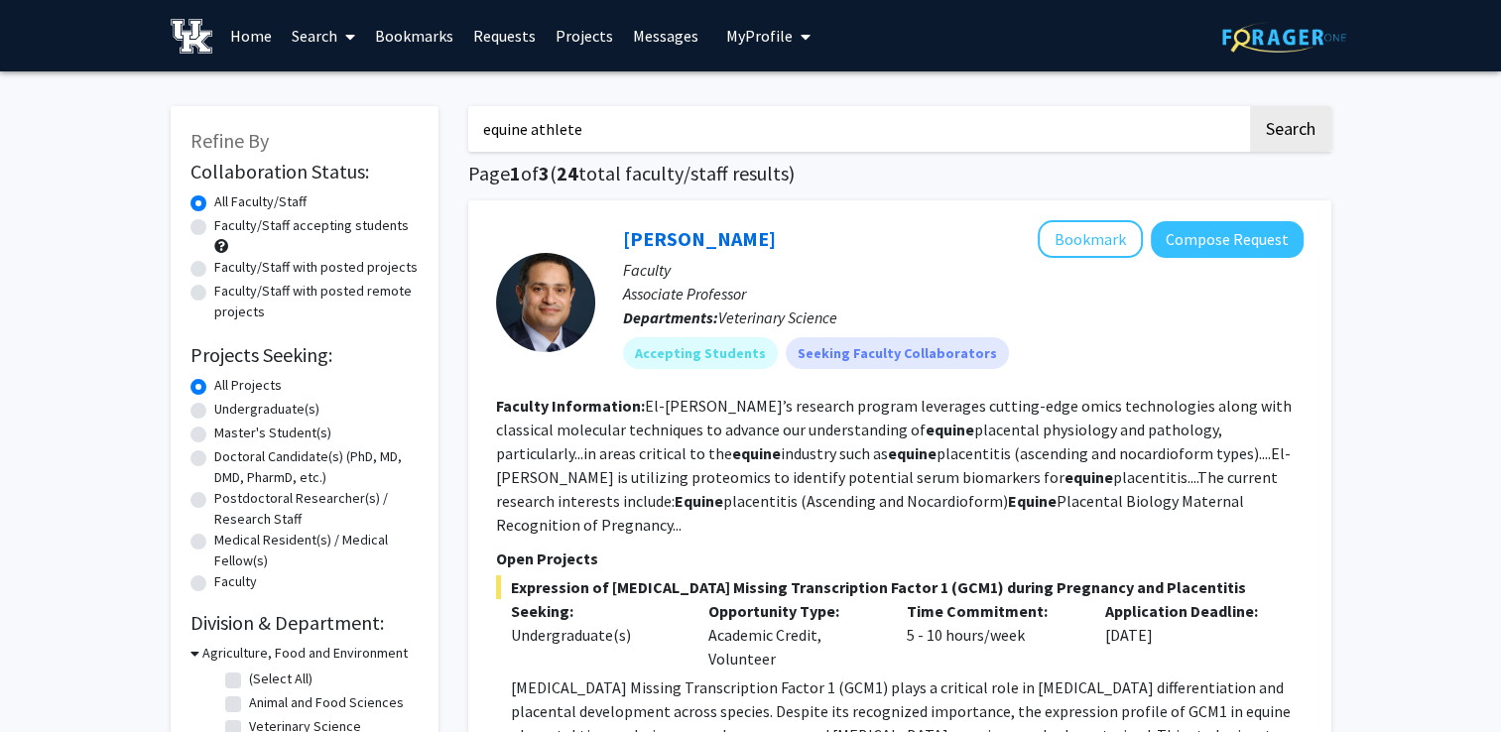
click at [554, 129] on input "equine athlete" at bounding box center [857, 129] width 779 height 46
type input "equine sports"
click at [1250, 106] on button "Search" at bounding box center [1290, 129] width 81 height 46
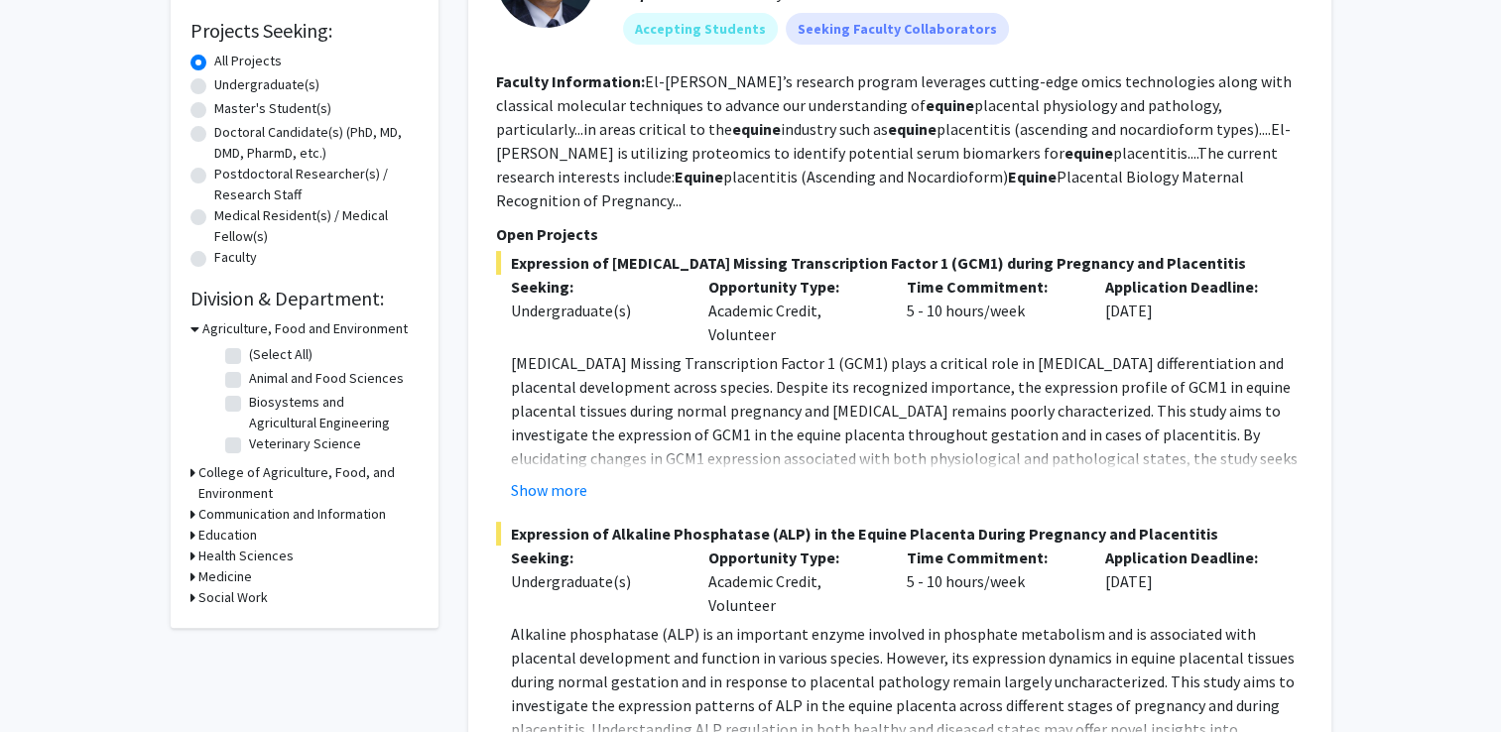
scroll to position [325, 0]
click at [549, 477] on button "Show more" at bounding box center [549, 489] width 76 height 24
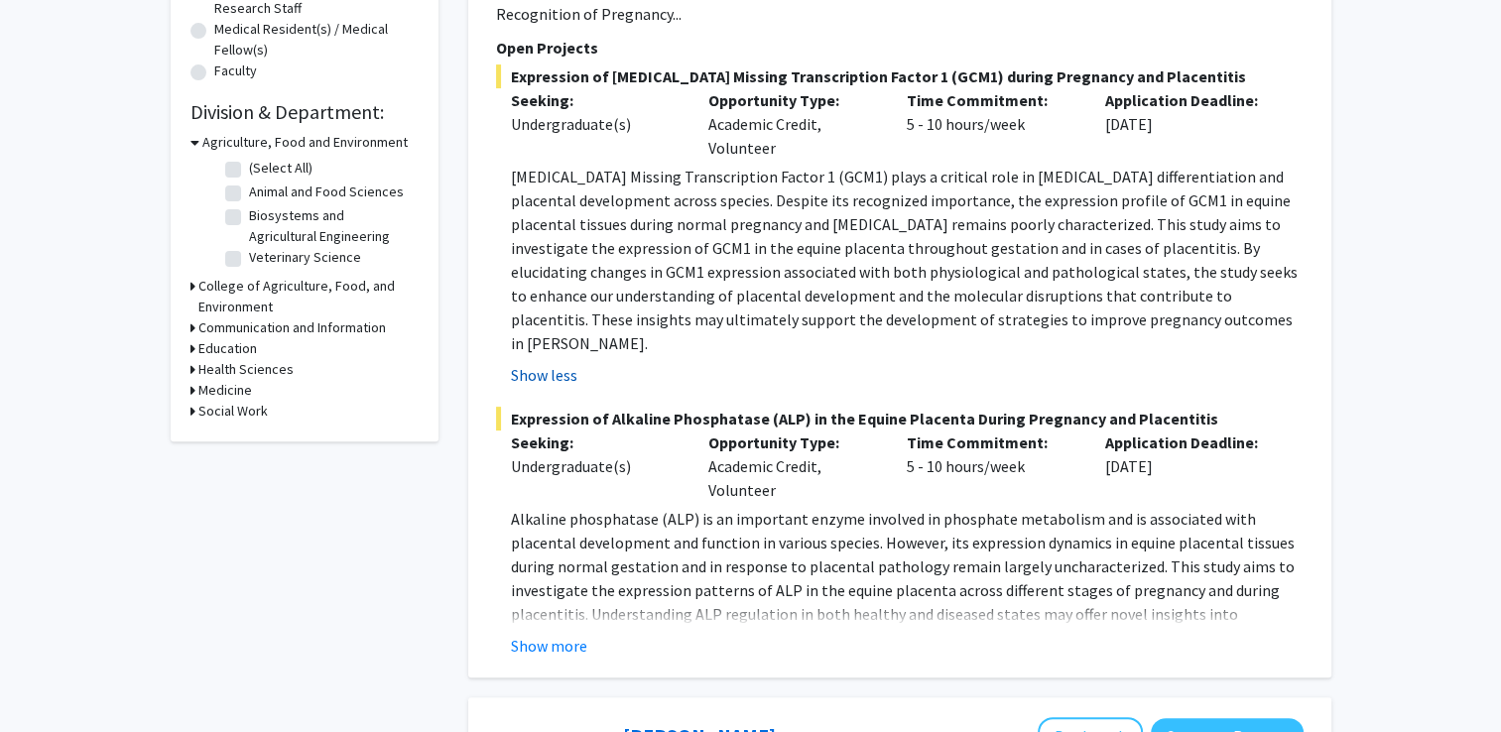
scroll to position [536, 0]
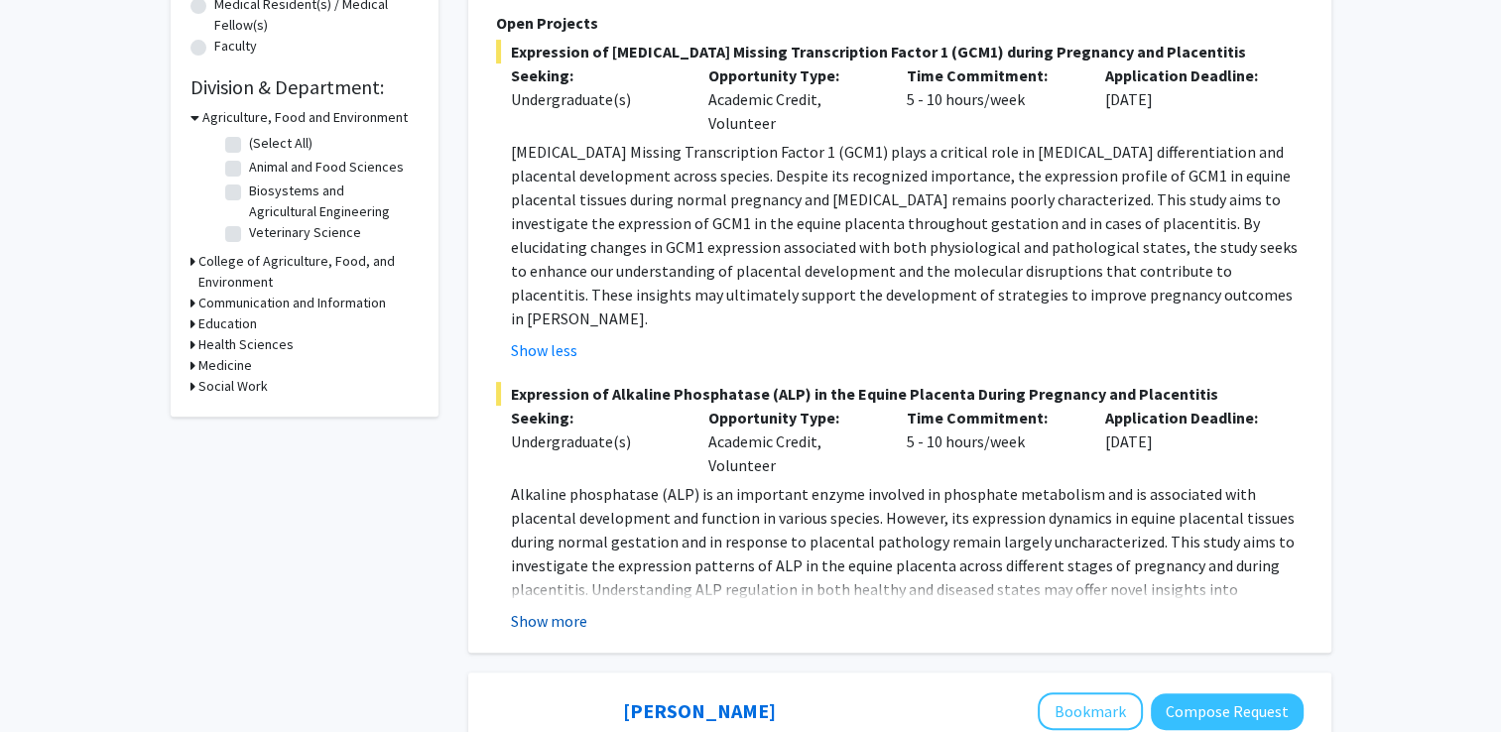
click at [544, 609] on button "Show more" at bounding box center [549, 621] width 76 height 24
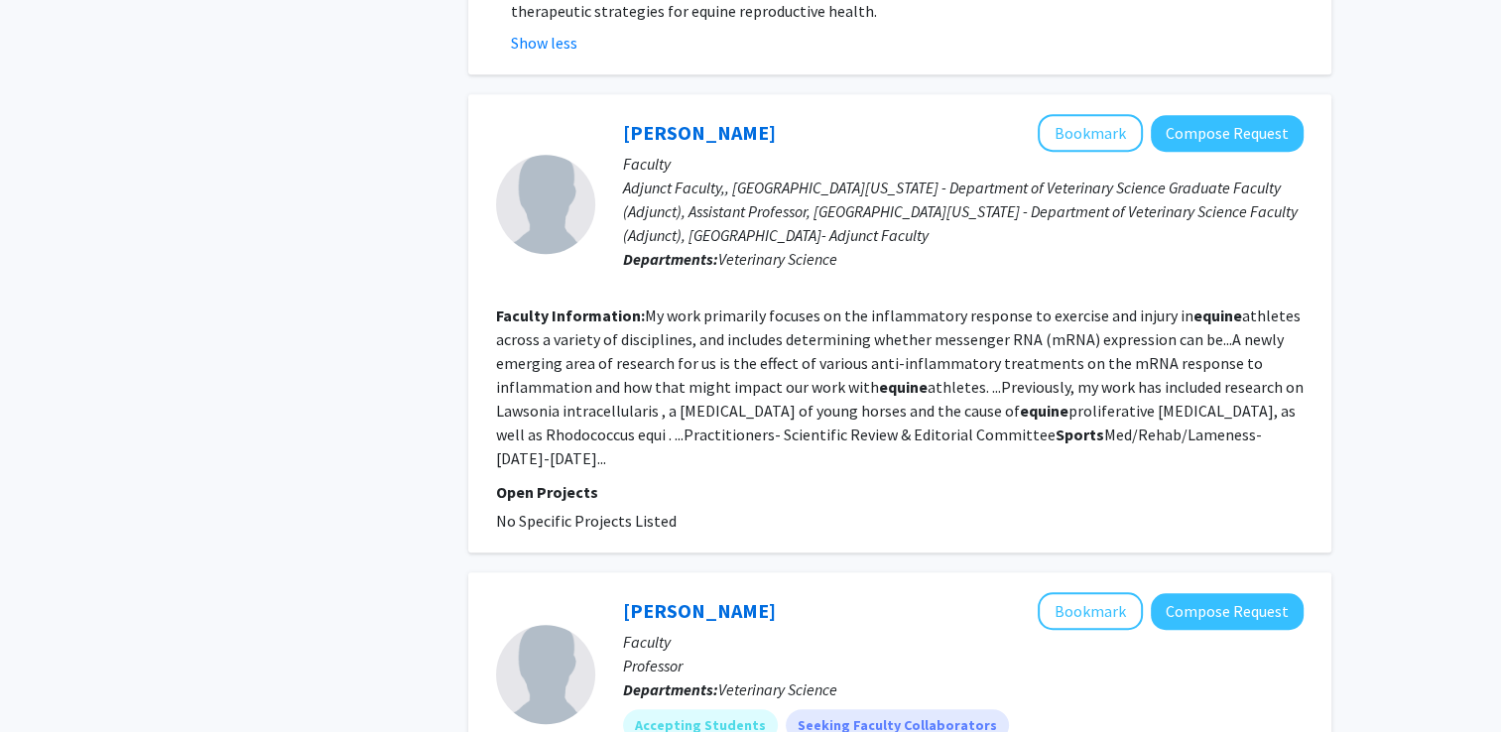
scroll to position [1161, 0]
click at [659, 121] on link "[PERSON_NAME]" at bounding box center [699, 133] width 153 height 25
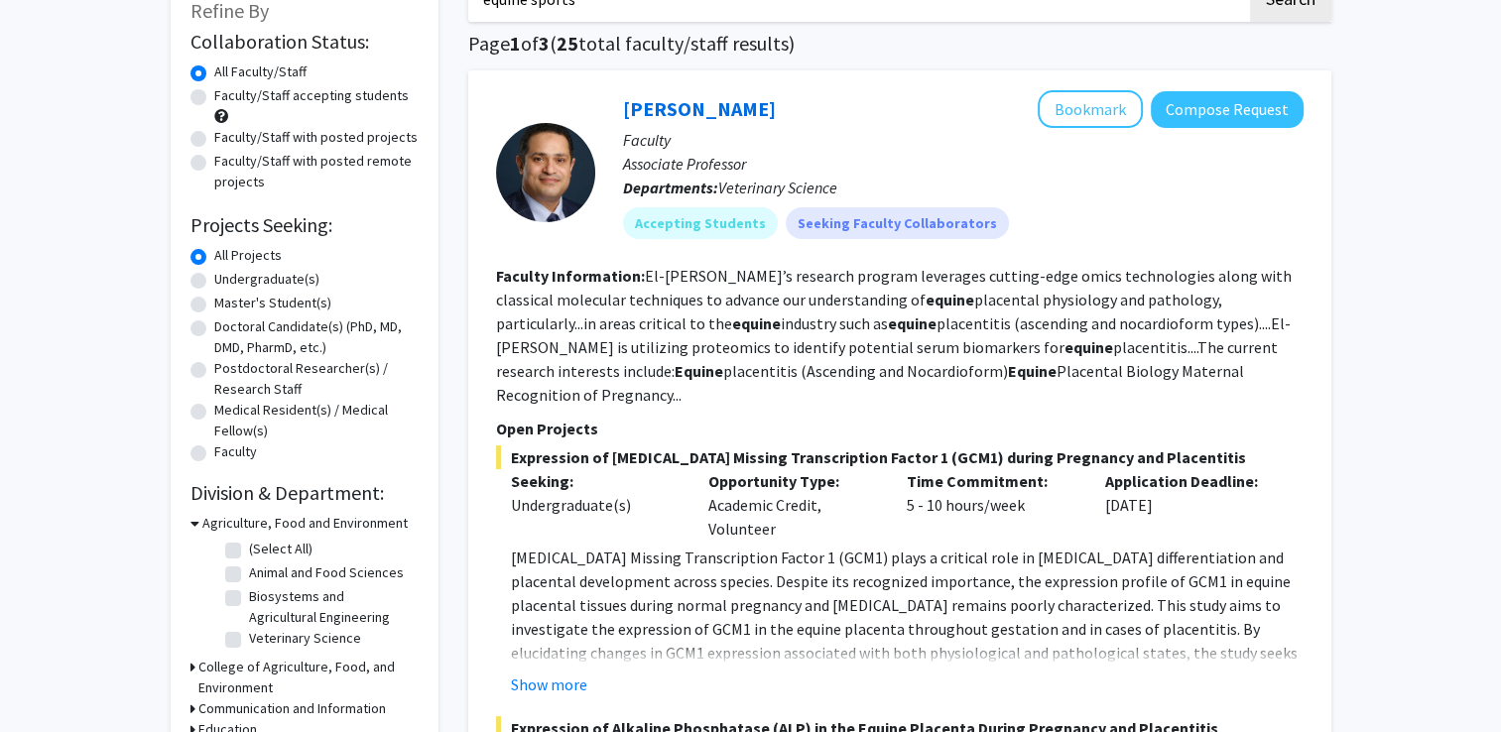
scroll to position [131, 0]
click at [714, 103] on link "[PERSON_NAME]" at bounding box center [699, 107] width 153 height 25
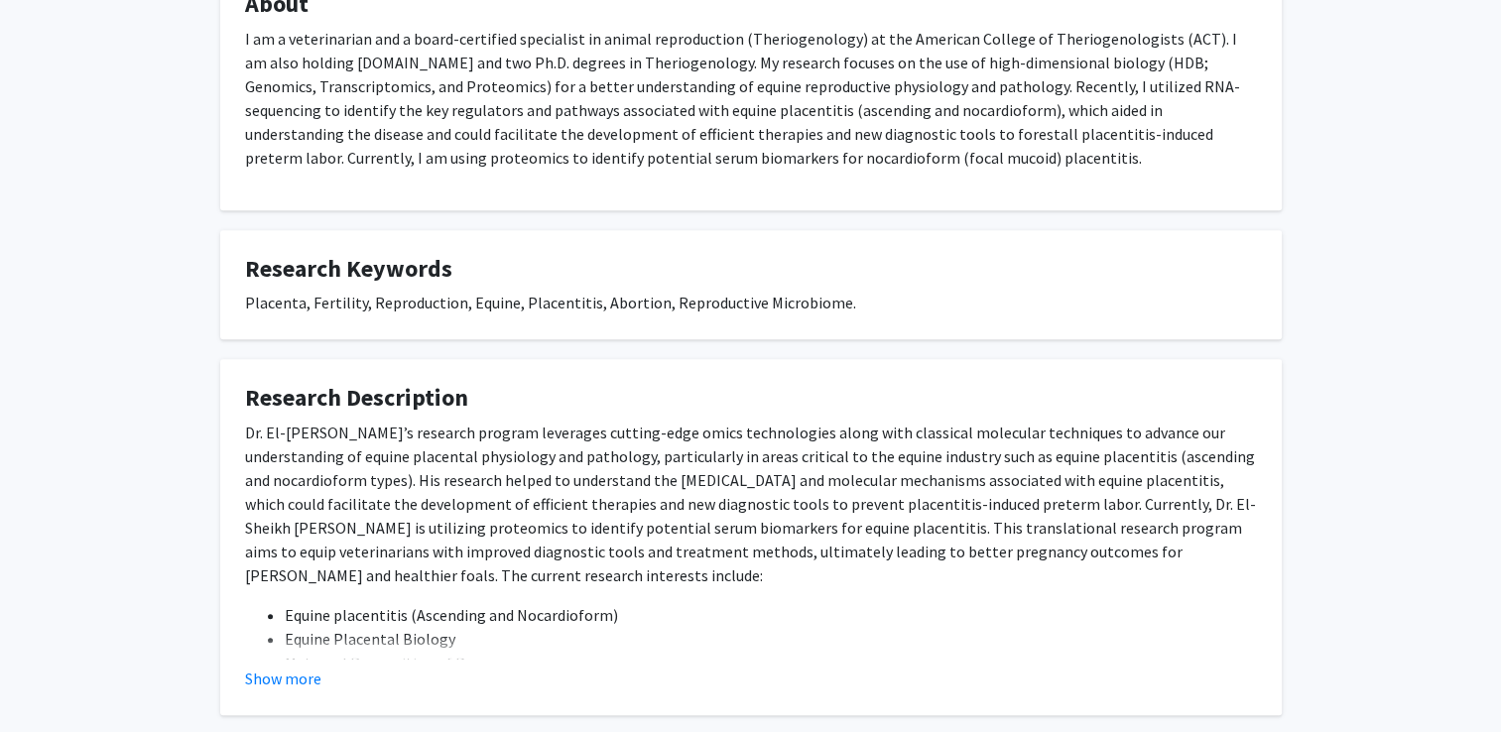
scroll to position [944, 0]
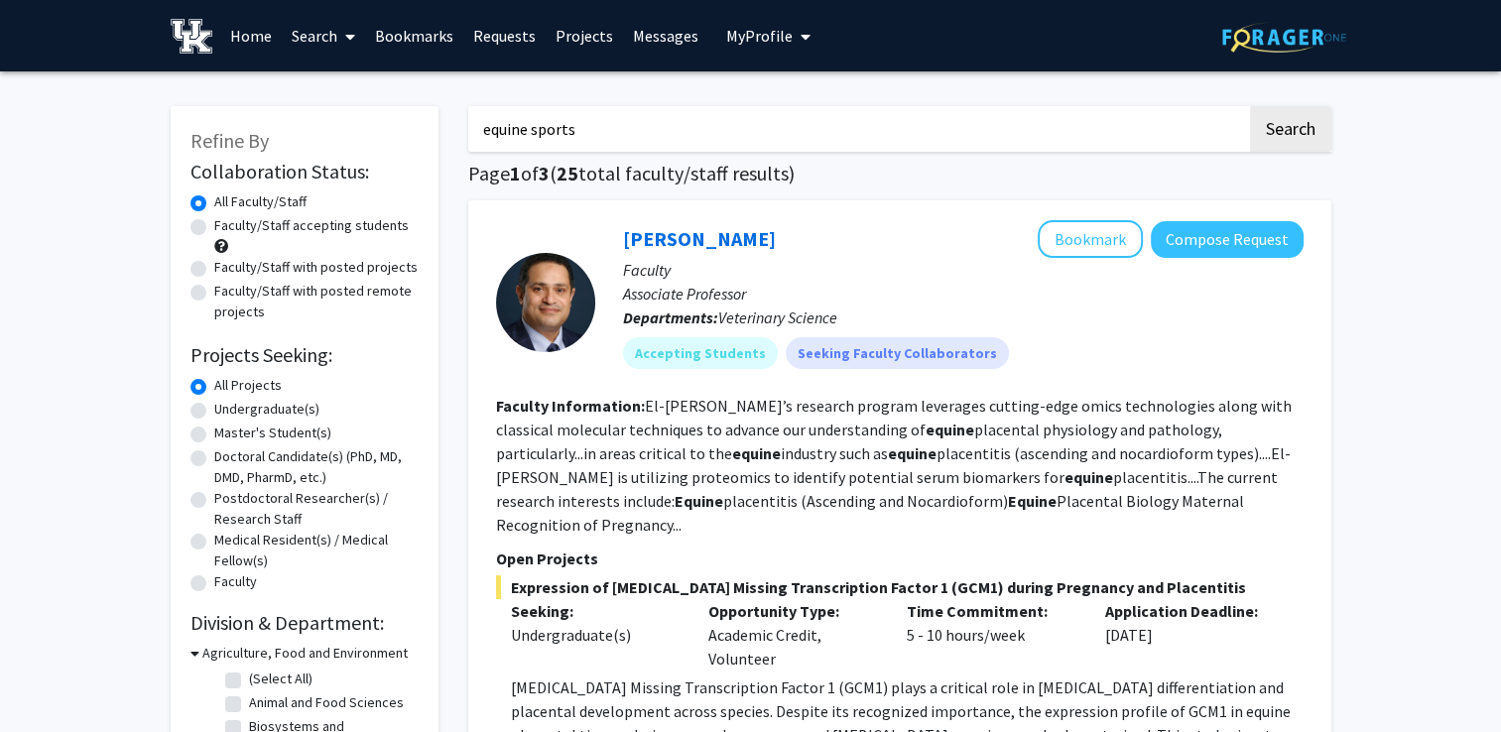
click at [592, 117] on input "equine sports" at bounding box center [857, 129] width 779 height 46
type input "equestrian"
click at [1250, 106] on button "Search" at bounding box center [1290, 129] width 81 height 46
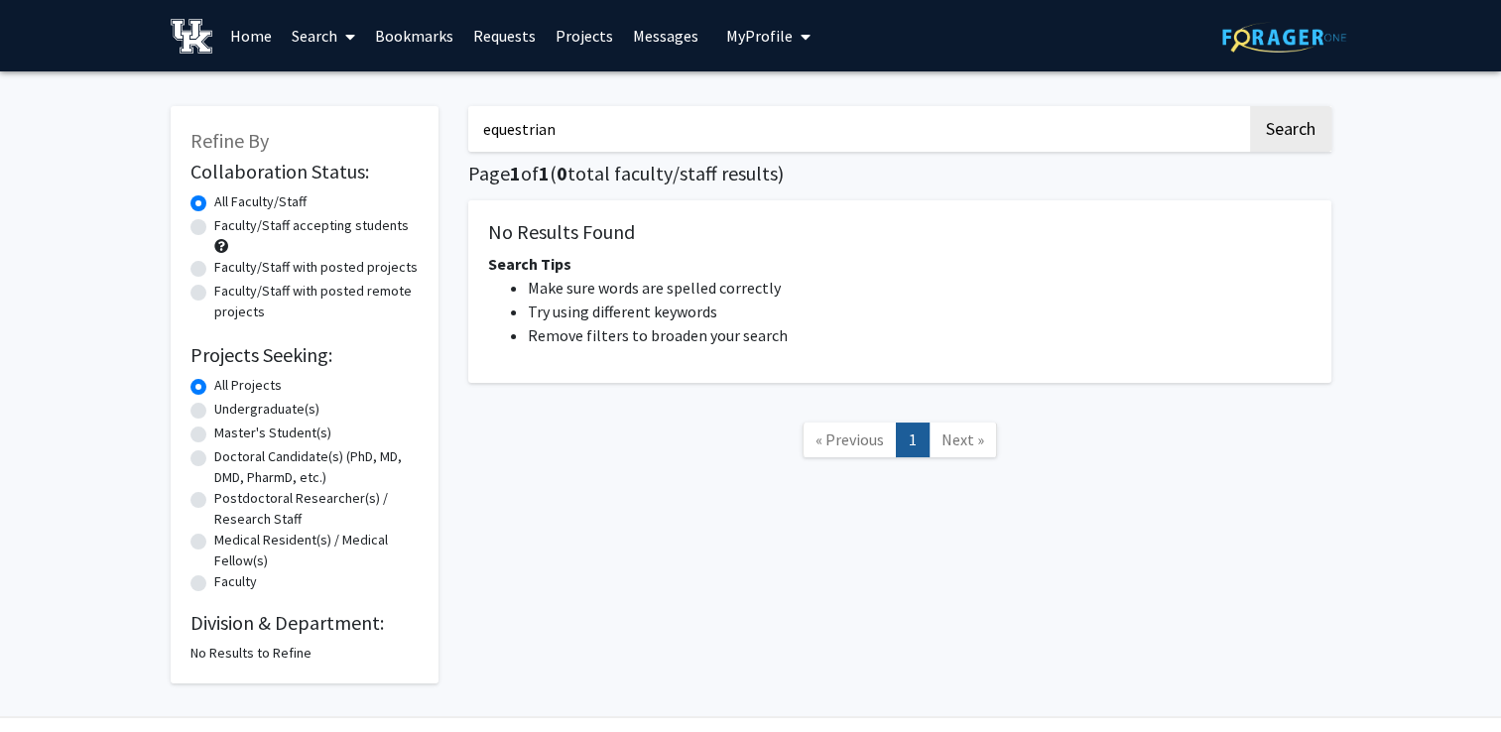
click at [542, 117] on input "equestrian" at bounding box center [857, 129] width 779 height 46
type input "athlete"
click at [1250, 106] on button "Search" at bounding box center [1290, 129] width 81 height 46
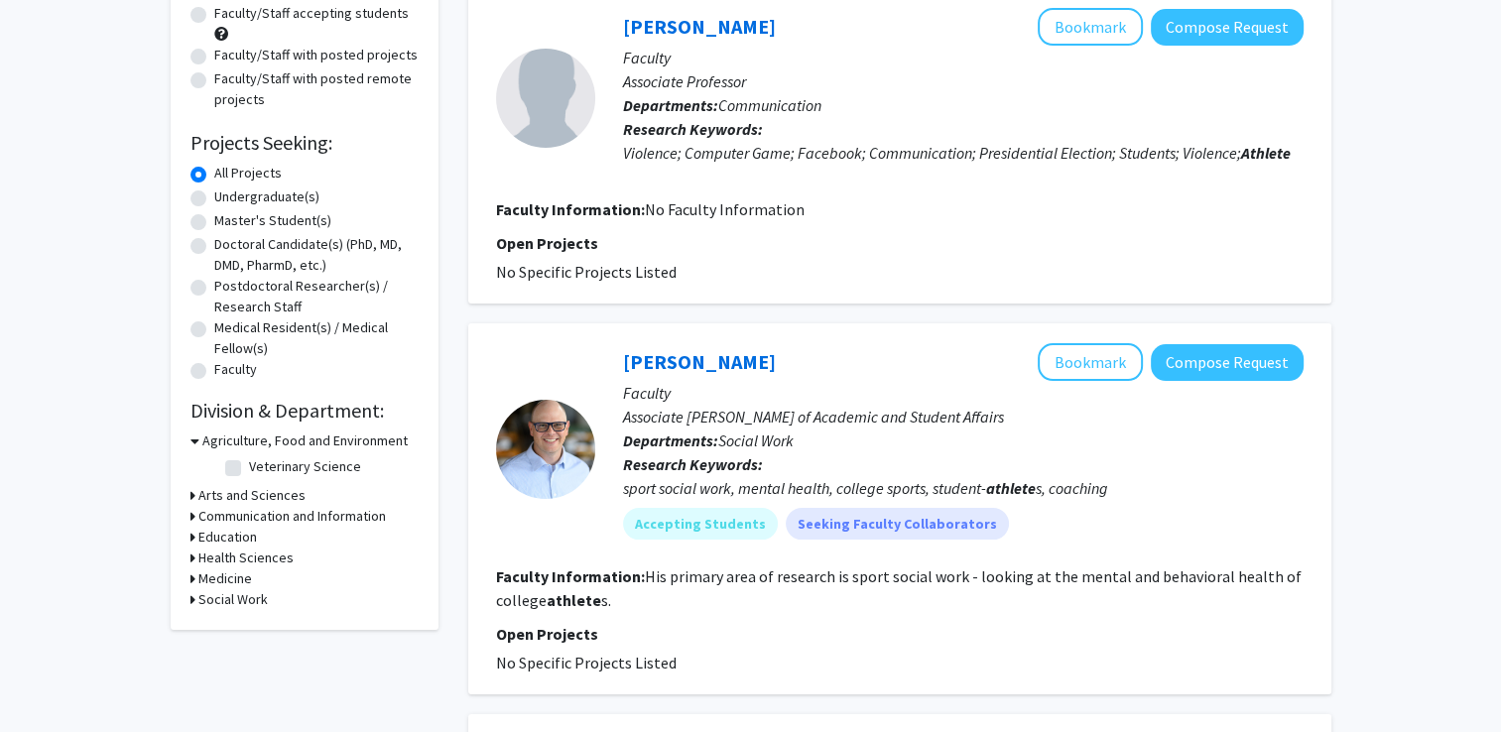
scroll to position [214, 0]
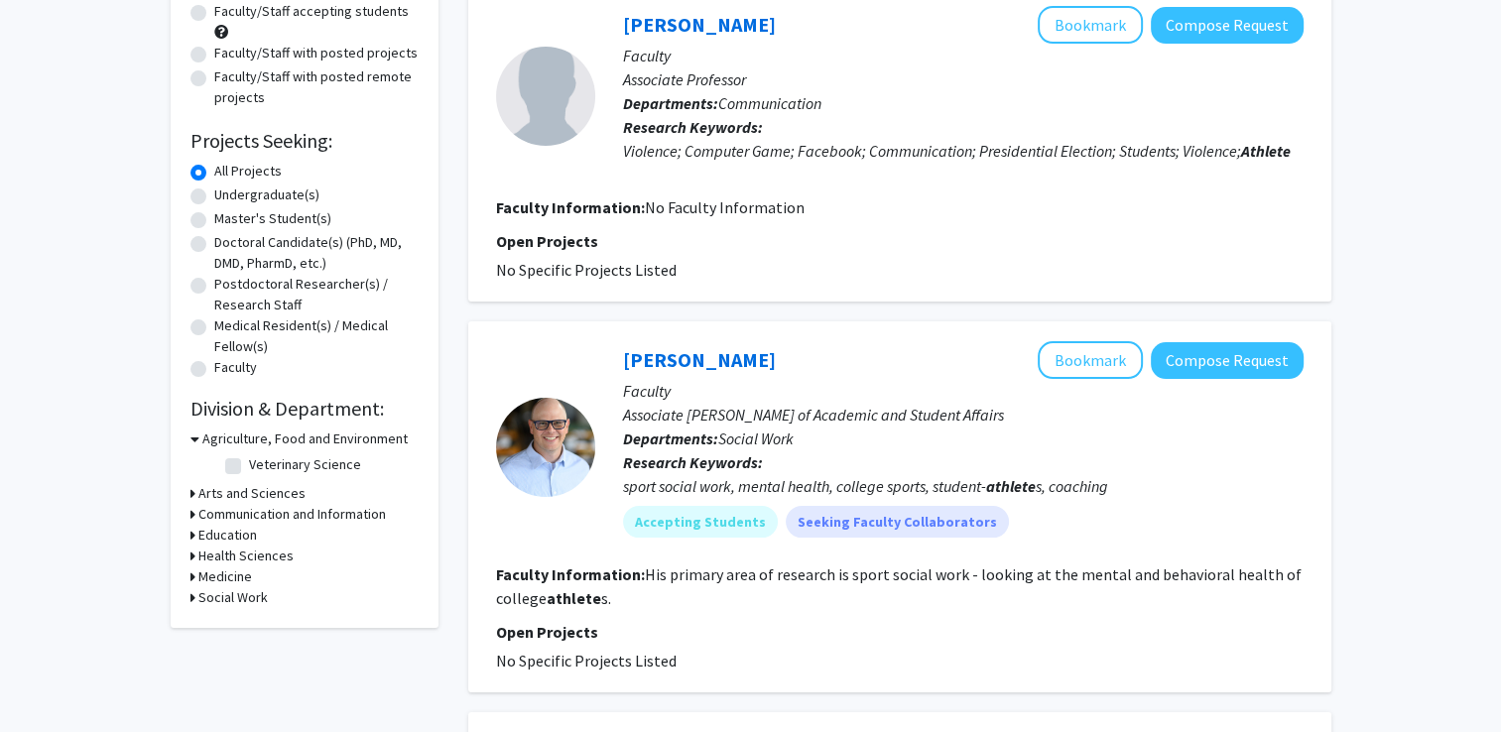
click at [202, 556] on h3 "Health Sciences" at bounding box center [245, 556] width 95 height 21
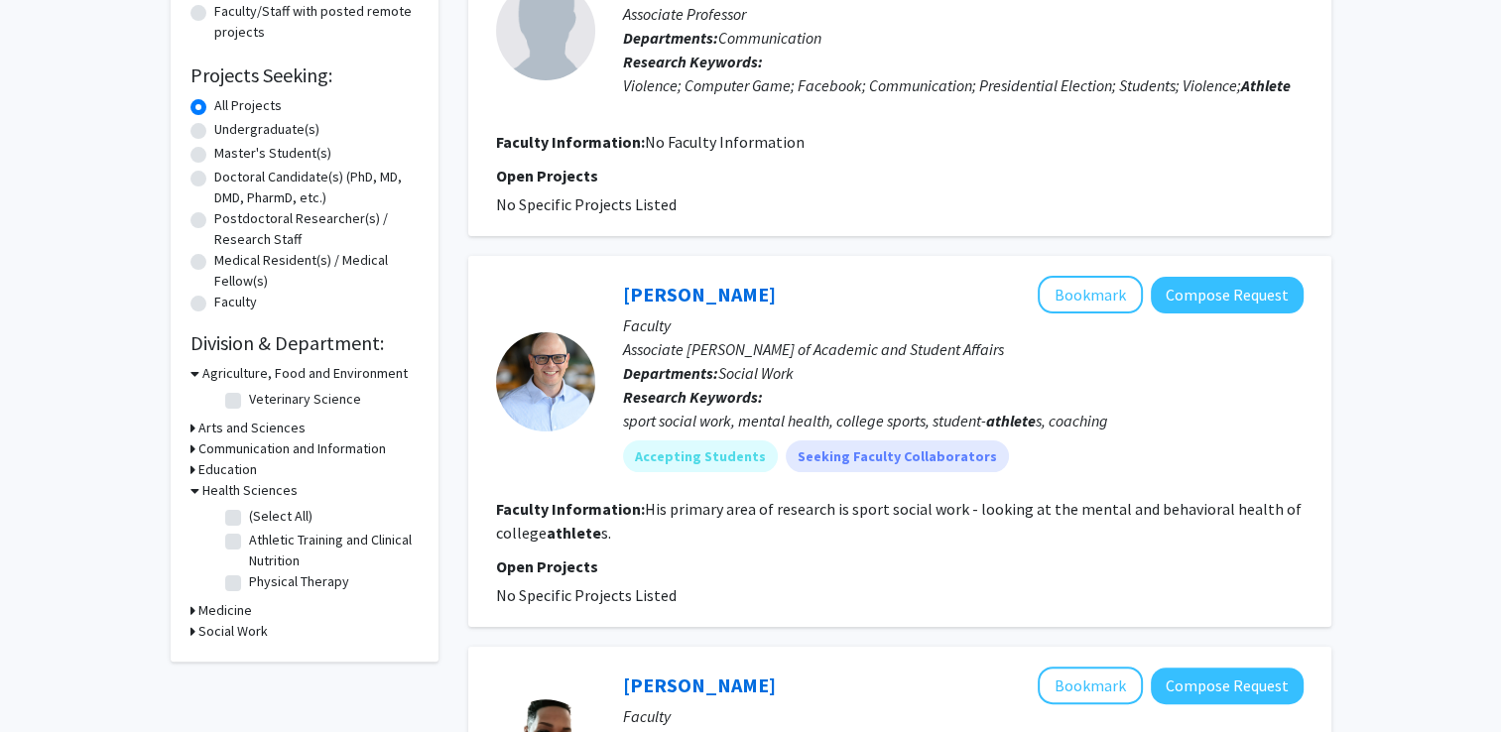
scroll to position [282, 0]
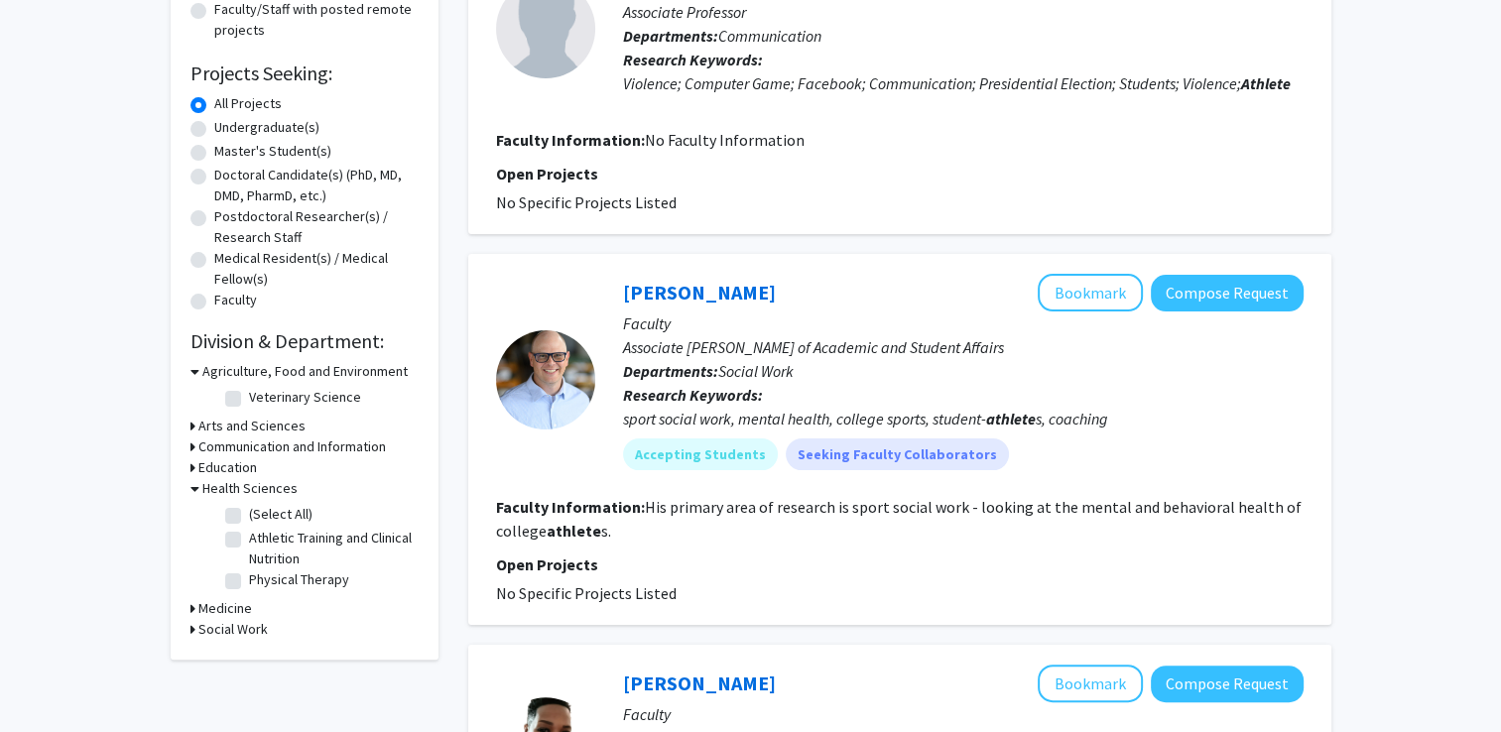
click at [249, 514] on label "(Select All)" at bounding box center [280, 514] width 63 height 21
click at [249, 514] on input "(Select All)" at bounding box center [255, 510] width 13 height 13
checkbox input "true"
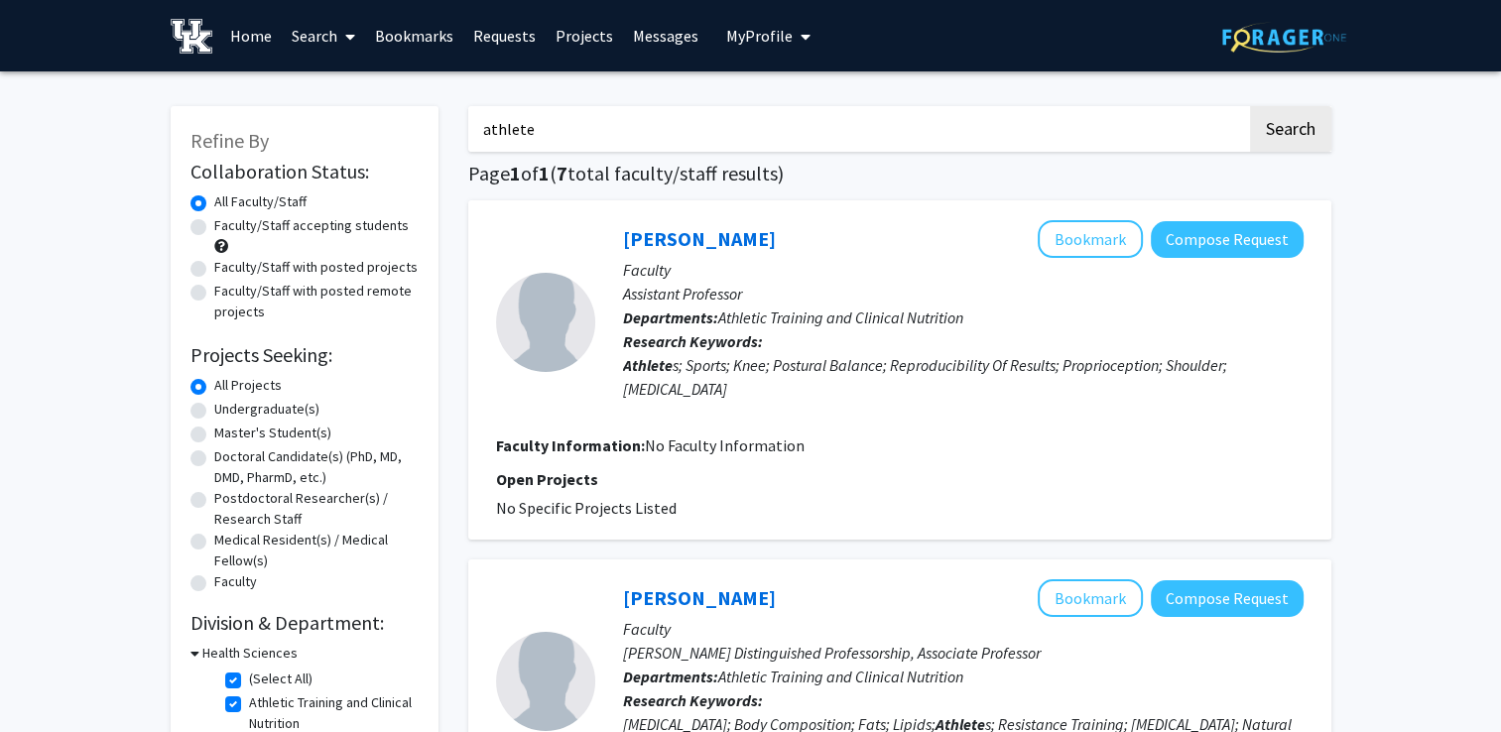
click at [554, 123] on input "athlete" at bounding box center [857, 129] width 779 height 46
type input "[PERSON_NAME]"
click at [1250, 106] on button "Search" at bounding box center [1290, 129] width 81 height 46
checkbox input "false"
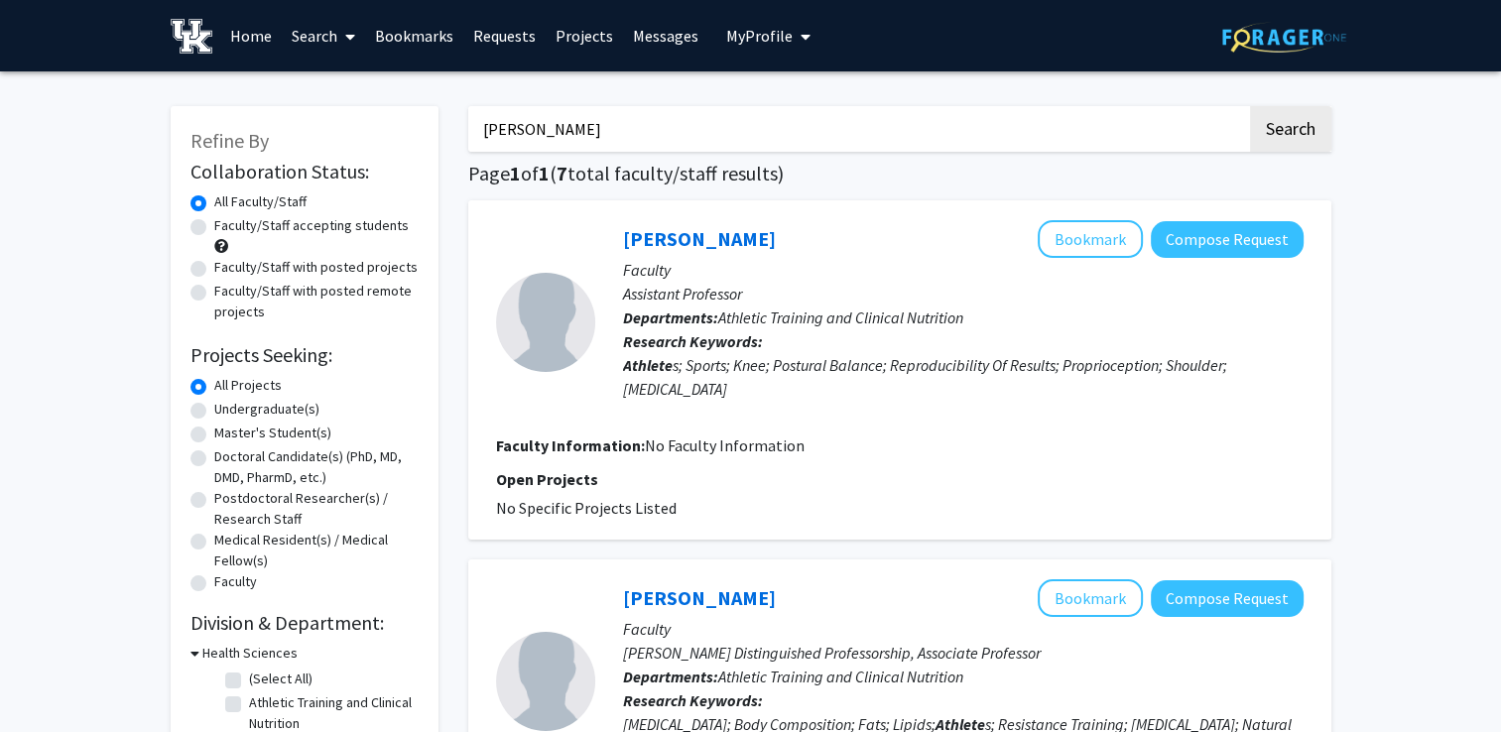
checkbox input "false"
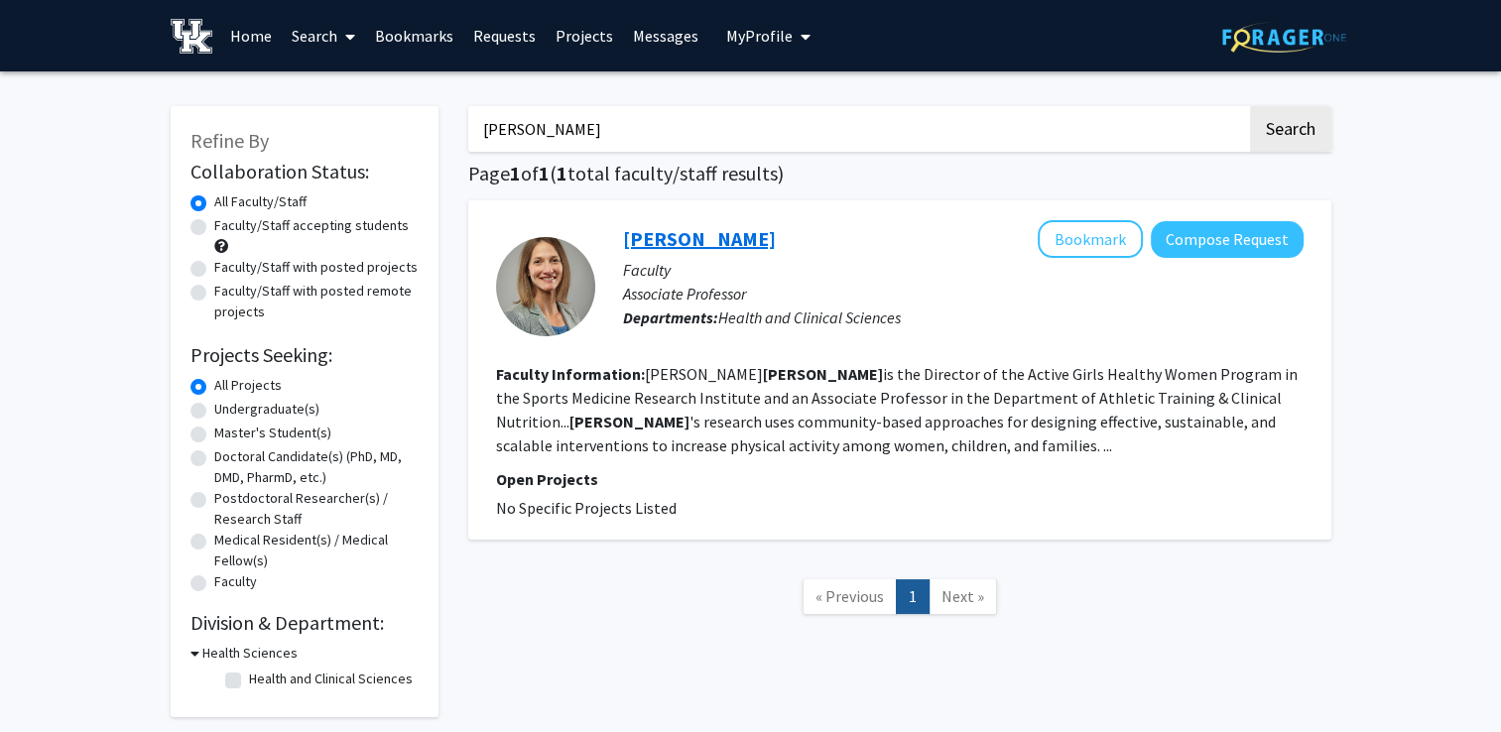
click at [713, 233] on link "[PERSON_NAME]" at bounding box center [699, 238] width 153 height 25
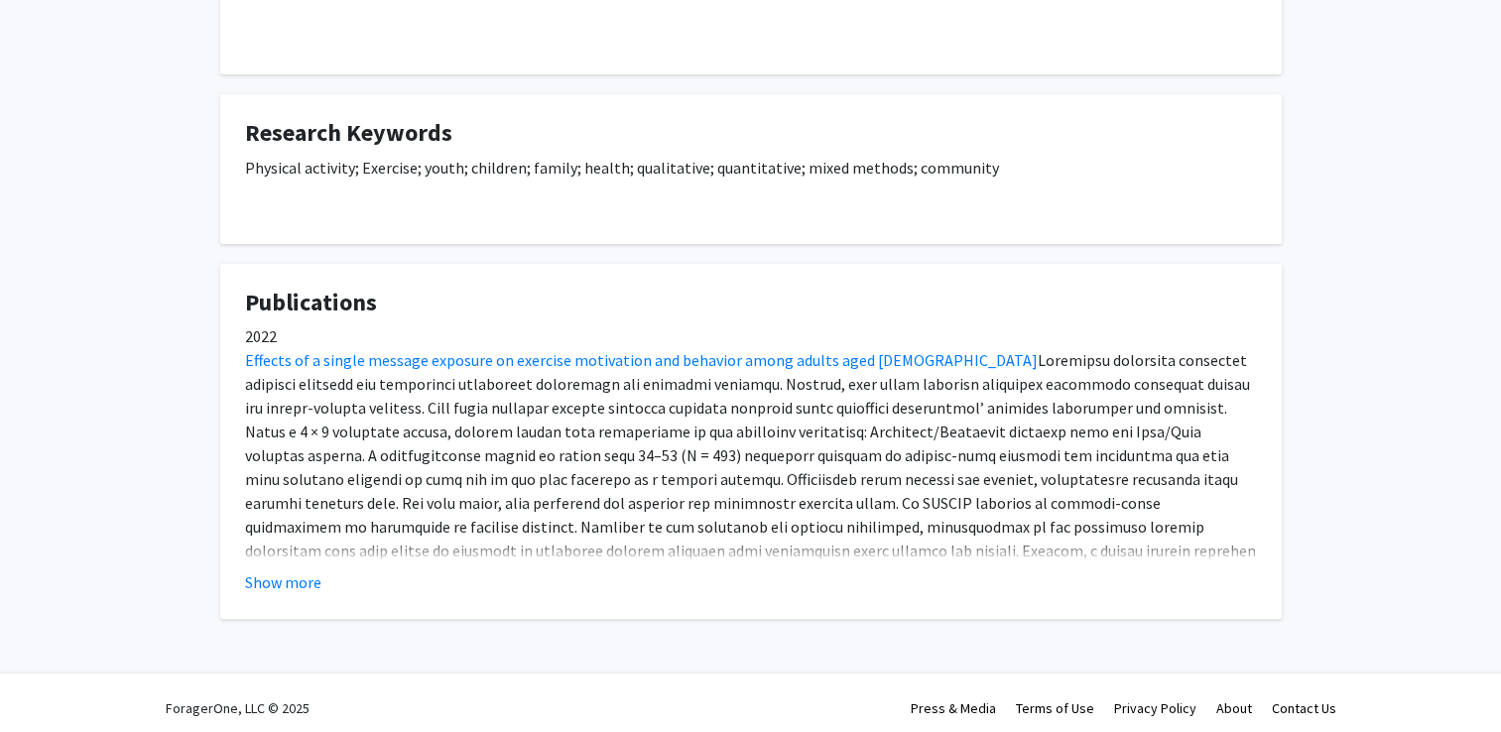
scroll to position [557, 0]
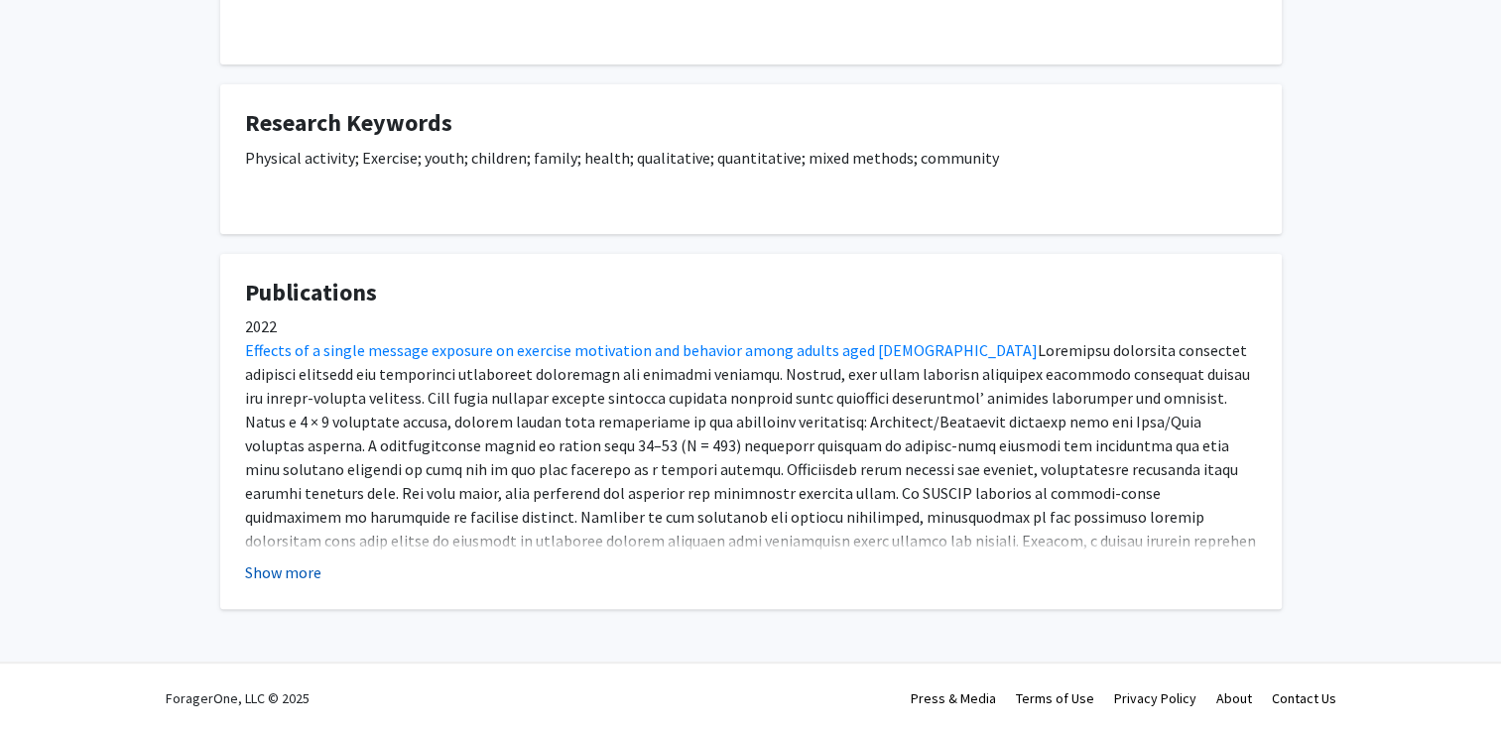
click at [291, 574] on button "Show more" at bounding box center [283, 572] width 76 height 24
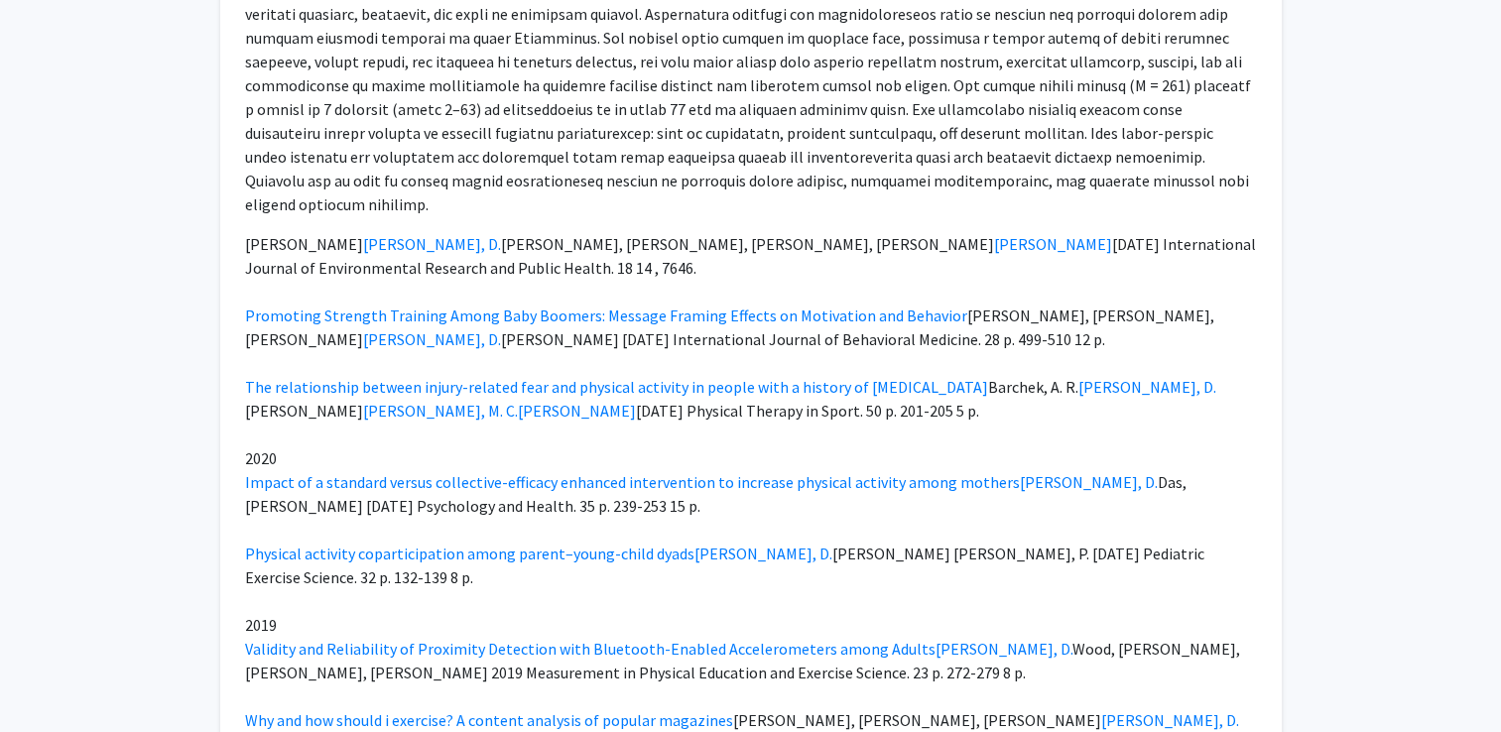
scroll to position [2013, 0]
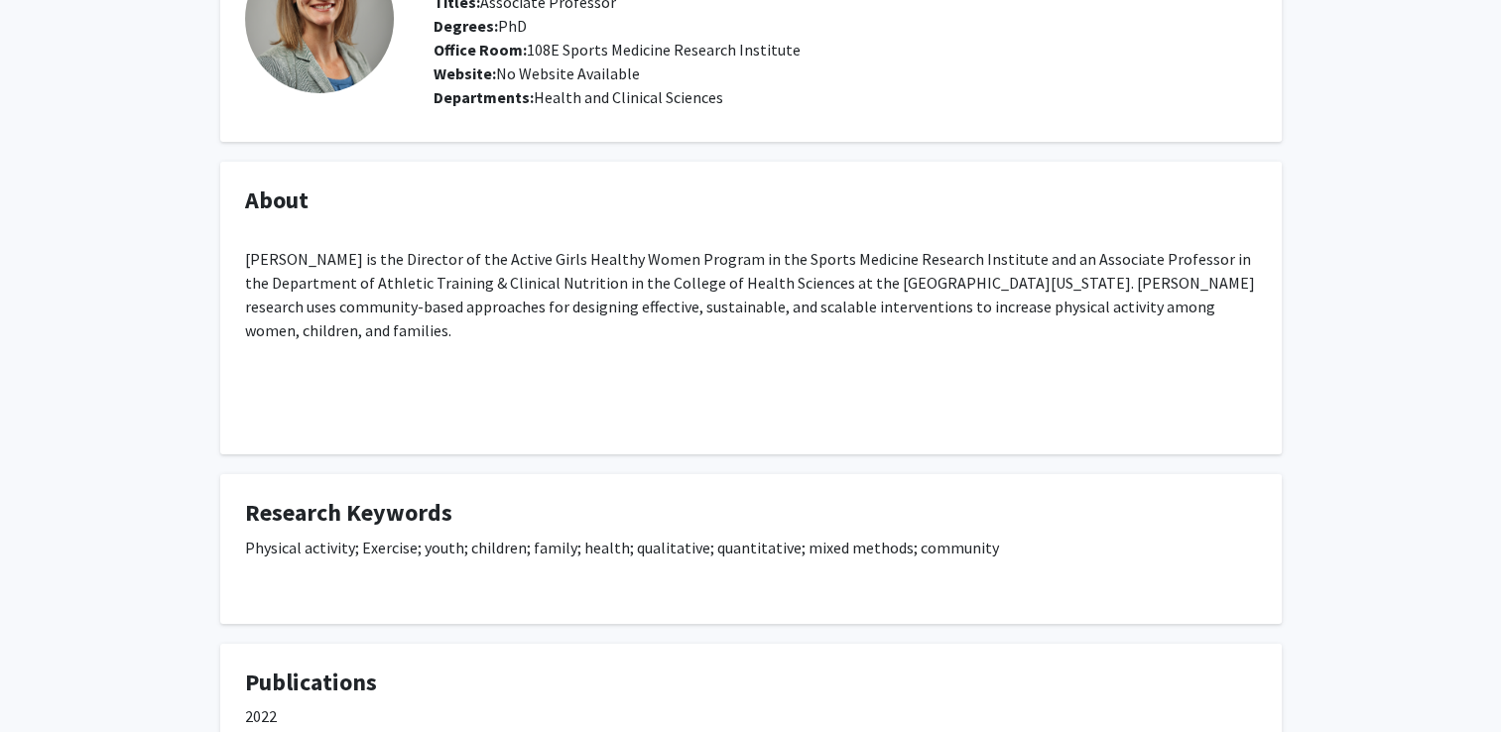
scroll to position [0, 0]
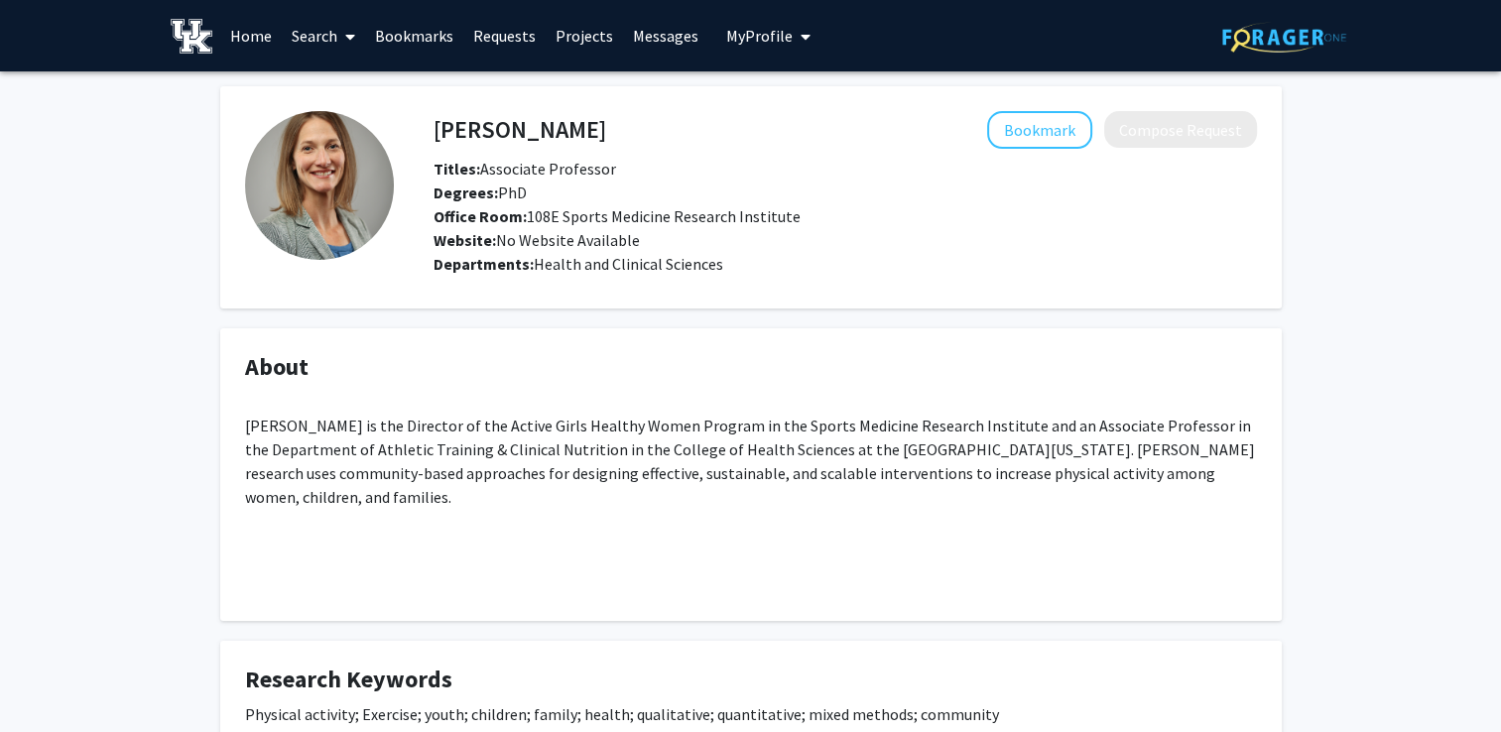
click at [327, 36] on link "Search" at bounding box center [323, 35] width 83 height 69
click at [333, 90] on span "Faculty/Staff" at bounding box center [355, 91] width 146 height 40
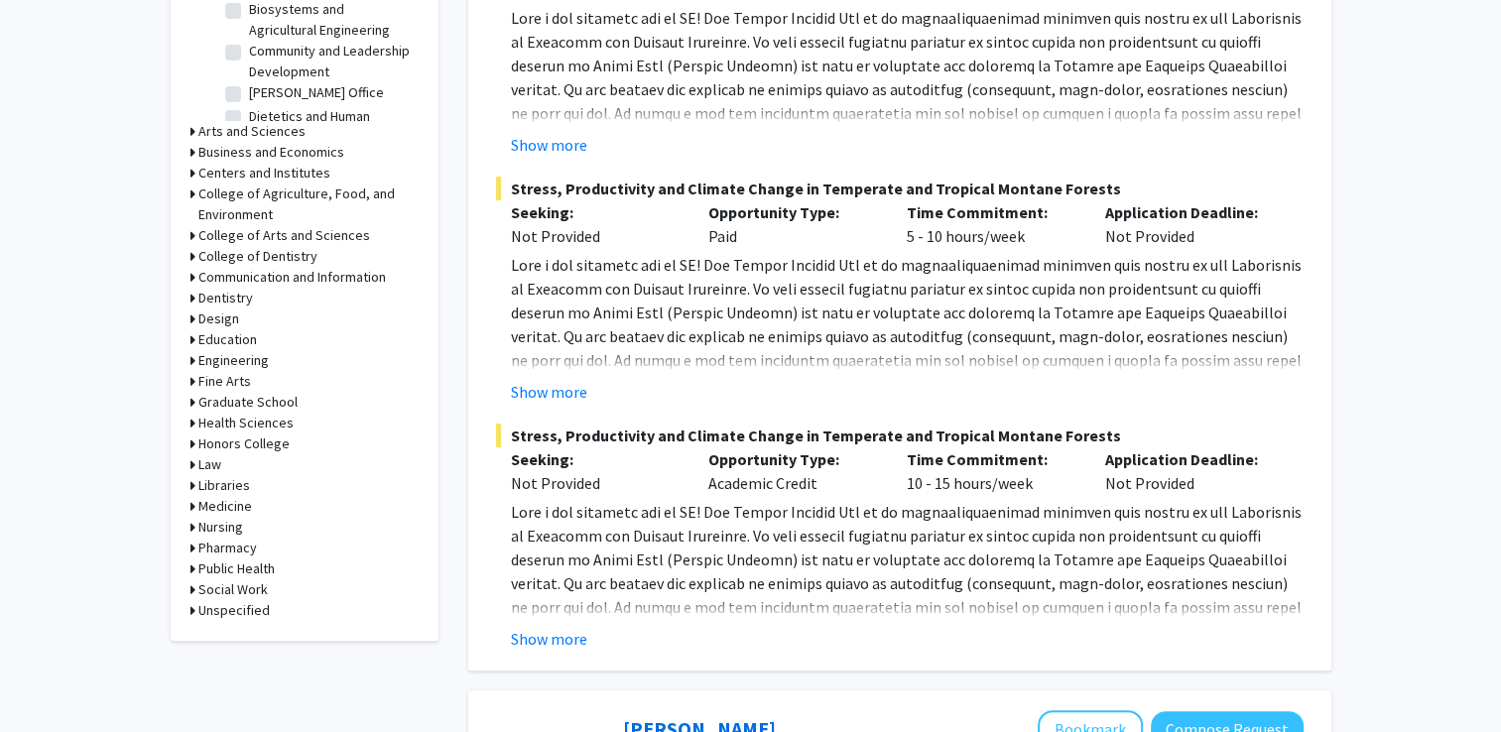
scroll to position [740, 0]
click at [187, 423] on div "Refine By Collaboration Status: Collaboration Status All Faculty/Staff Collabor…" at bounding box center [305, 4] width 268 height 1276
click at [190, 423] on icon at bounding box center [192, 424] width 5 height 21
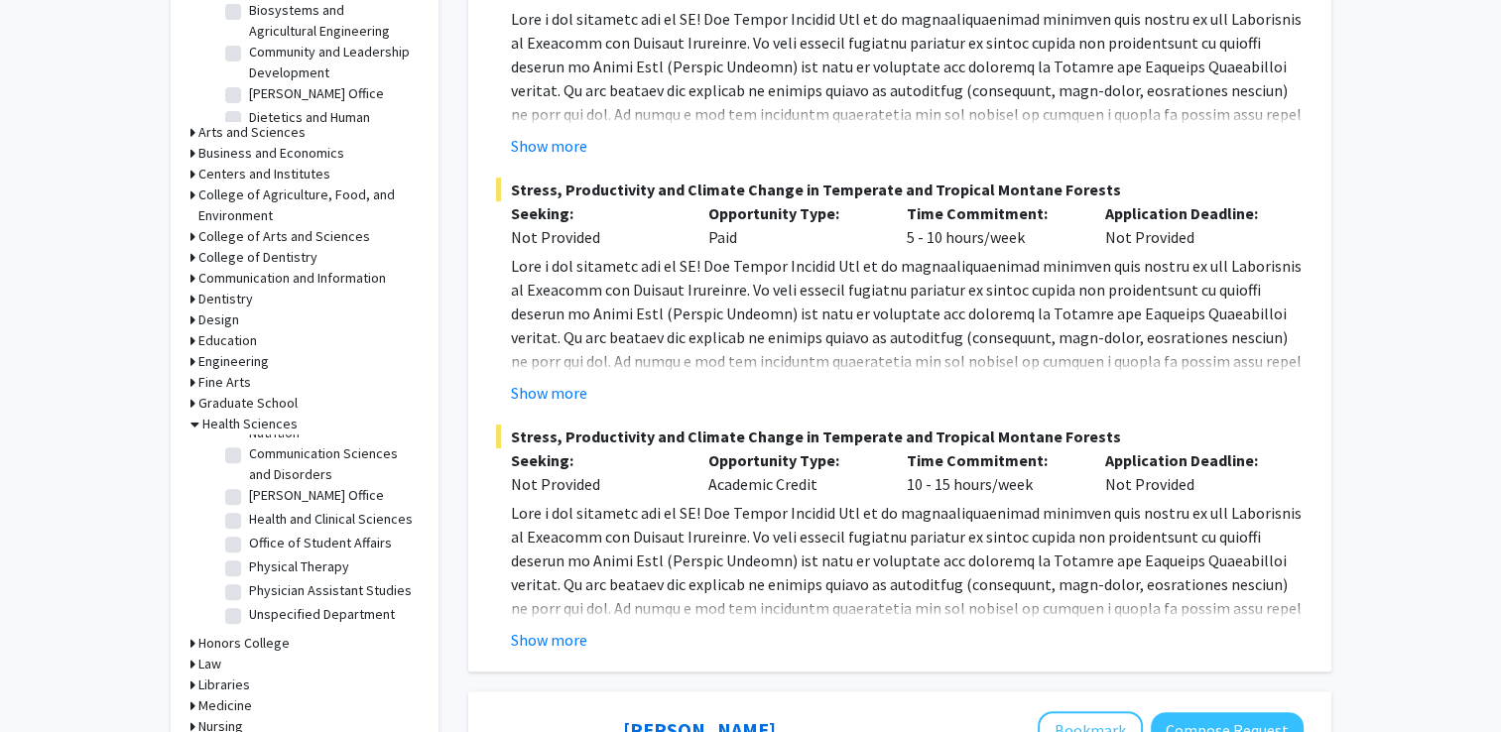
scroll to position [0, 0]
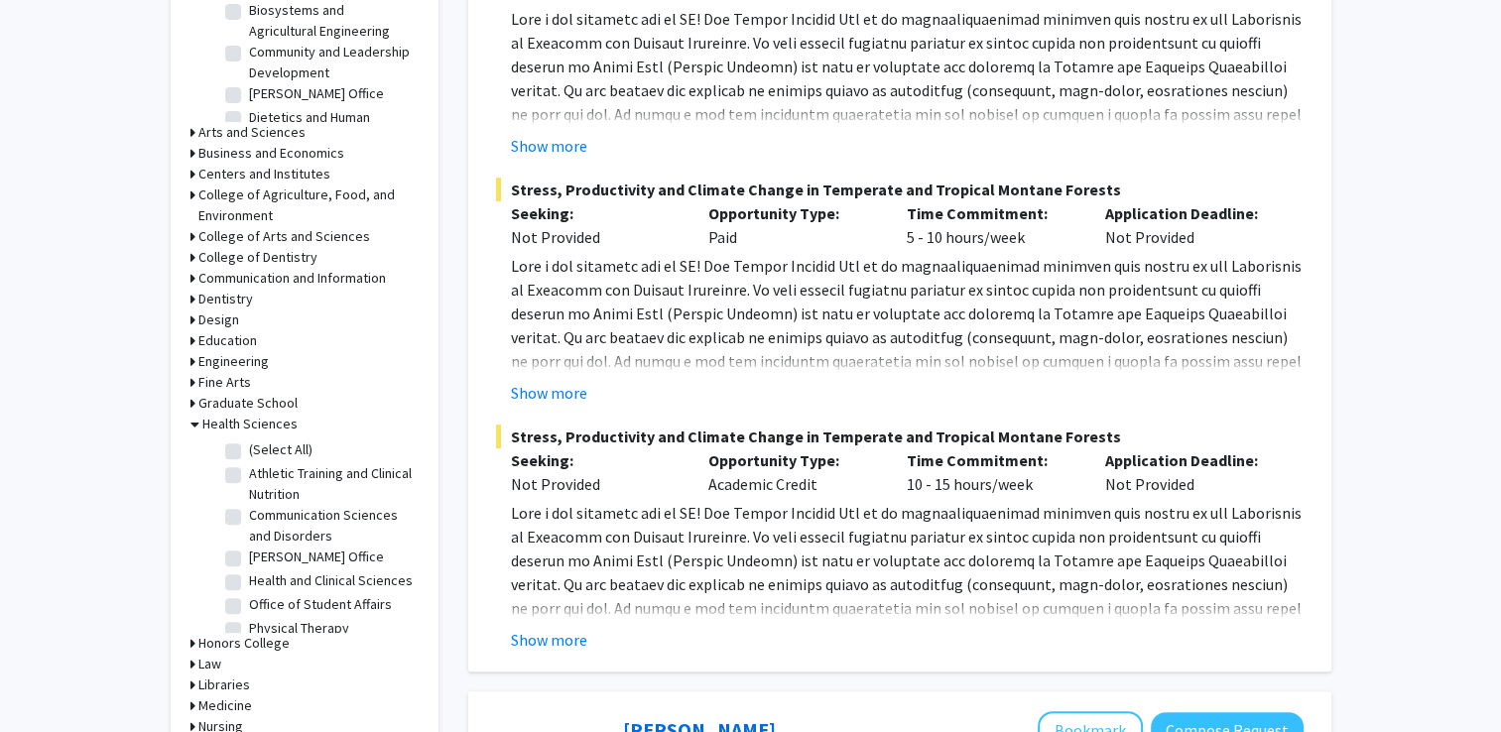
click at [249, 479] on label "Athletic Training and Clinical Nutrition" at bounding box center [331, 484] width 165 height 42
click at [249, 476] on input "Athletic Training and Clinical Nutrition" at bounding box center [255, 469] width 13 height 13
checkbox input "true"
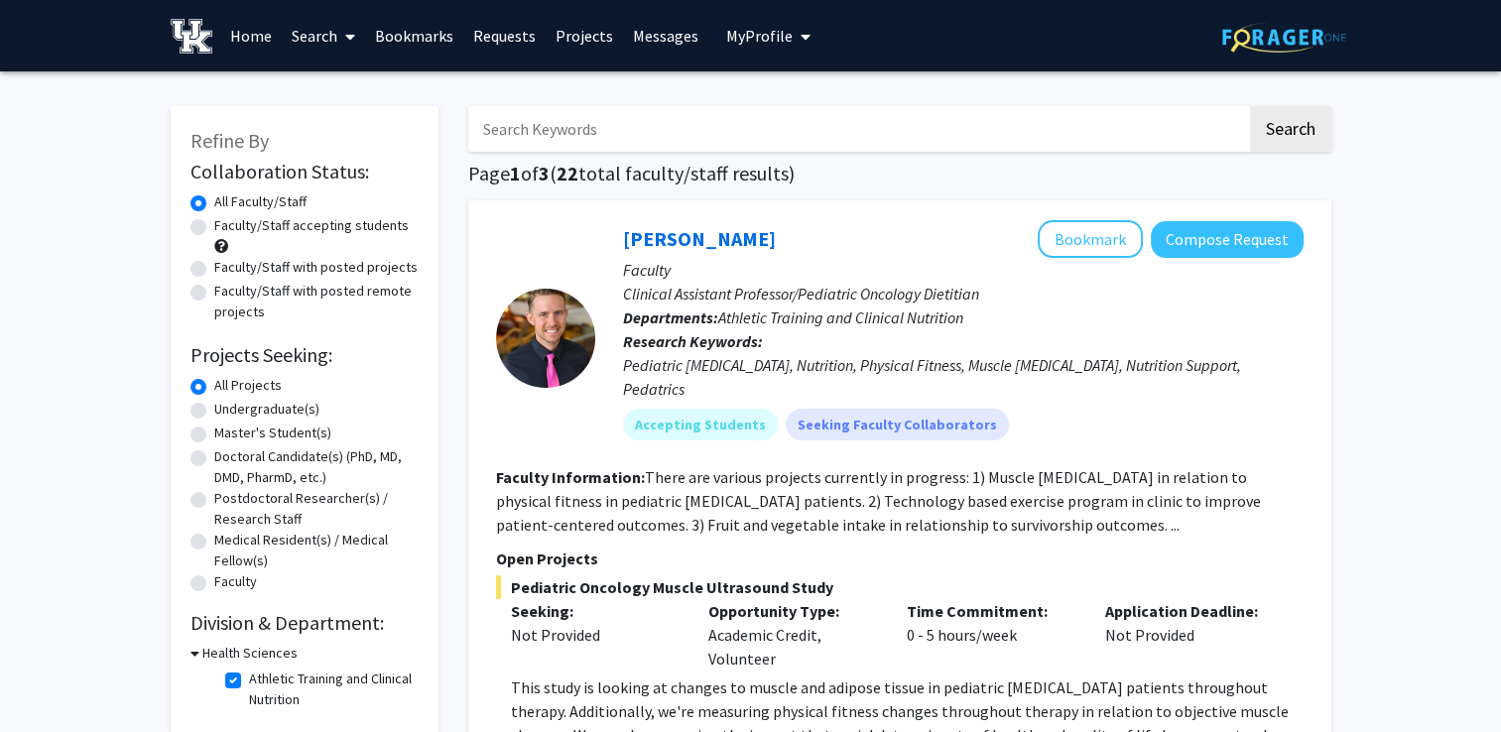
click at [518, 126] on input "Search Keywords" at bounding box center [857, 129] width 779 height 46
type input "equestrian"
click at [1250, 106] on button "Search" at bounding box center [1290, 129] width 81 height 46
checkbox input "false"
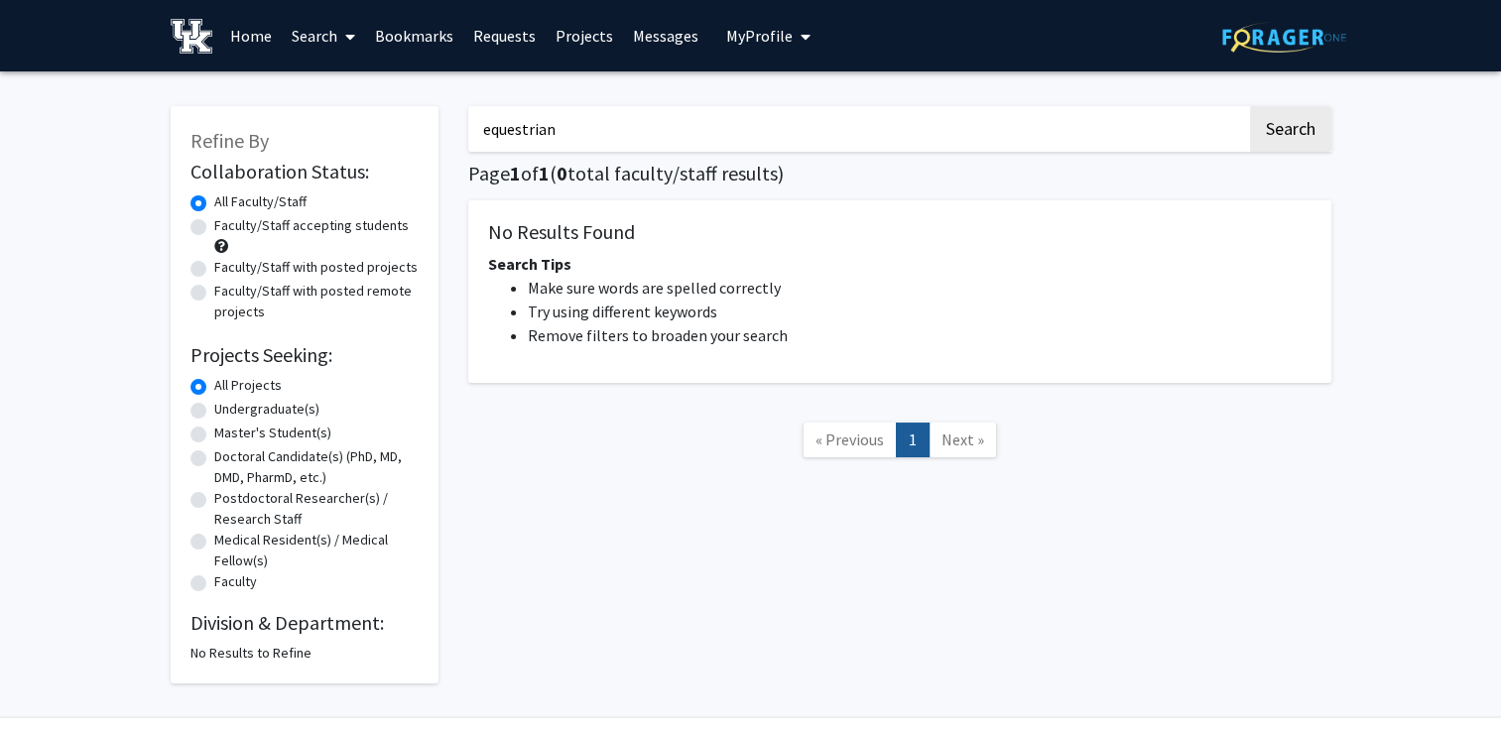
click at [1193, 186] on div "equestrian Search Page 1 of 1 ( 0 total faculty/staff results) No Results Found…" at bounding box center [899, 384] width 893 height 597
click at [554, 140] on input "equestrian" at bounding box center [857, 129] width 779 height 46
type input "sports medicine"
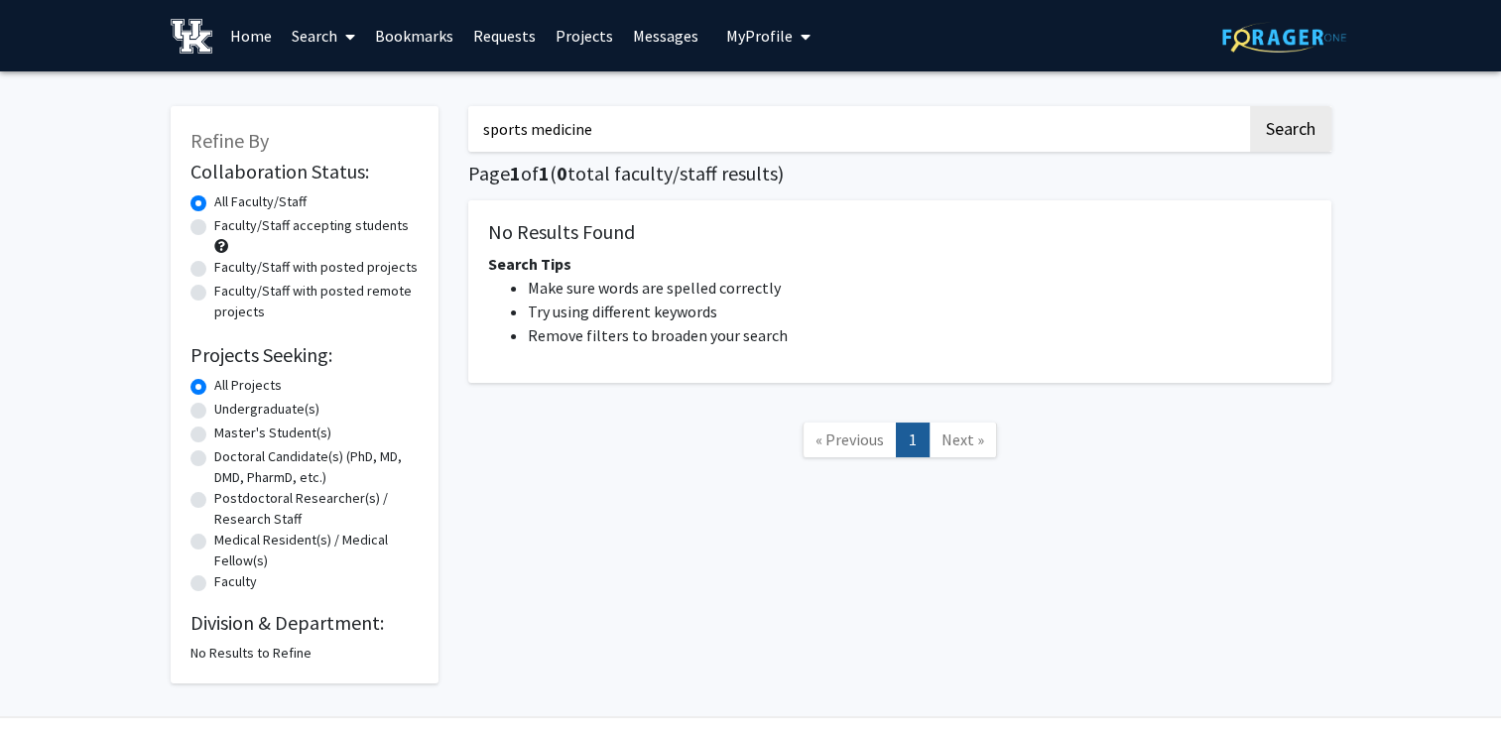
click at [1250, 106] on button "Search" at bounding box center [1290, 129] width 81 height 46
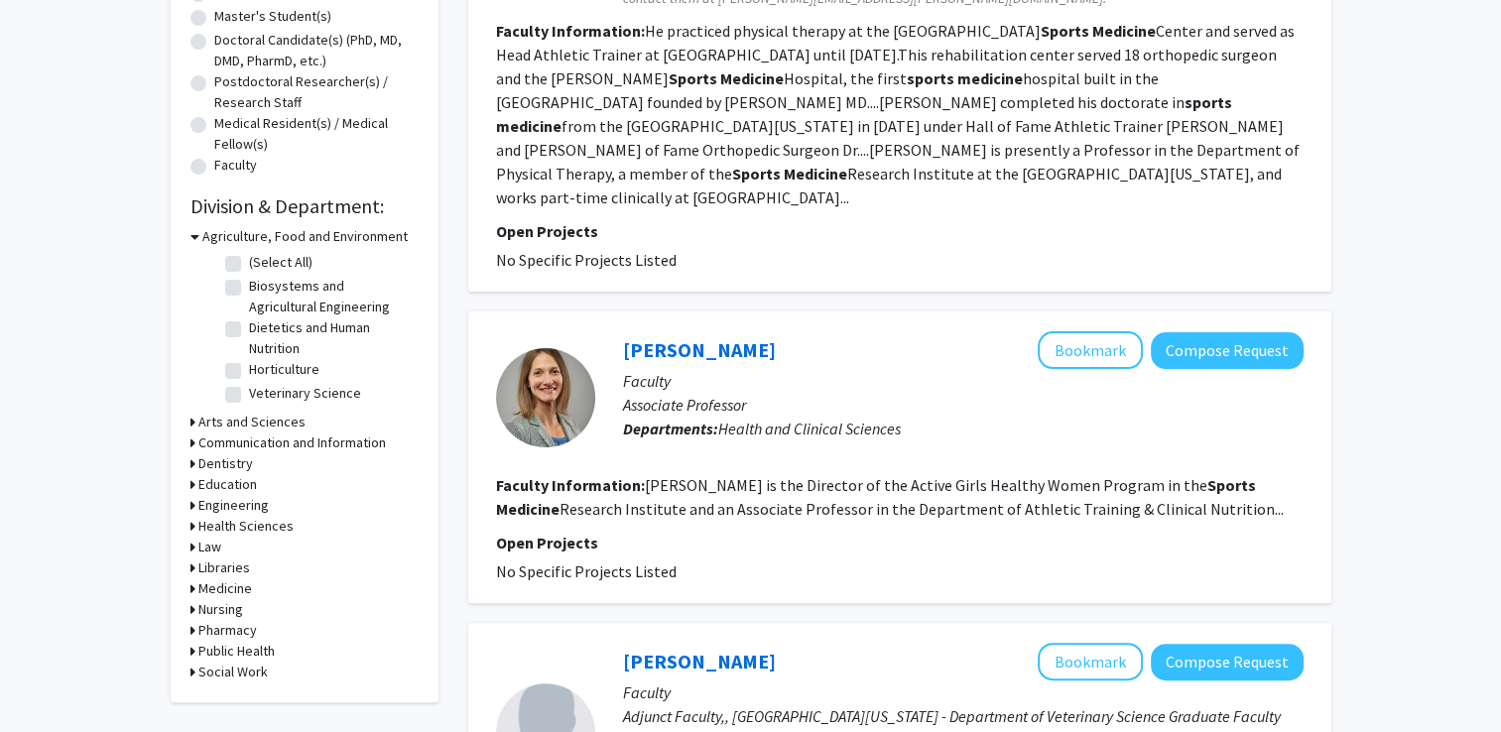
scroll to position [432, 0]
